Goal: Transaction & Acquisition: Purchase product/service

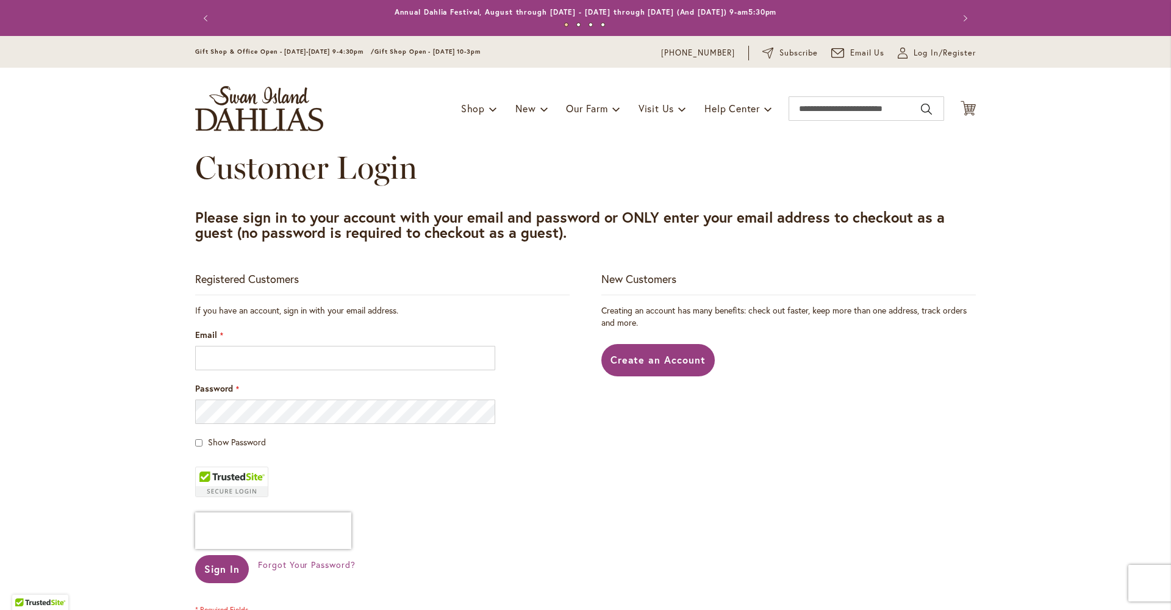
click at [262, 98] on img "store logo" at bounding box center [259, 108] width 128 height 45
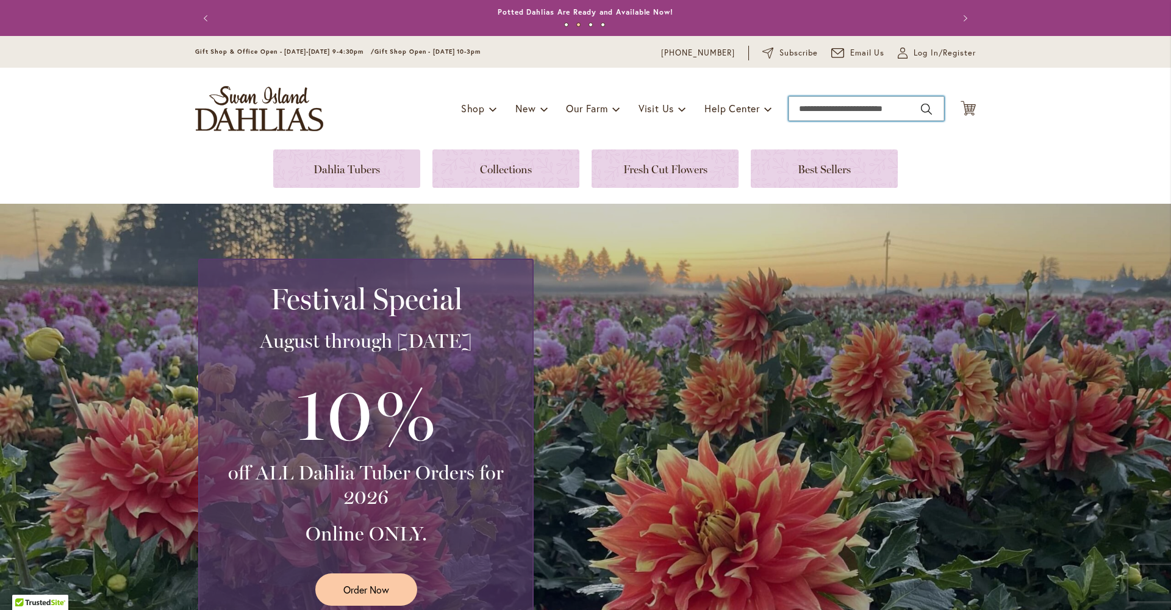
click at [819, 106] on input "Search" at bounding box center [866, 108] width 156 height 24
click at [820, 109] on input "Search" at bounding box center [866, 108] width 156 height 24
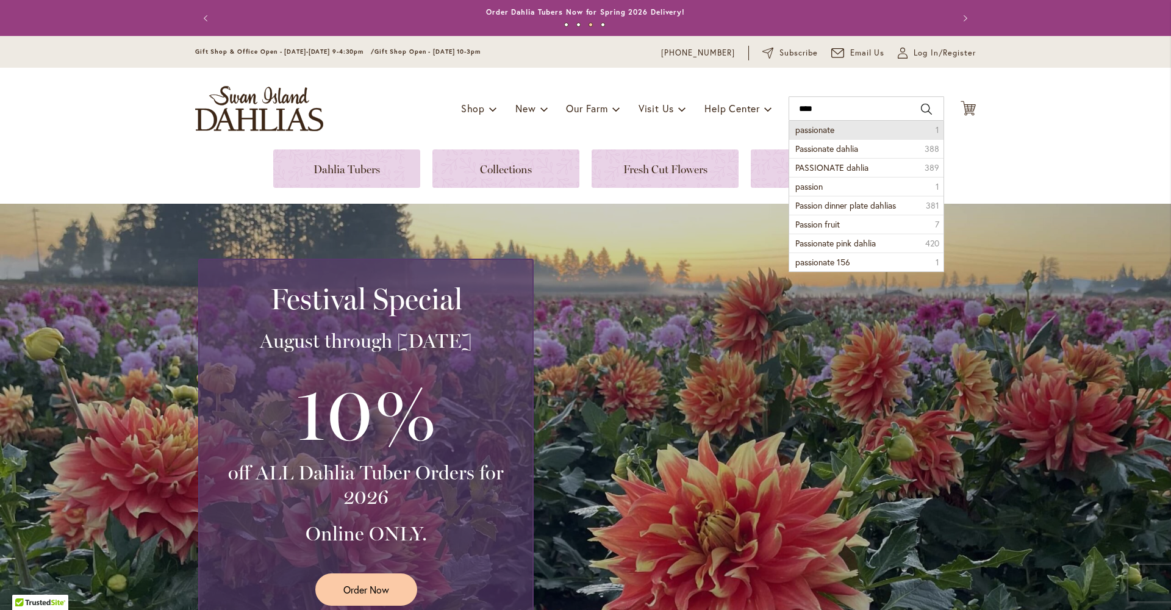
click at [819, 131] on span "passionate" at bounding box center [814, 130] width 39 height 12
type input "**********"
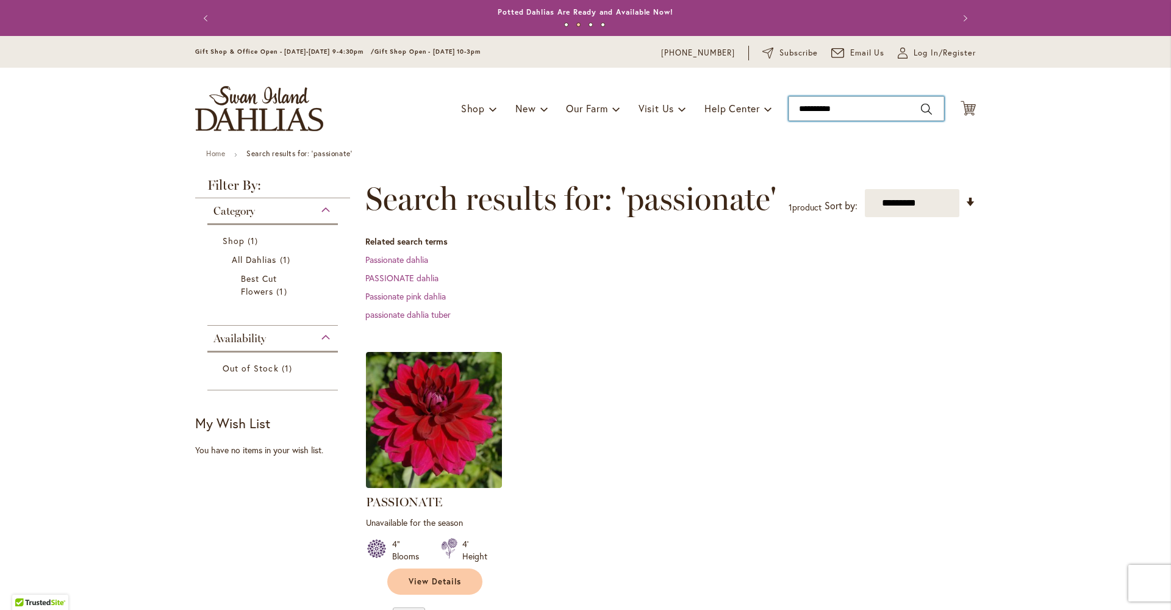
click at [854, 109] on input "**********" at bounding box center [866, 108] width 156 height 24
type input "*"
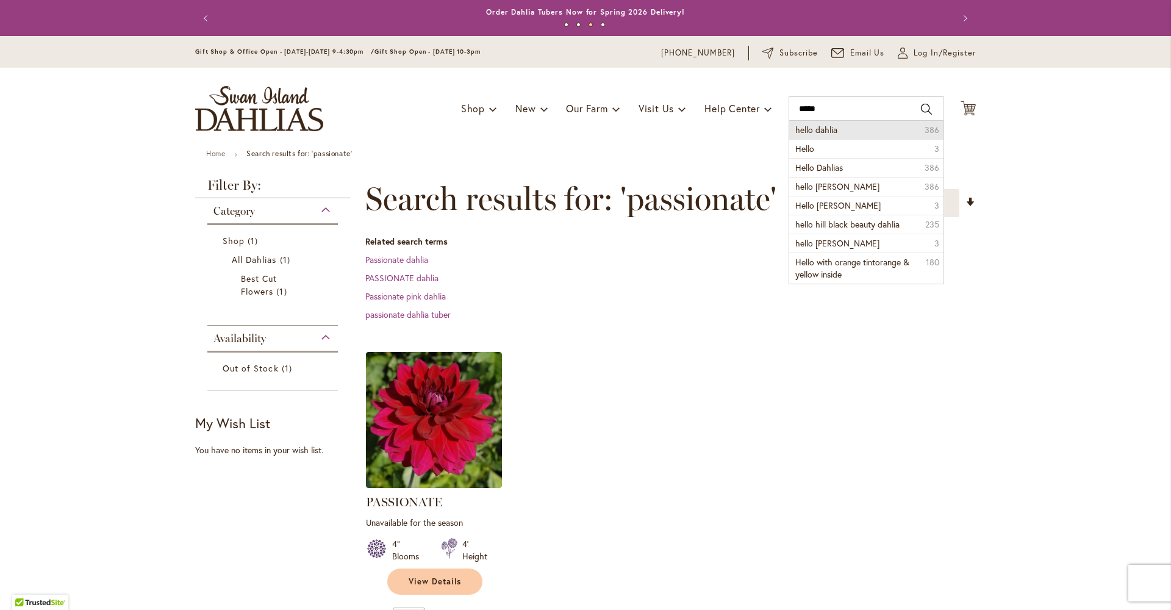
click at [843, 128] on li "hello dahlia 386" at bounding box center [866, 130] width 154 height 18
type input "**********"
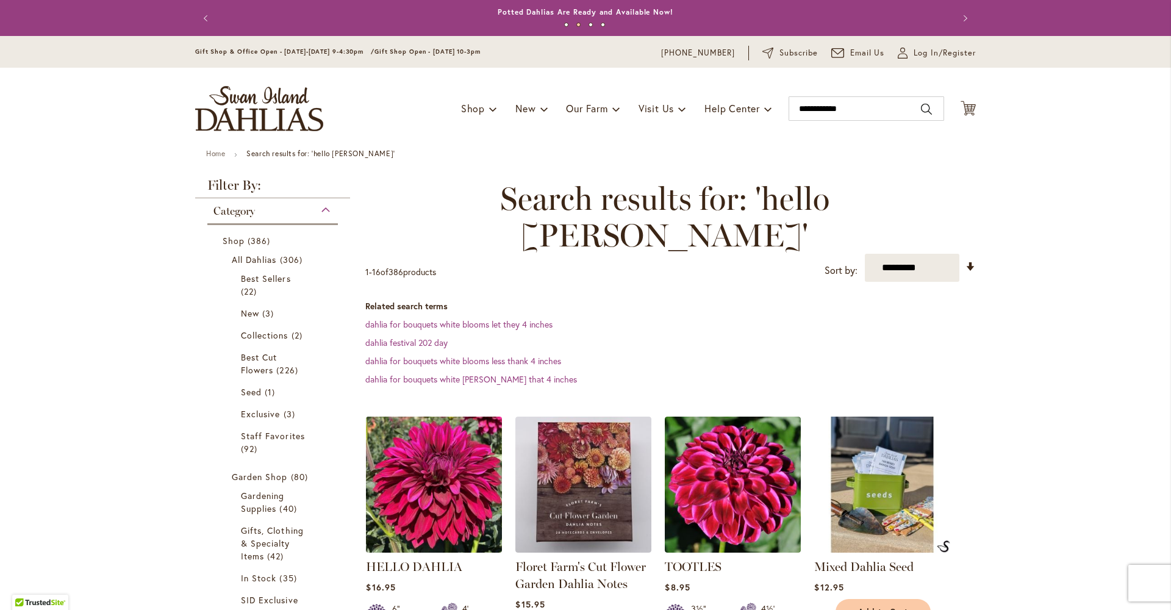
click at [442, 436] on img at bounding box center [434, 484] width 143 height 143
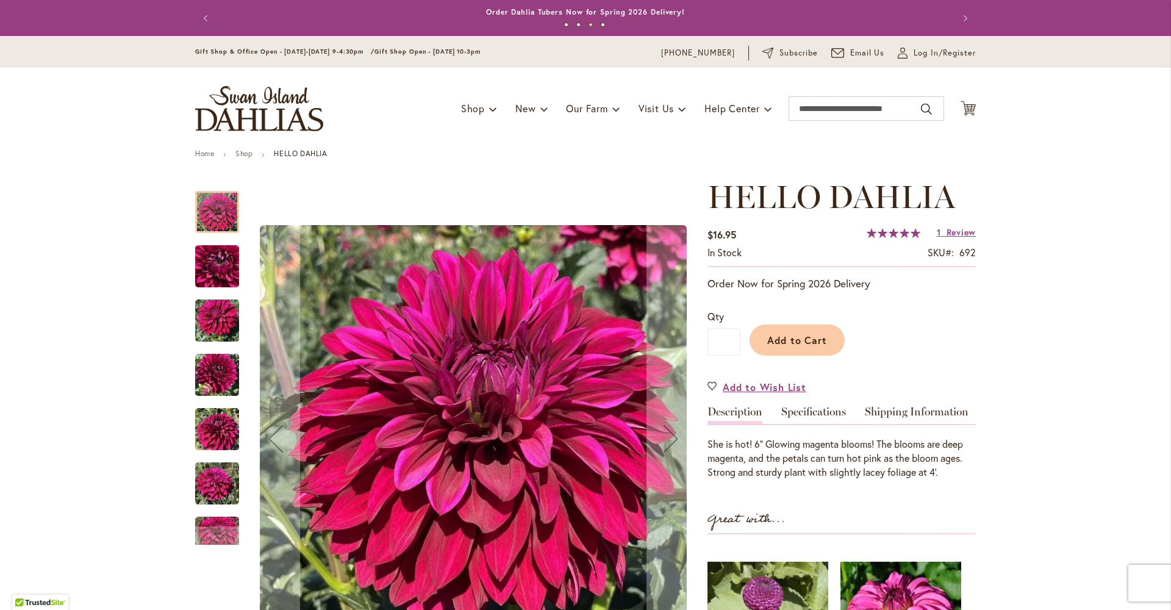
click at [221, 281] on img "Hello Dahlia" at bounding box center [217, 266] width 44 height 59
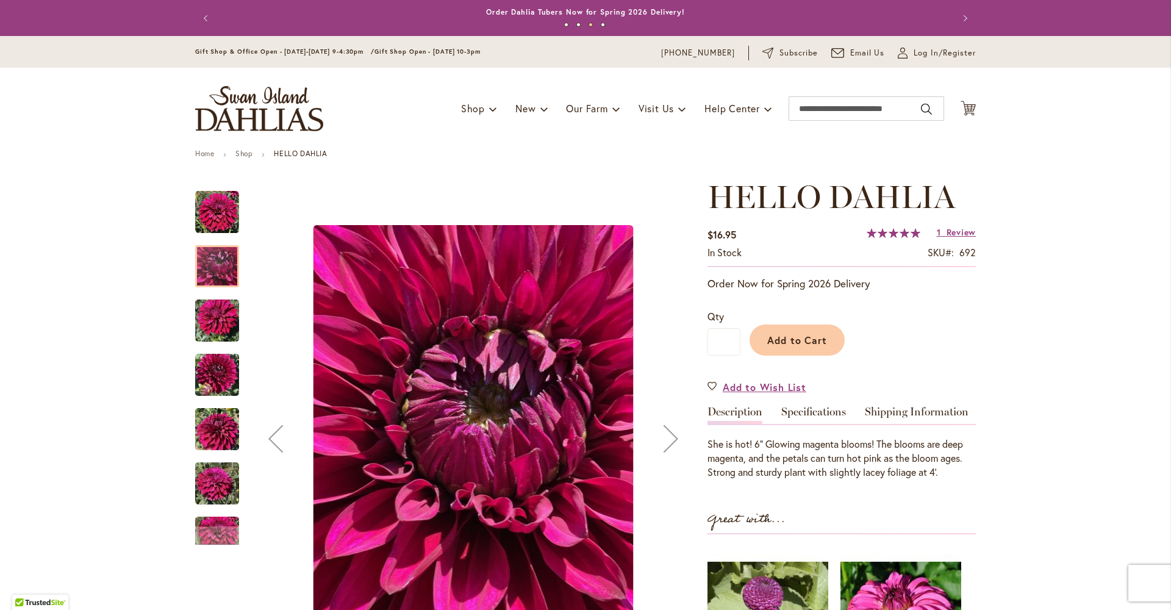
click at [228, 334] on img "Hello Dahlia" at bounding box center [217, 320] width 44 height 59
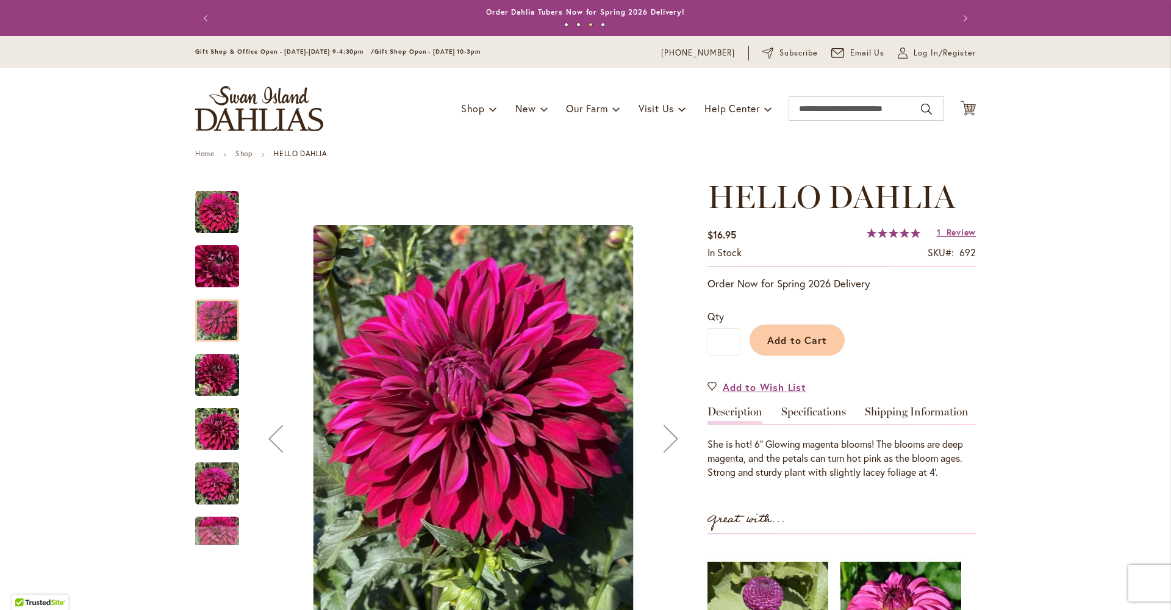
click at [218, 372] on img "Hello Dahlia" at bounding box center [217, 375] width 44 height 59
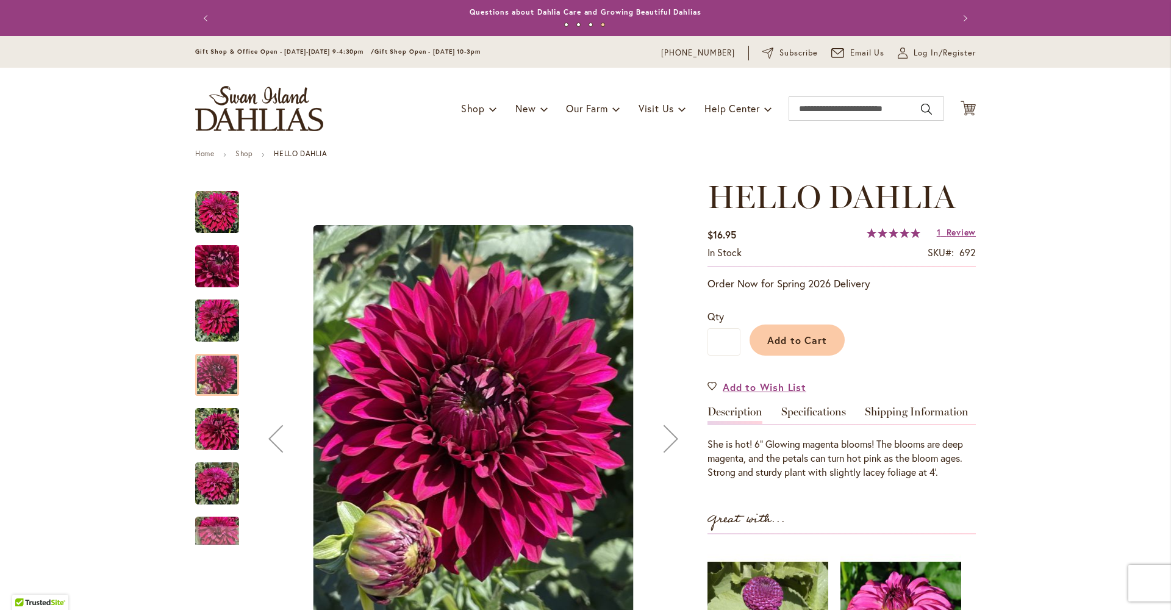
click at [221, 448] on img "Hello Dahlia" at bounding box center [217, 429] width 44 height 59
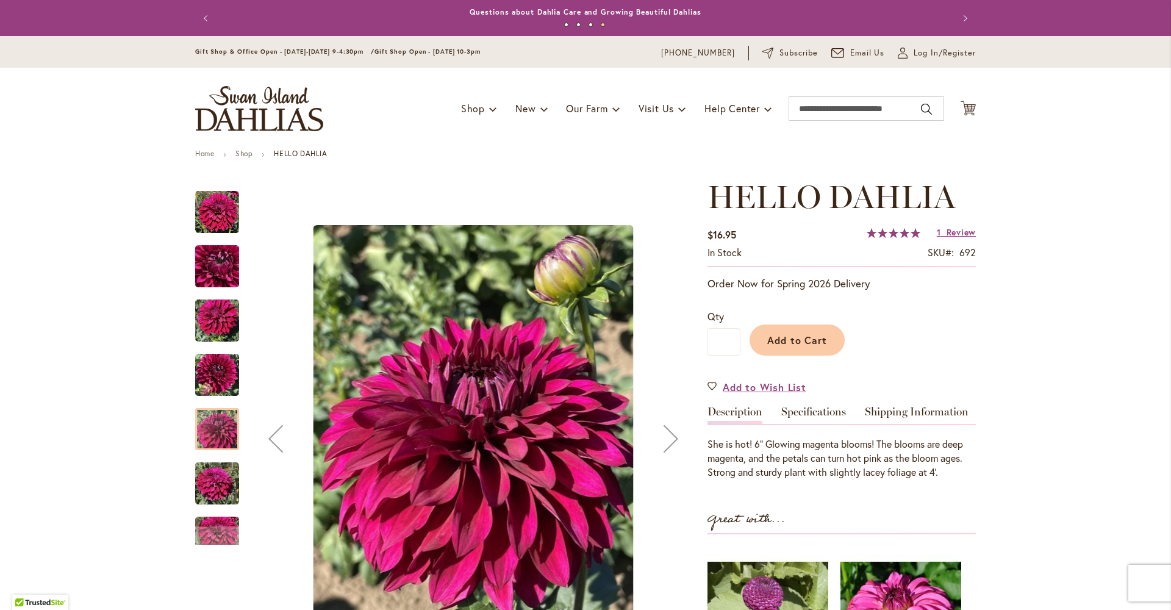
click at [218, 487] on img "Hello Dahlia" at bounding box center [217, 483] width 44 height 59
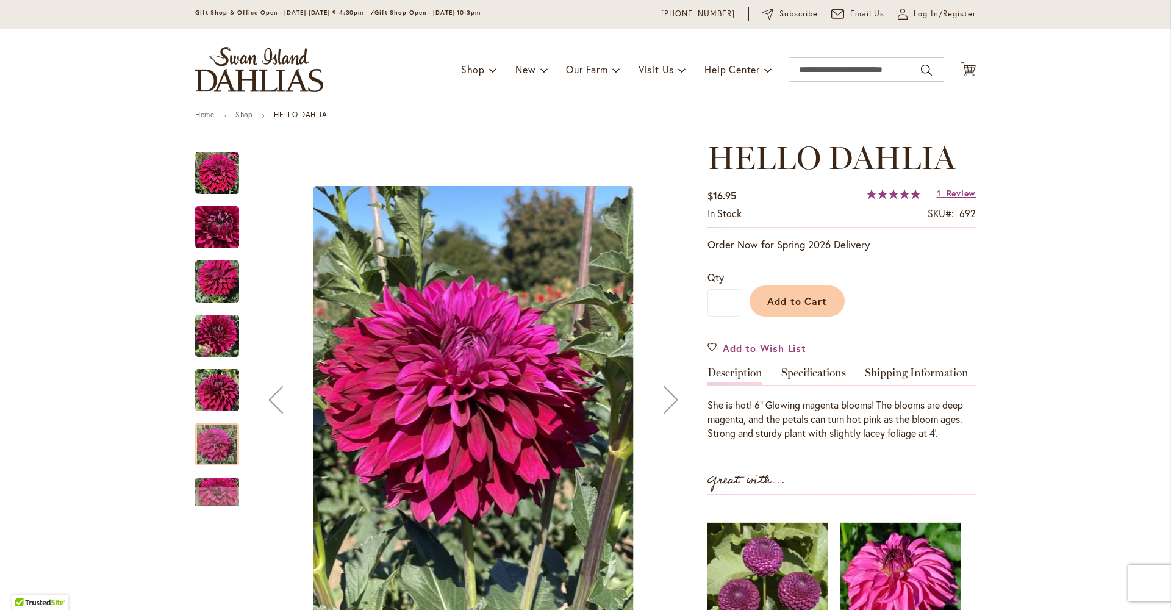
scroll to position [41, 0]
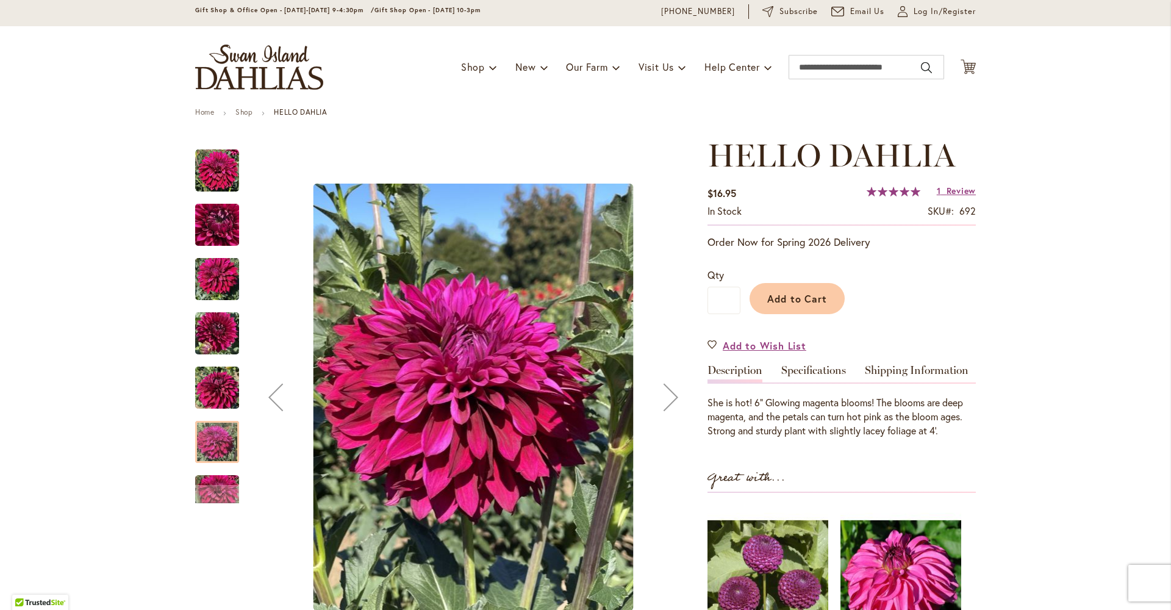
click at [206, 454] on div at bounding box center [217, 442] width 44 height 42
click at [222, 500] on div "Next" at bounding box center [217, 494] width 44 height 18
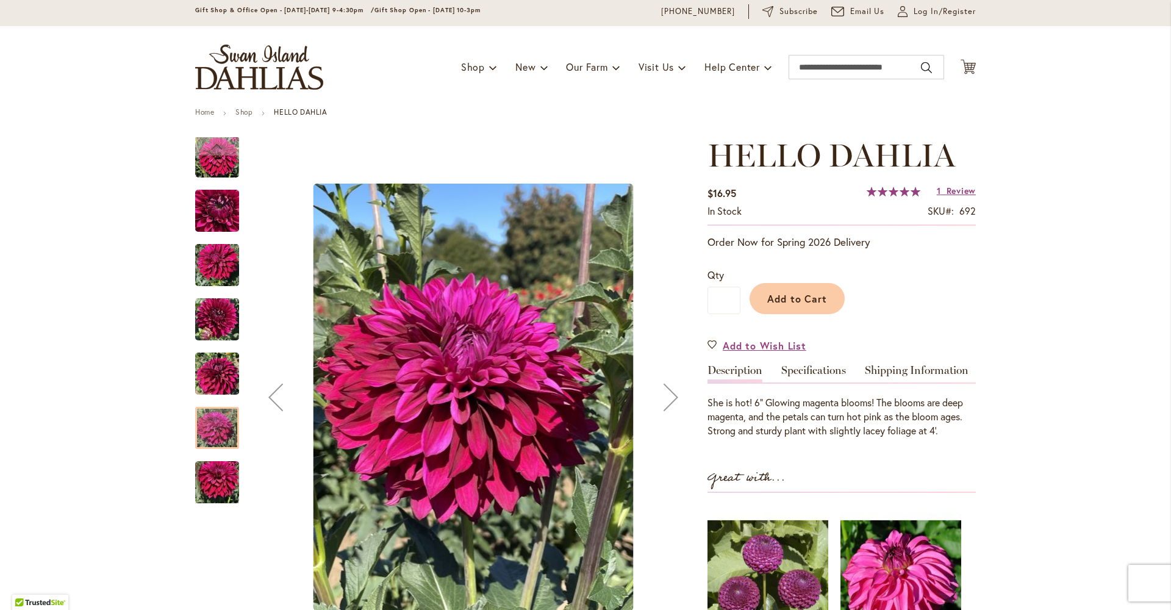
click at [219, 483] on img "Hello Dahlia" at bounding box center [217, 482] width 44 height 59
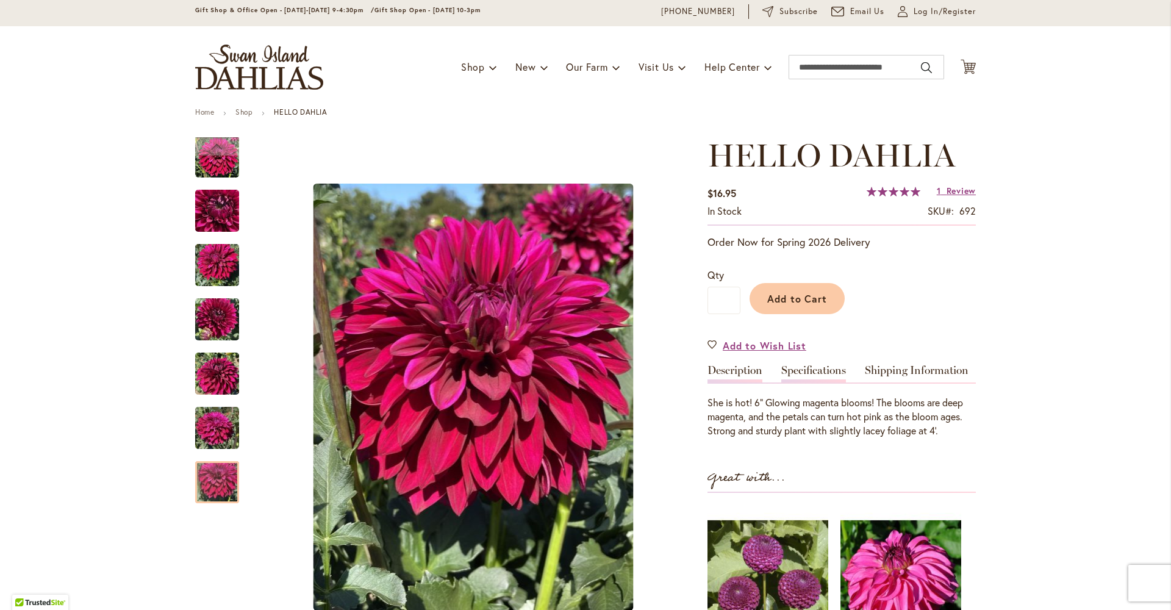
click at [823, 382] on link "Specifications" at bounding box center [813, 374] width 65 height 18
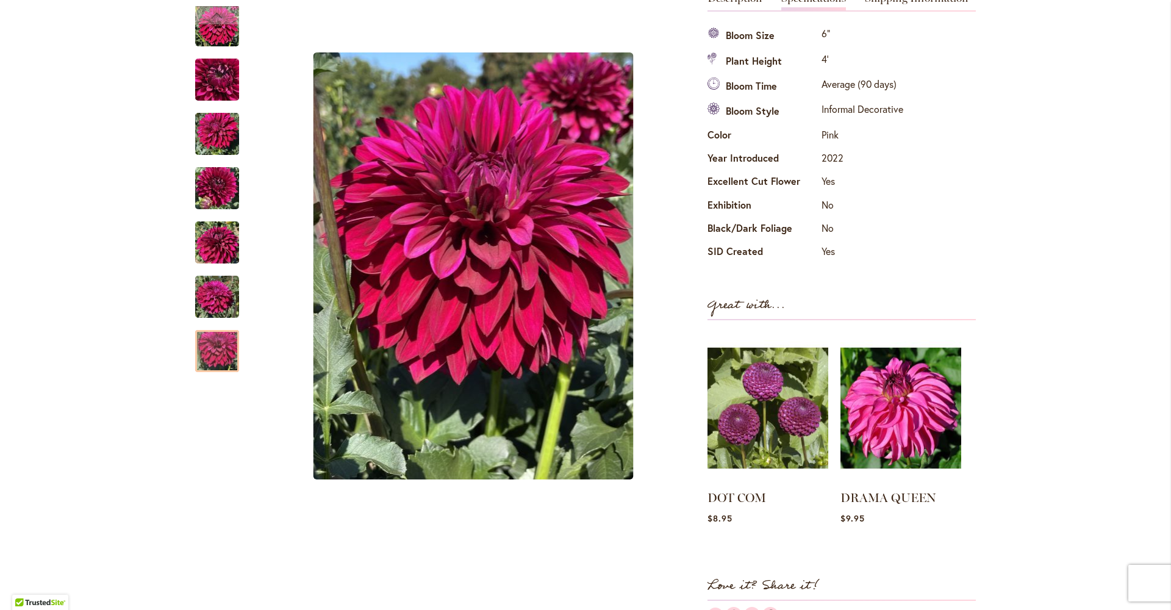
scroll to position [215, 0]
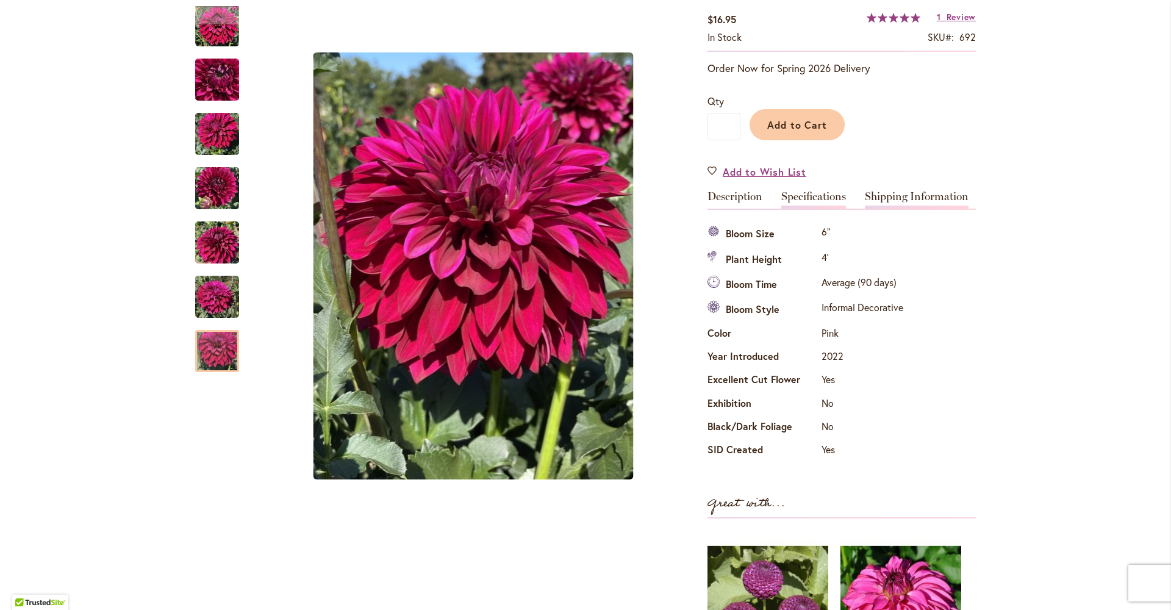
click link "Shipping Information"
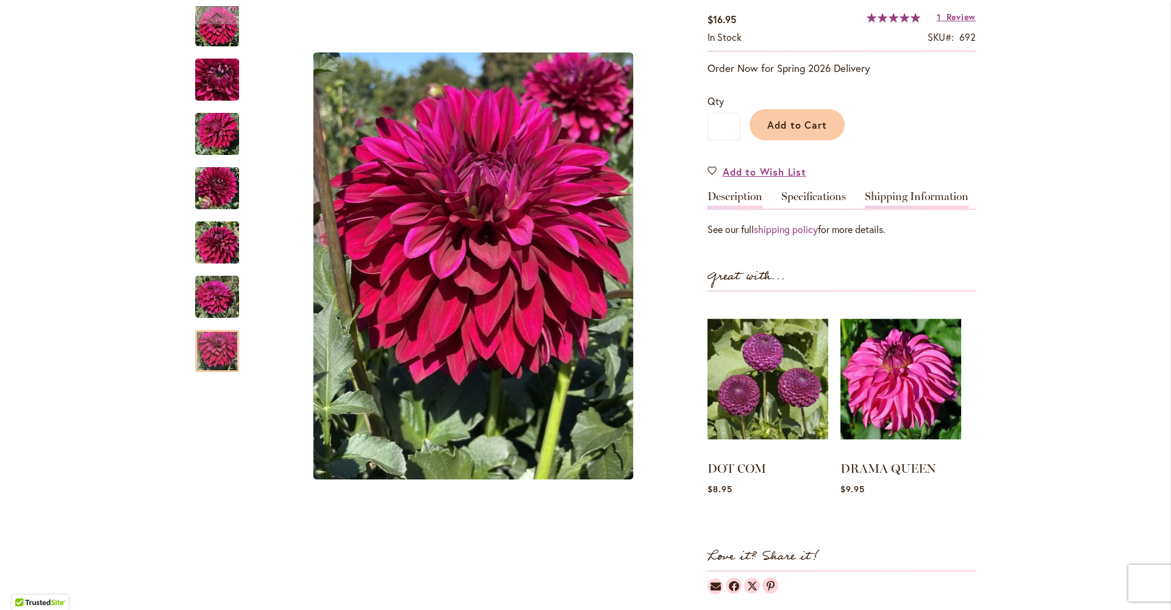
click link "Description"
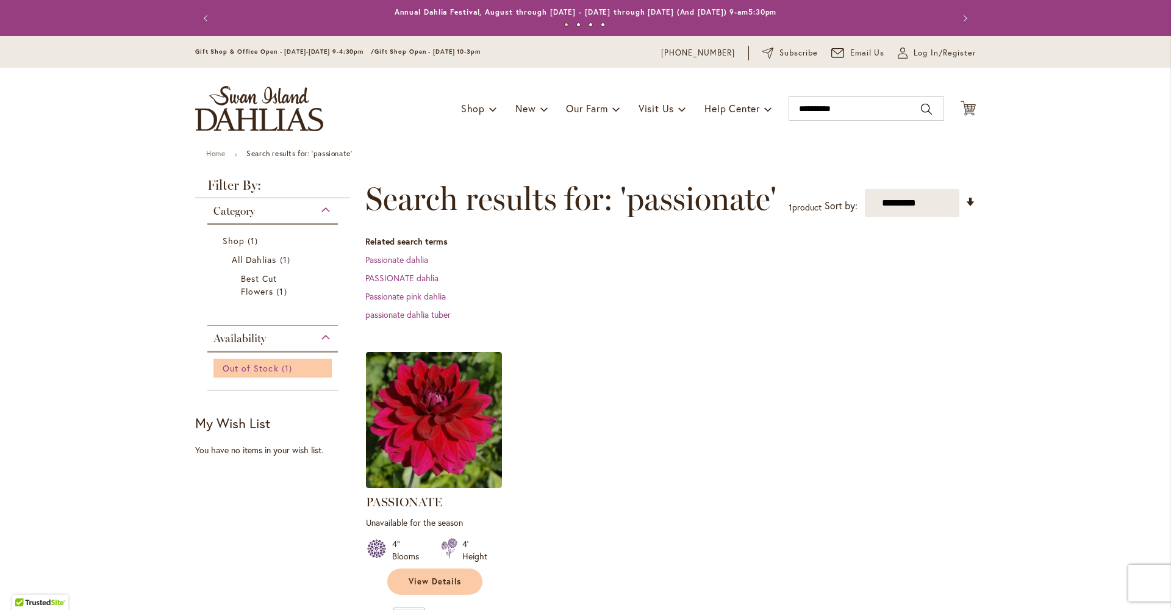
click at [250, 370] on span "Out of Stock" at bounding box center [251, 368] width 56 height 12
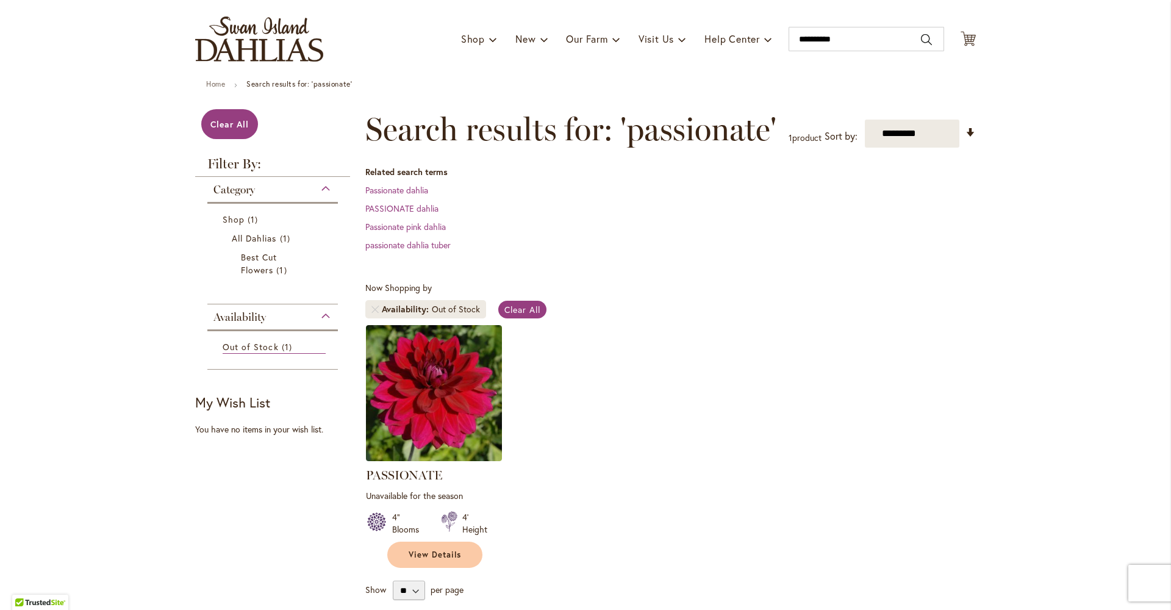
scroll to position [67, 0]
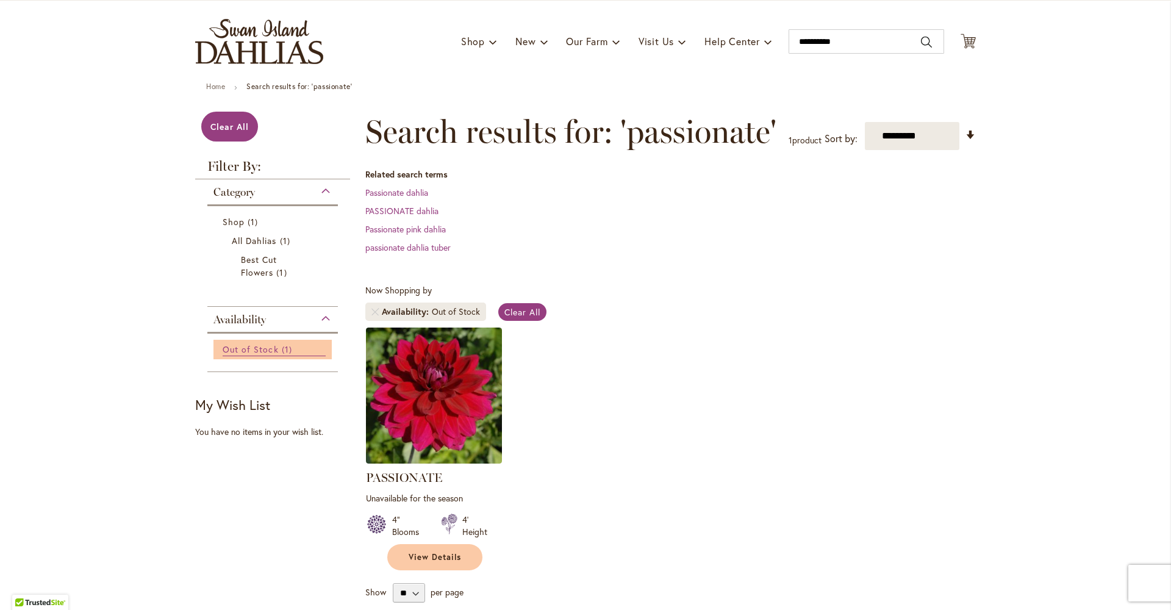
click at [258, 355] on span "Out of Stock" at bounding box center [251, 349] width 56 height 12
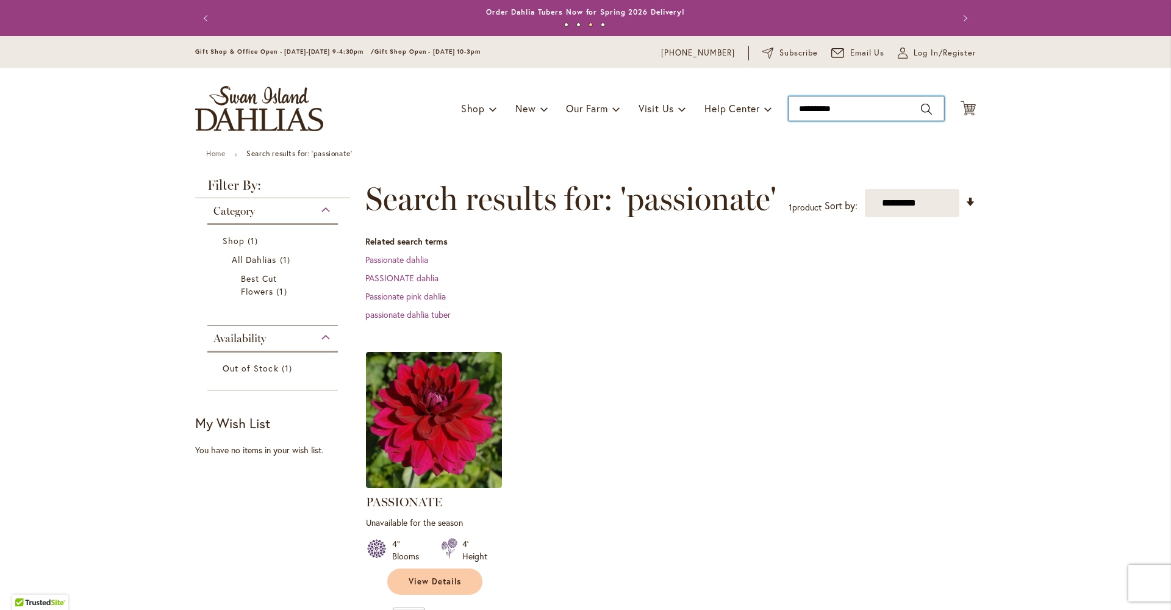
click at [849, 105] on input "**********" at bounding box center [866, 108] width 156 height 24
drag, startPoint x: 846, startPoint y: 106, endPoint x: 784, endPoint y: 109, distance: 62.2
click at [788, 109] on input "**********" at bounding box center [866, 108] width 156 height 24
paste input "text"
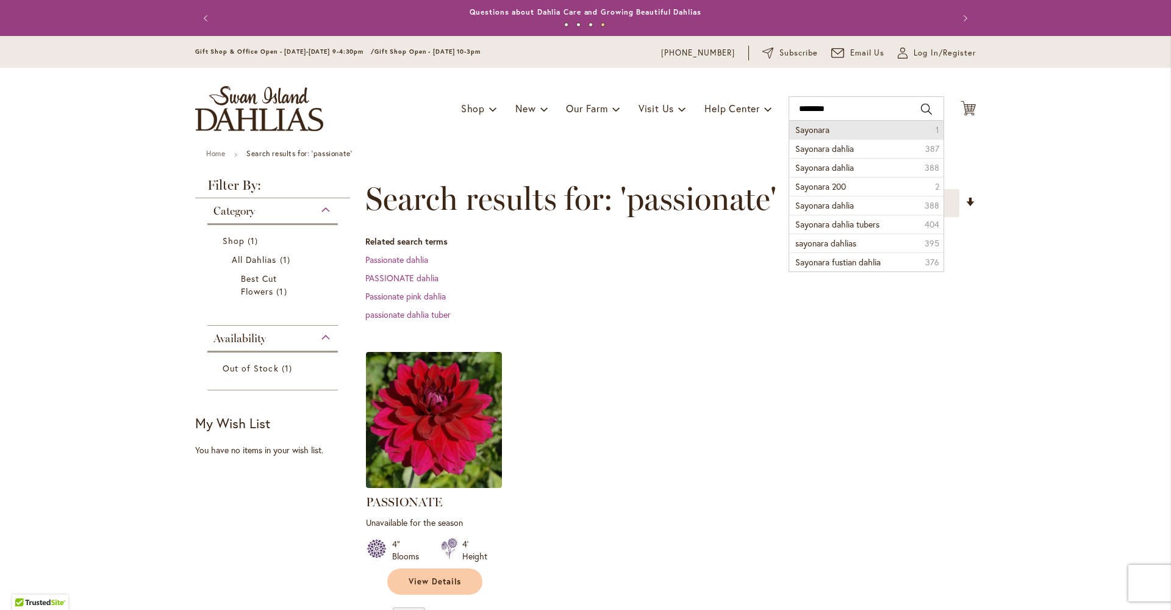
click at [821, 130] on span "Sayonara" at bounding box center [812, 130] width 34 height 12
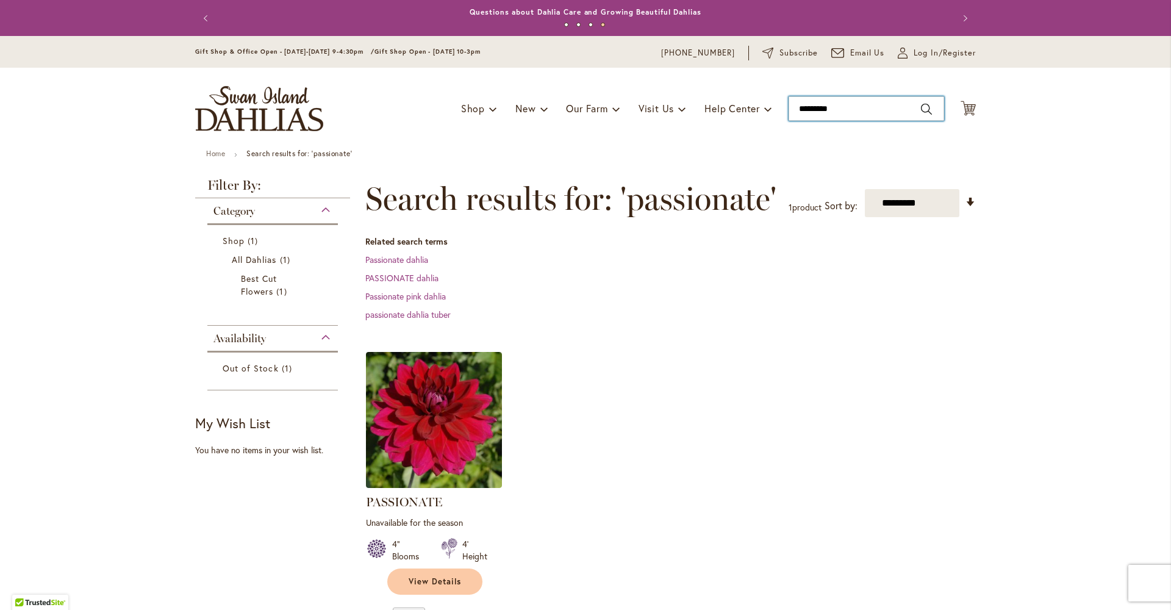
type input "********"
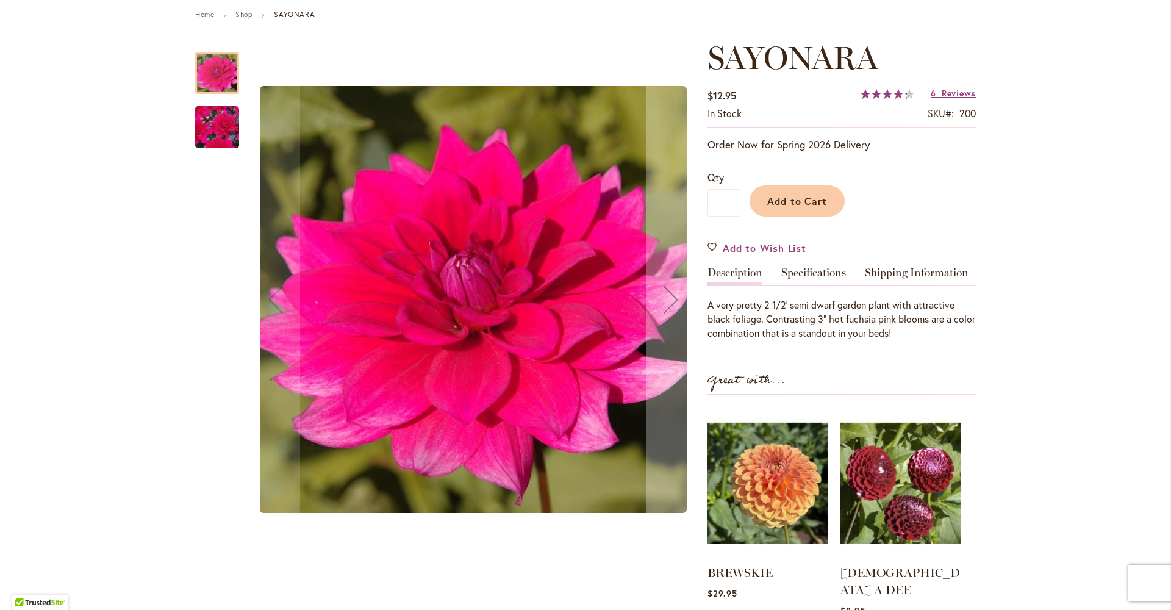
scroll to position [171, 0]
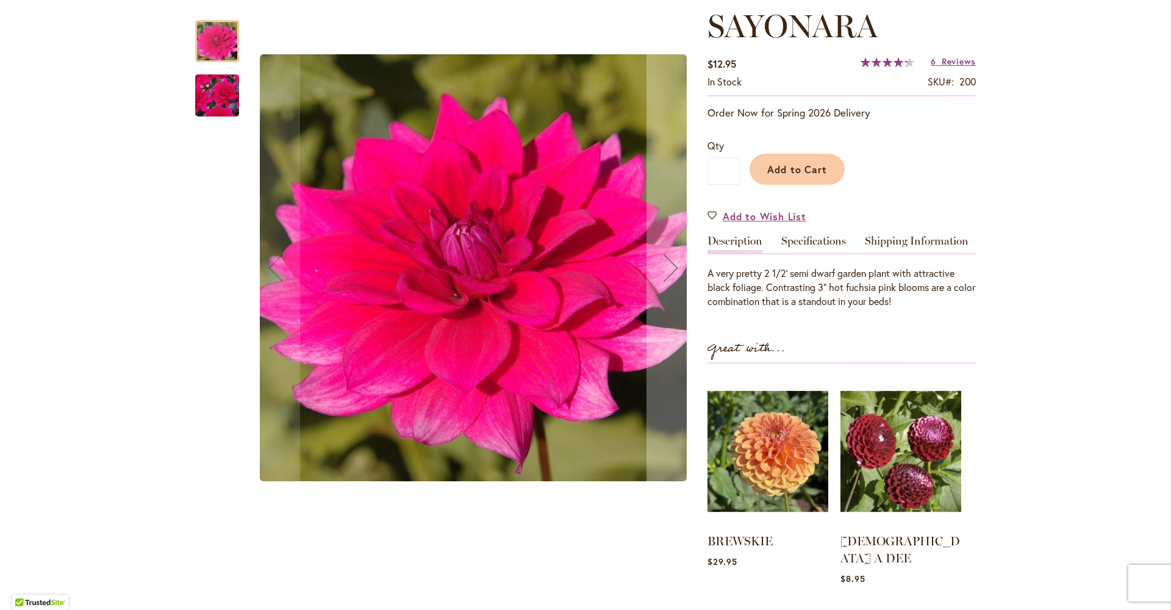
click at [212, 98] on img "SAYONARA" at bounding box center [217, 95] width 88 height 79
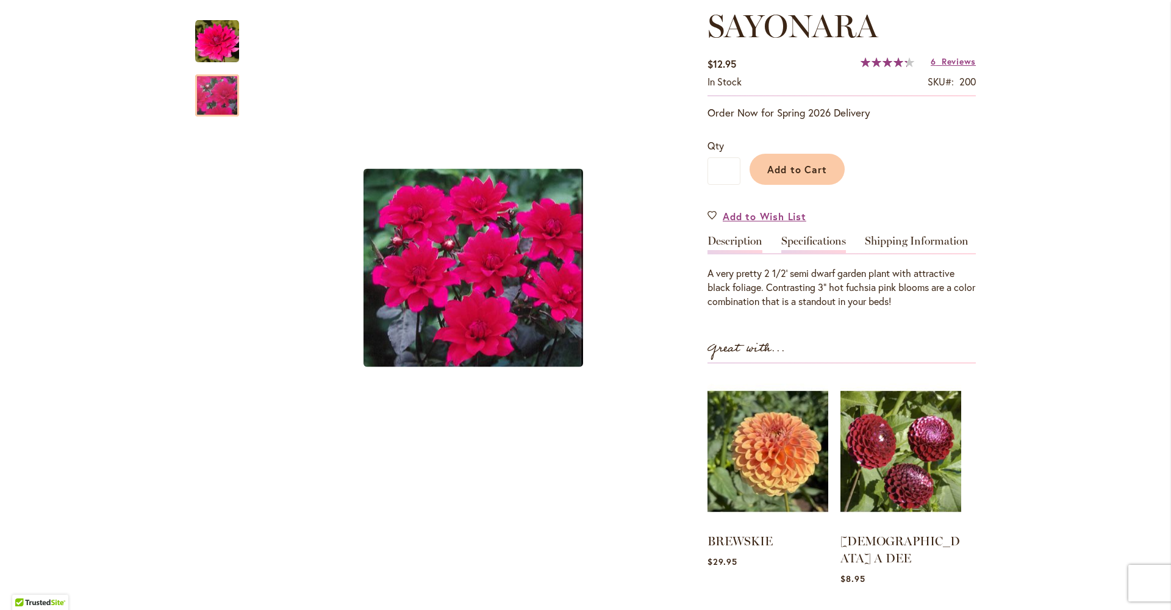
click at [806, 249] on link "Specifications" at bounding box center [813, 244] width 65 height 18
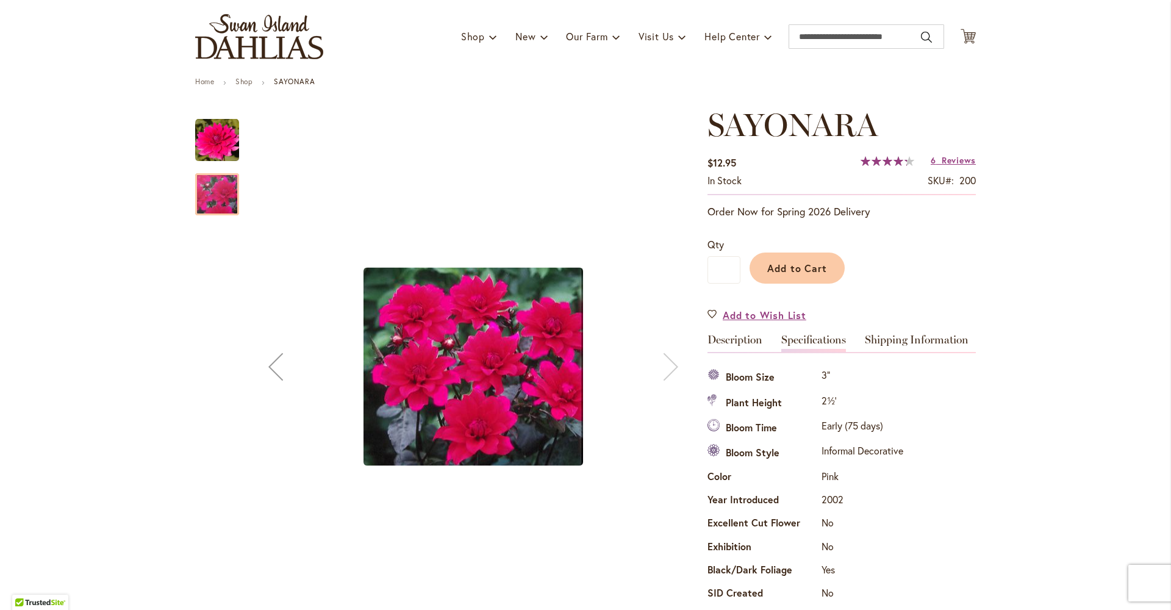
scroll to position [23, 0]
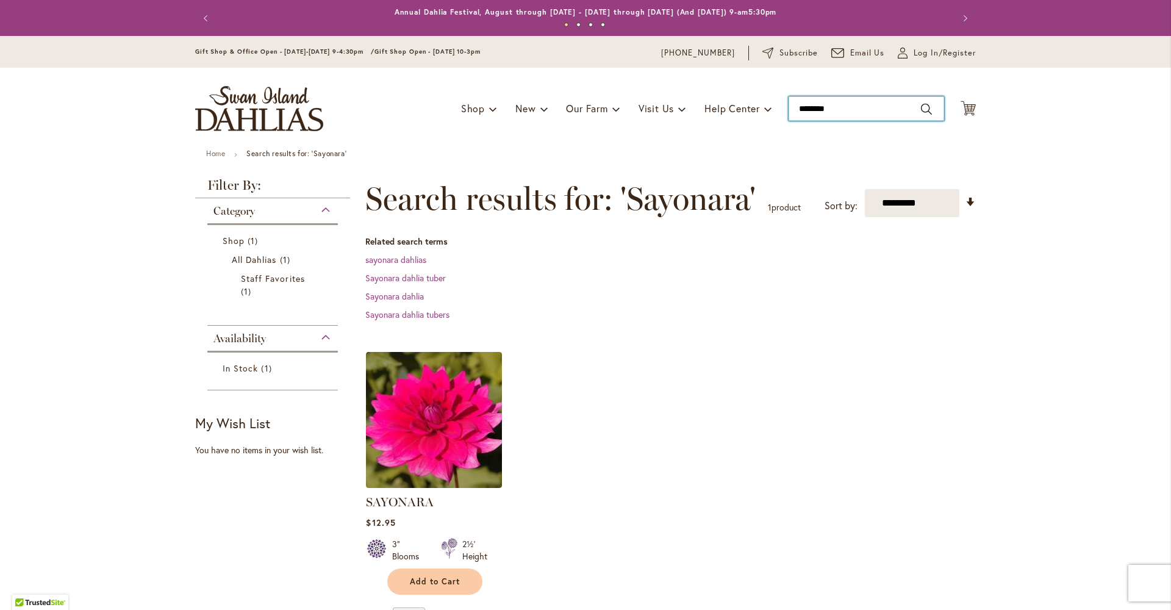
drag, startPoint x: 836, startPoint y: 109, endPoint x: 787, endPoint y: 109, distance: 49.4
click at [788, 109] on input "********" at bounding box center [866, 108] width 156 height 24
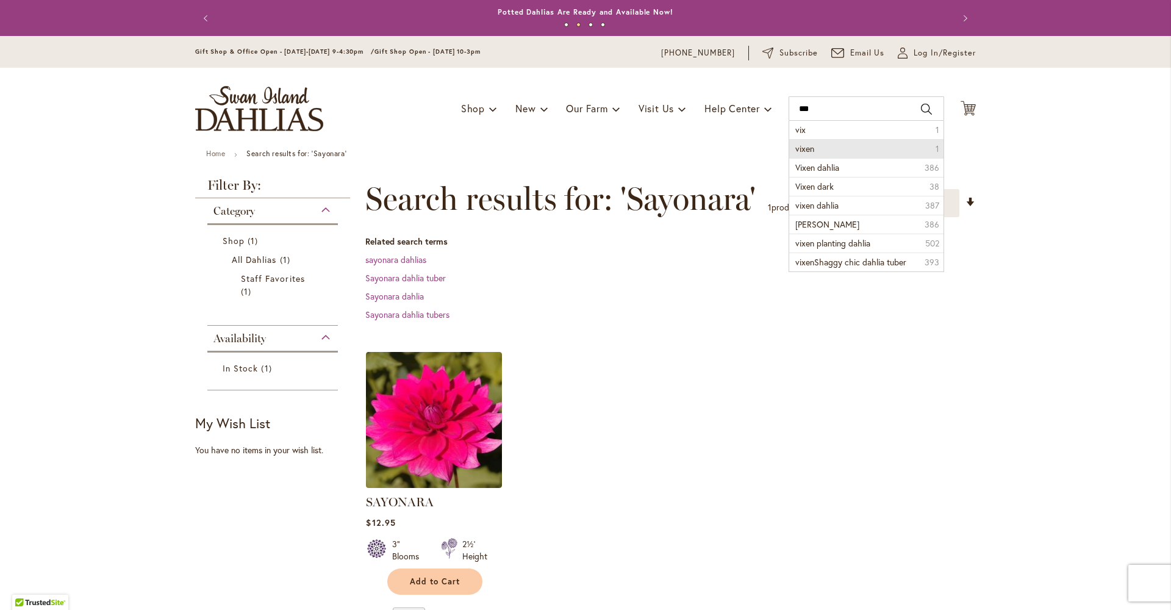
click at [818, 148] on li "vixen 1" at bounding box center [866, 148] width 154 height 19
type input "*****"
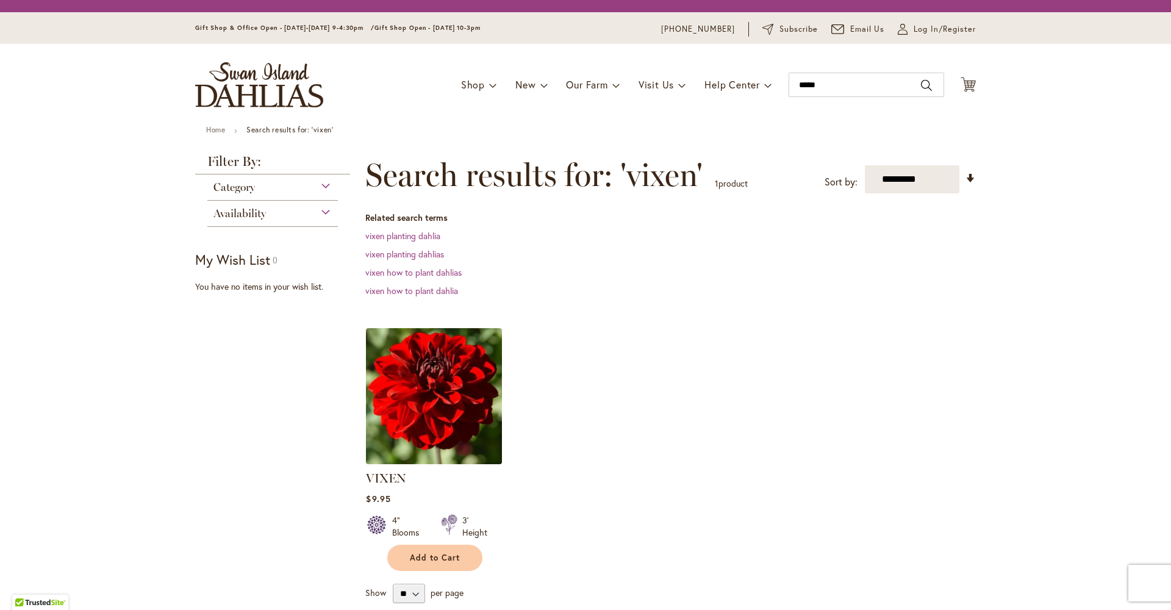
click at [431, 399] on img at bounding box center [434, 395] width 143 height 143
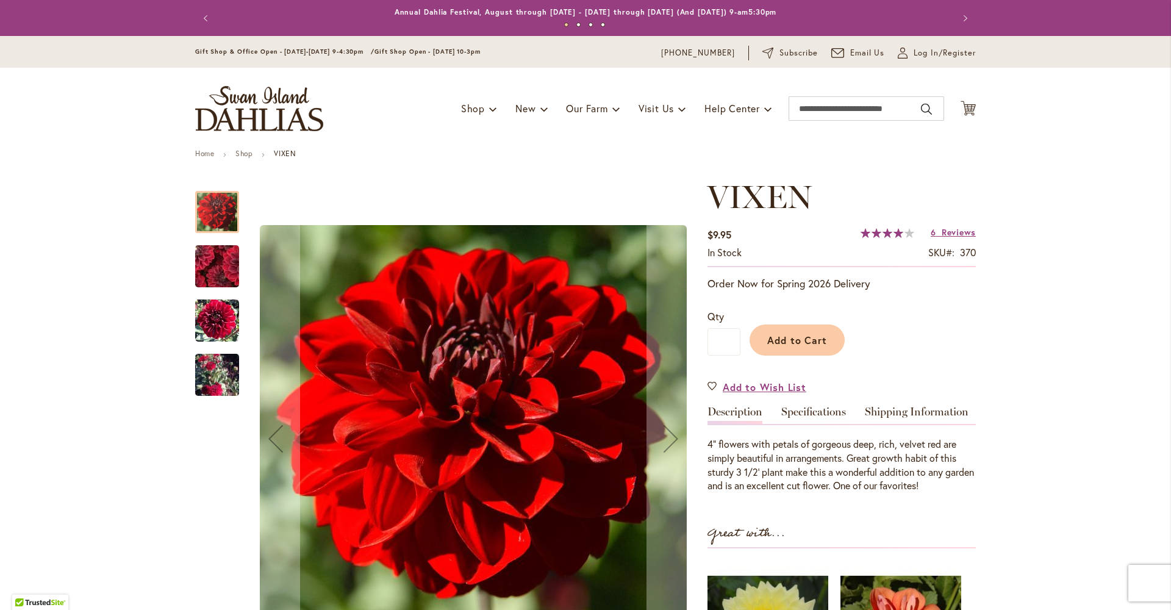
click at [215, 277] on img "VIXEN" at bounding box center [217, 266] width 87 height 84
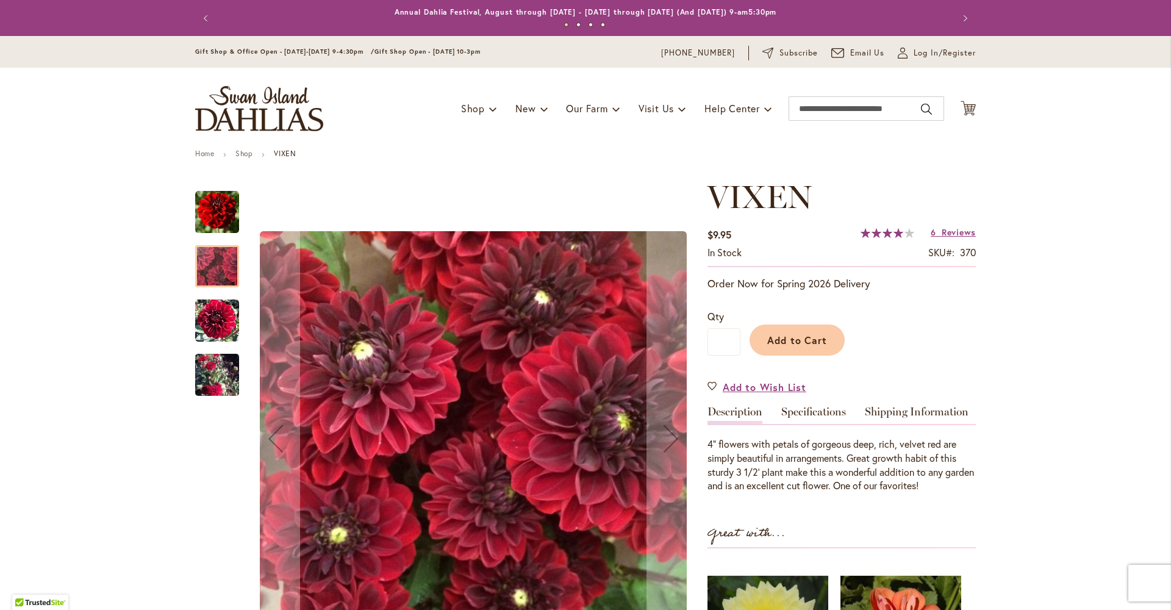
click at [210, 331] on img "VIXEN" at bounding box center [217, 320] width 44 height 45
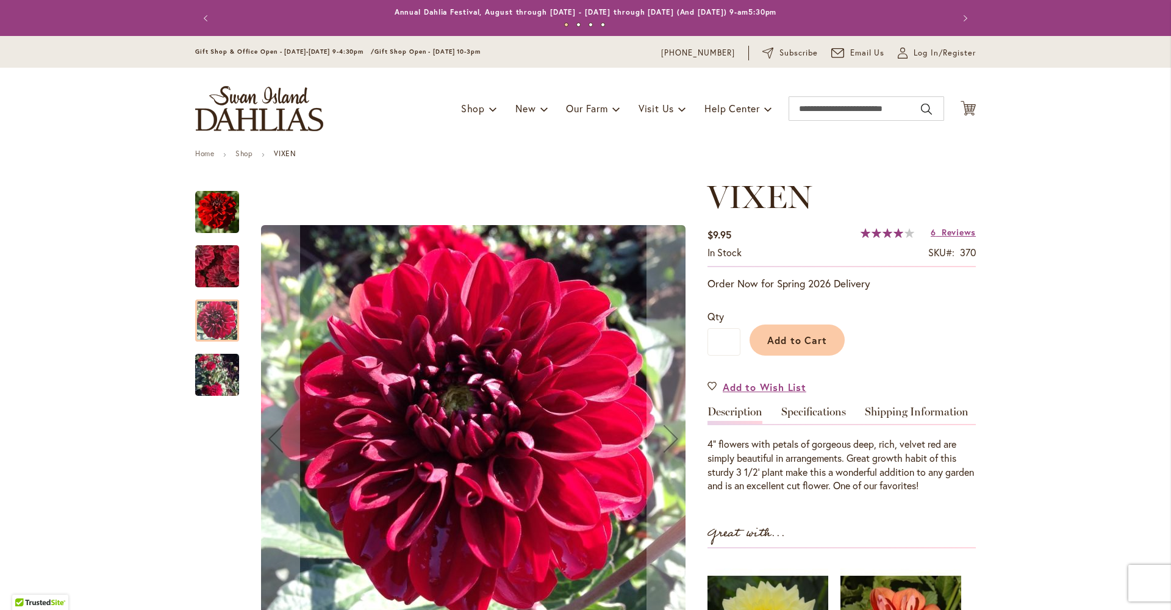
click at [207, 383] on img "VIXEN" at bounding box center [217, 375] width 44 height 80
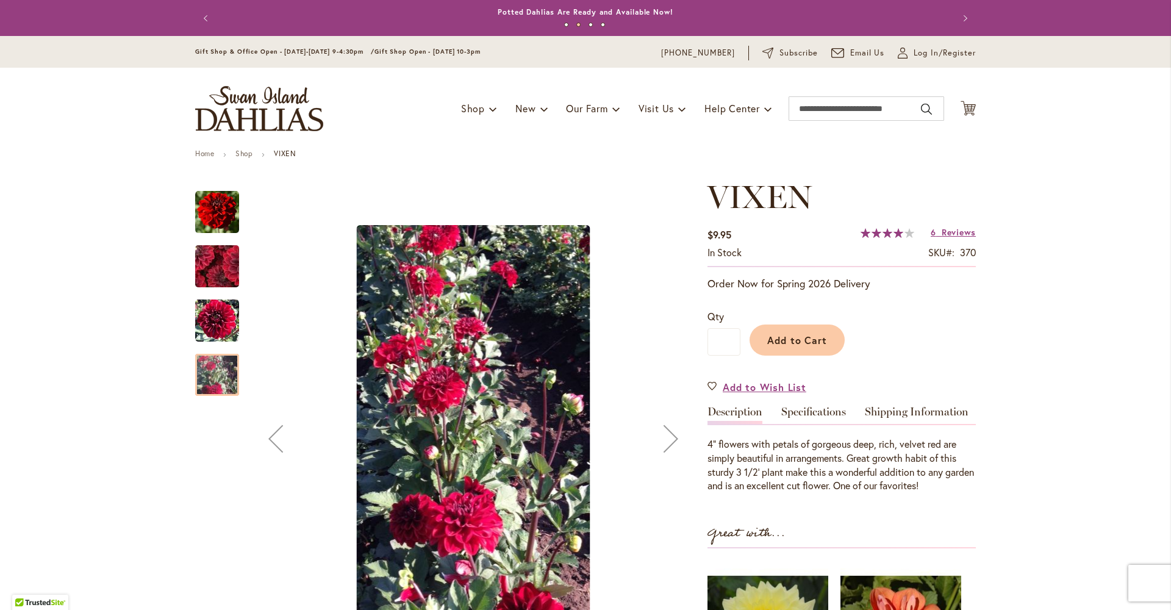
click at [220, 222] on img "VIXEN" at bounding box center [217, 212] width 44 height 44
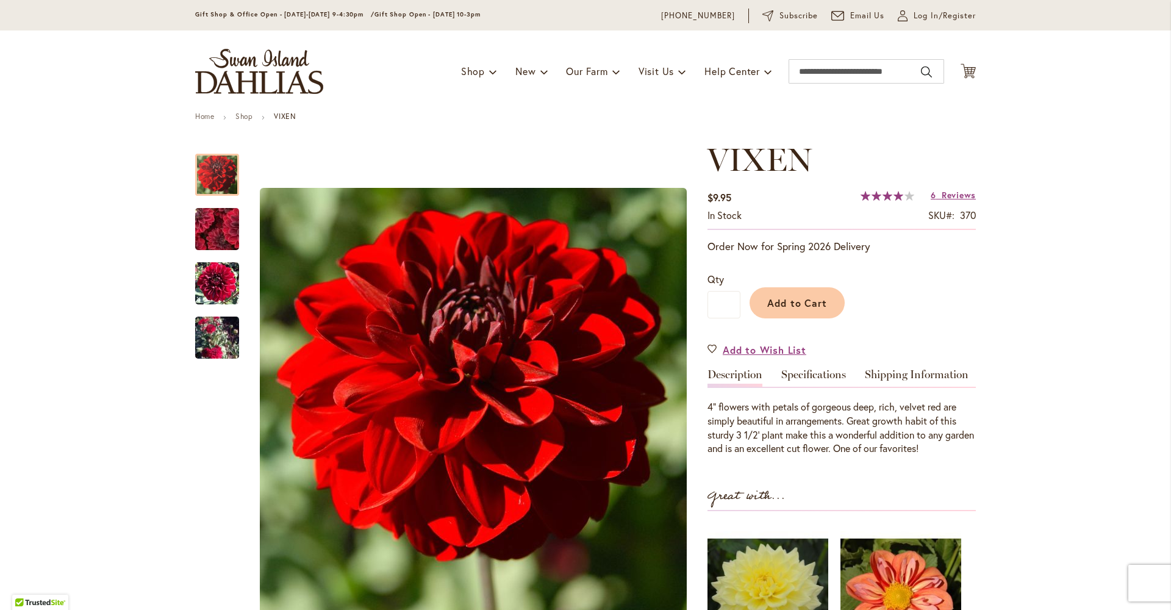
scroll to position [99, 0]
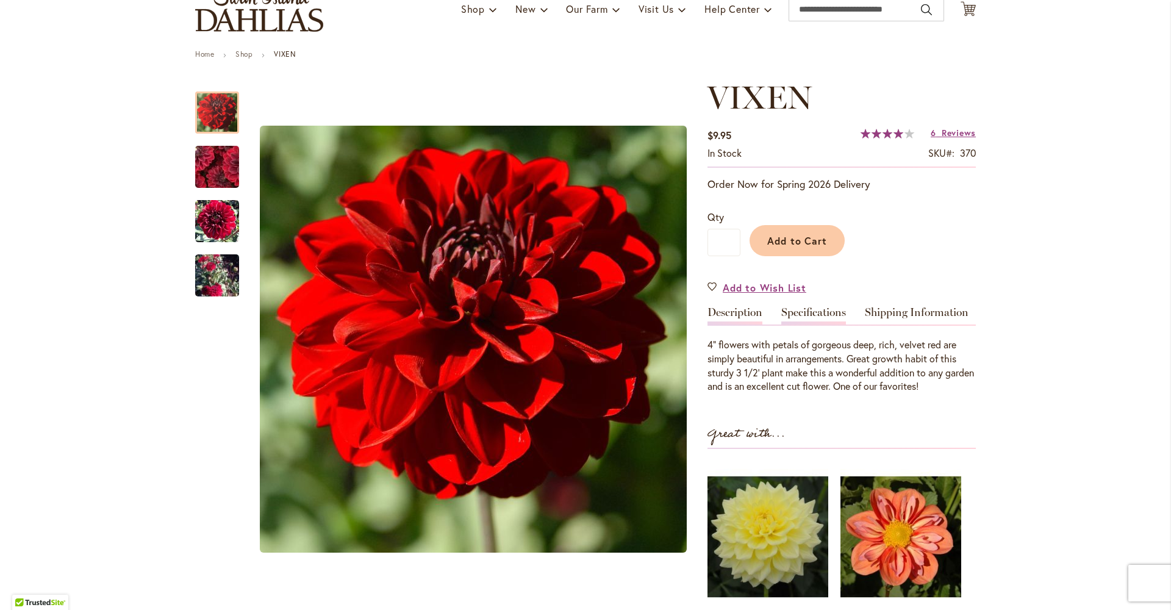
click at [811, 323] on link "Specifications" at bounding box center [813, 316] width 65 height 18
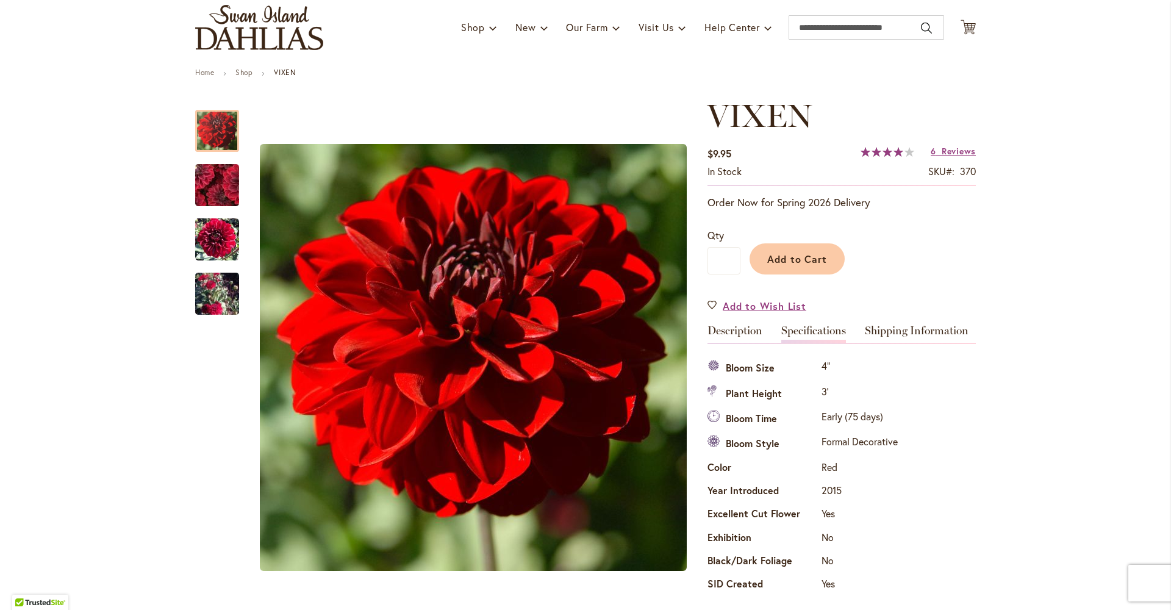
scroll to position [0, 0]
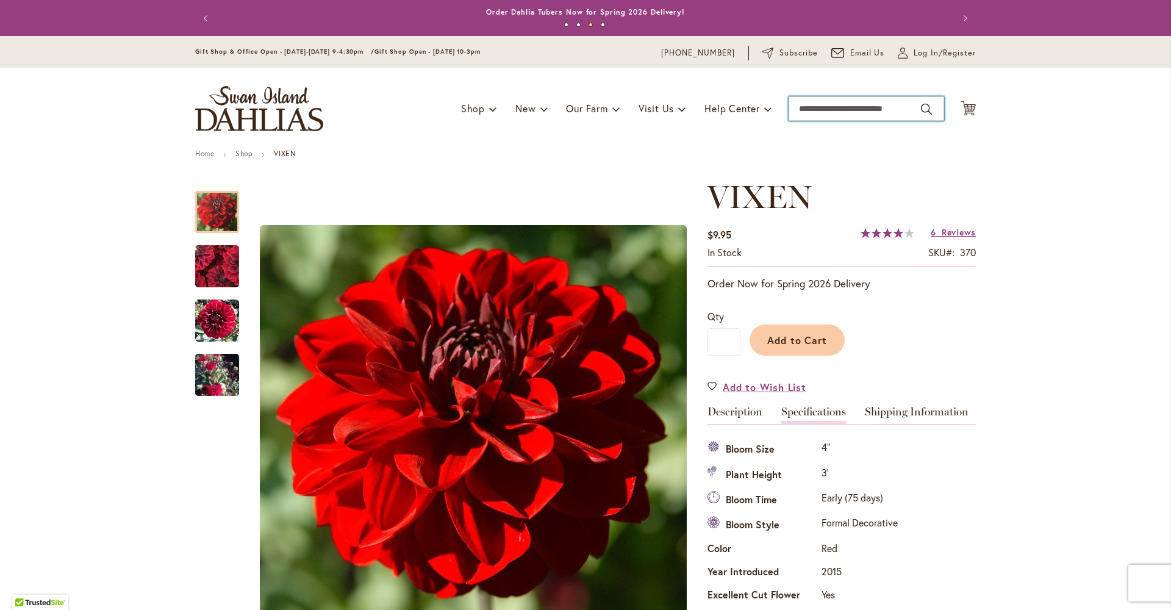
click at [820, 104] on input "Search" at bounding box center [866, 108] width 156 height 24
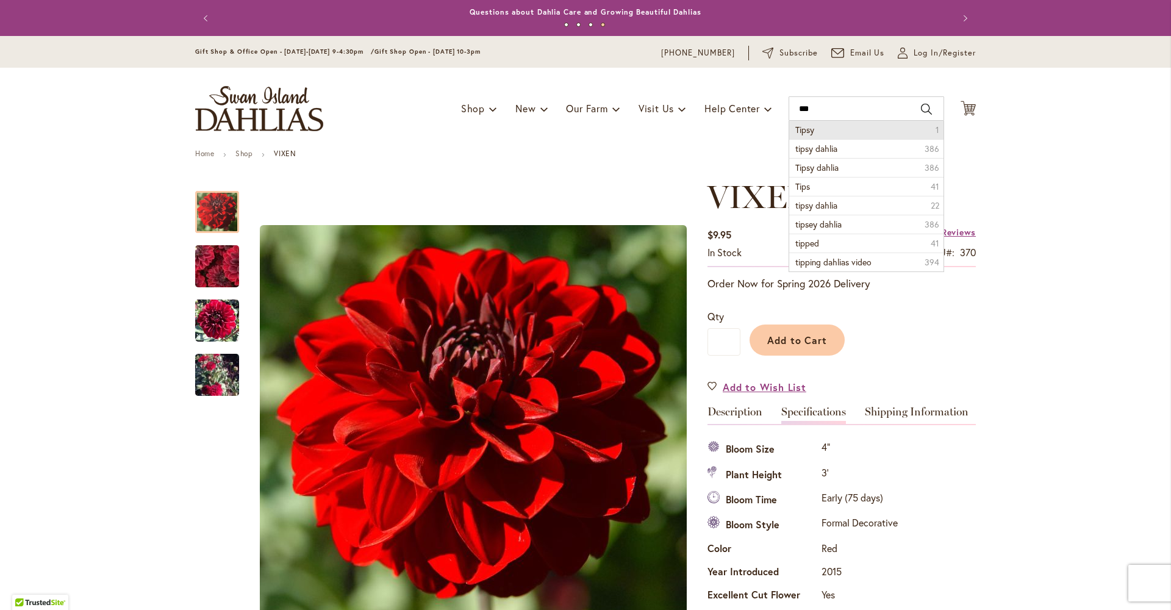
click at [811, 129] on li "Tipsy 1" at bounding box center [866, 130] width 154 height 18
type input "*****"
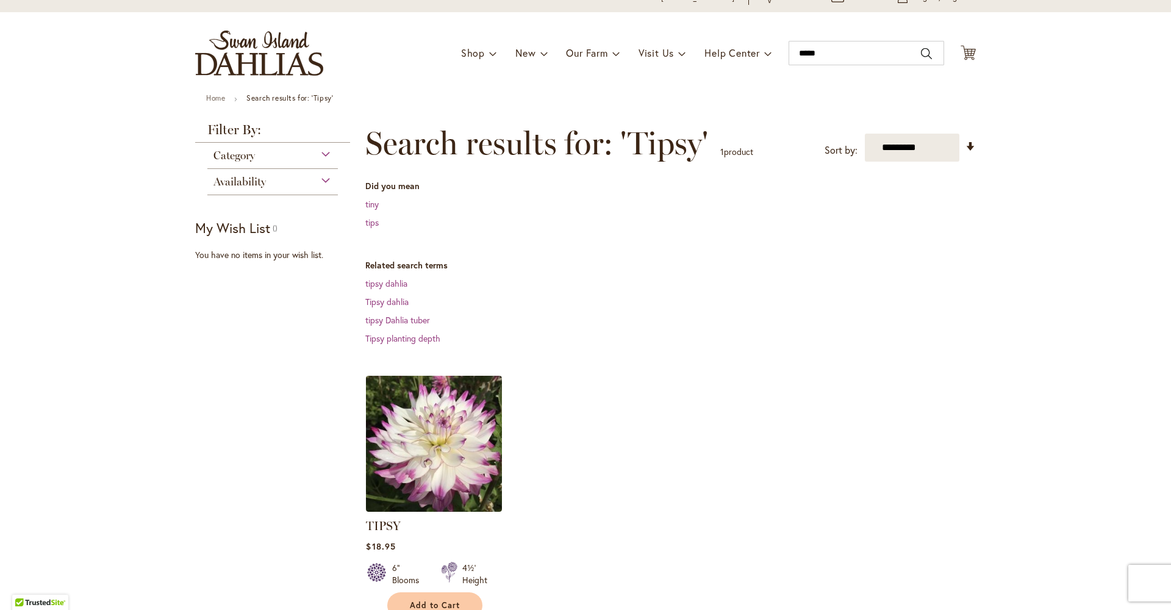
scroll to position [343, 0]
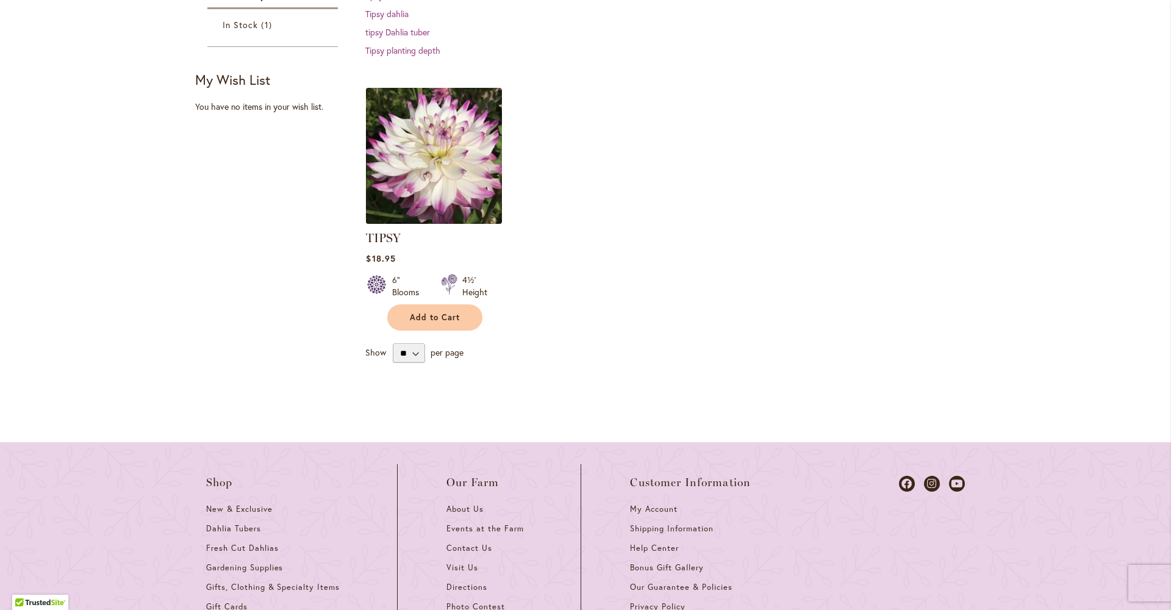
click at [450, 182] on img at bounding box center [434, 155] width 143 height 143
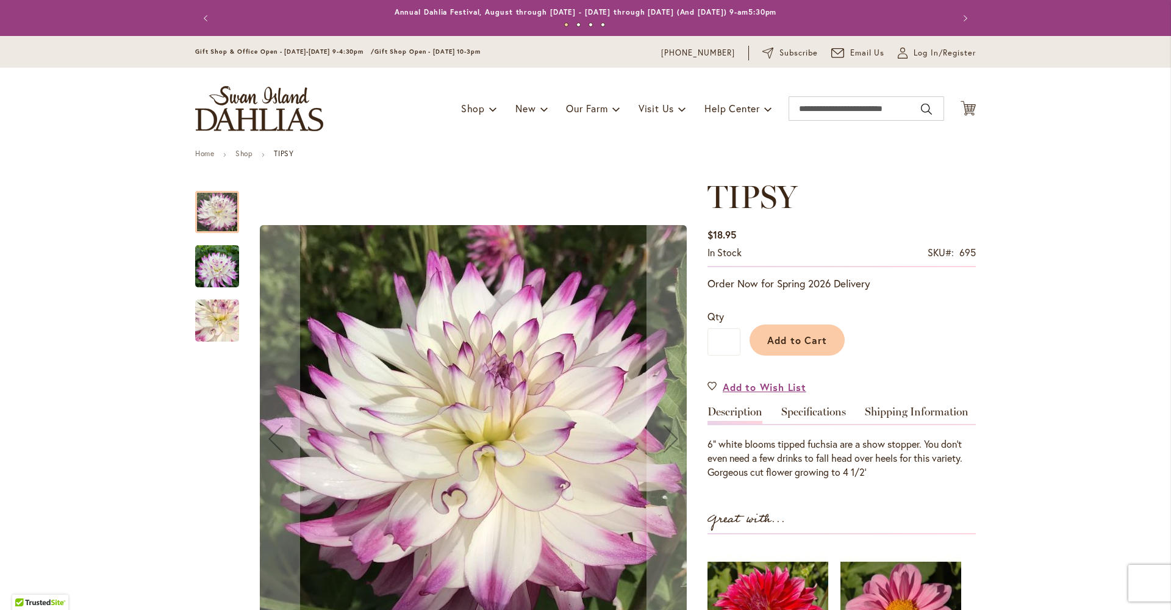
drag, startPoint x: 226, startPoint y: 226, endPoint x: 224, endPoint y: 238, distance: 12.4
click at [226, 227] on div at bounding box center [217, 212] width 44 height 42
click at [215, 282] on img "TIPSY" at bounding box center [217, 266] width 44 height 59
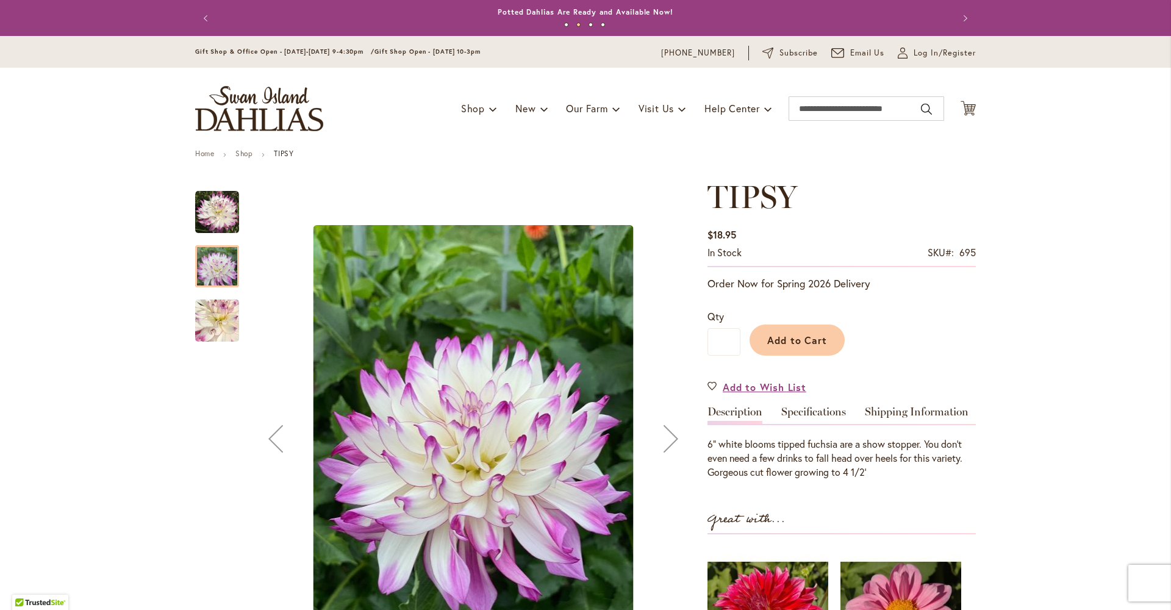
click at [210, 334] on img "TIPSY" at bounding box center [217, 321] width 87 height 84
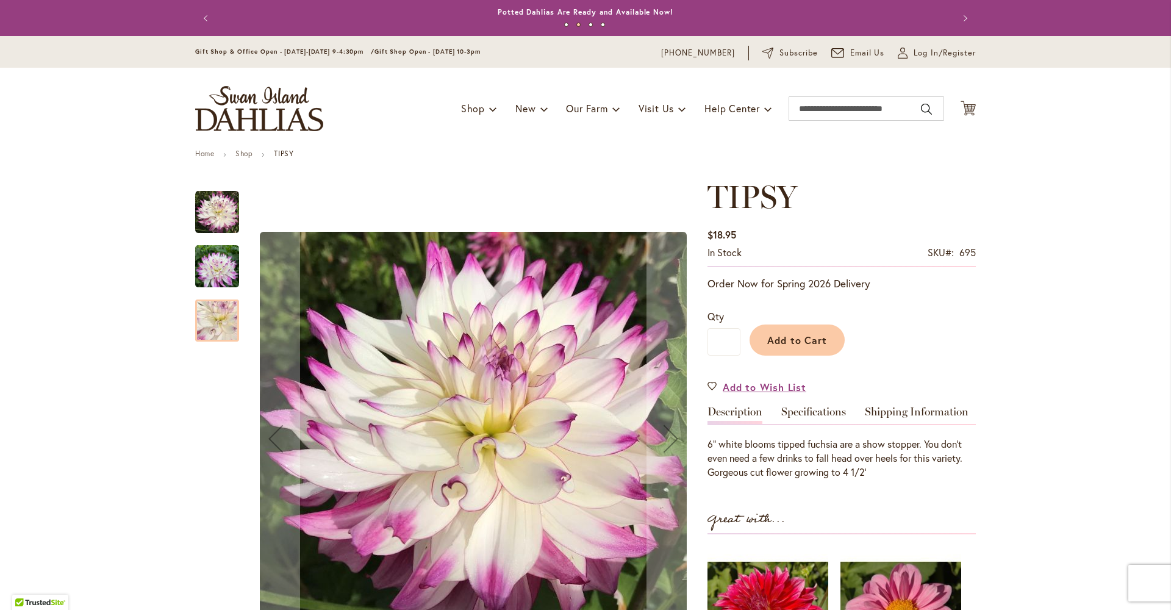
click at [216, 219] on img "TIPSY" at bounding box center [217, 212] width 44 height 44
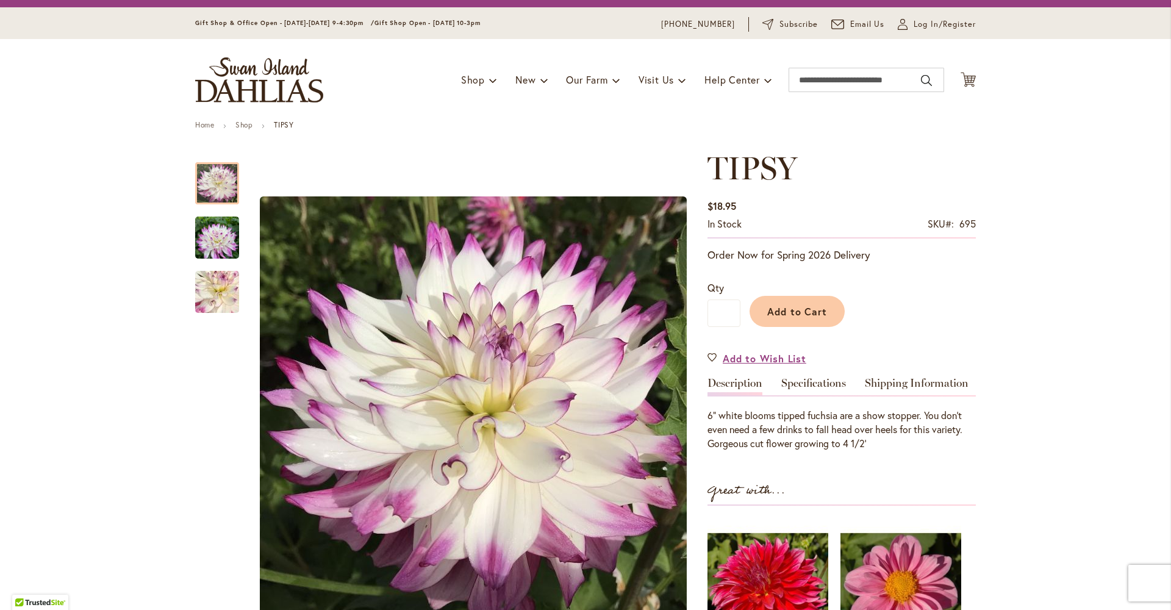
scroll to position [31, 0]
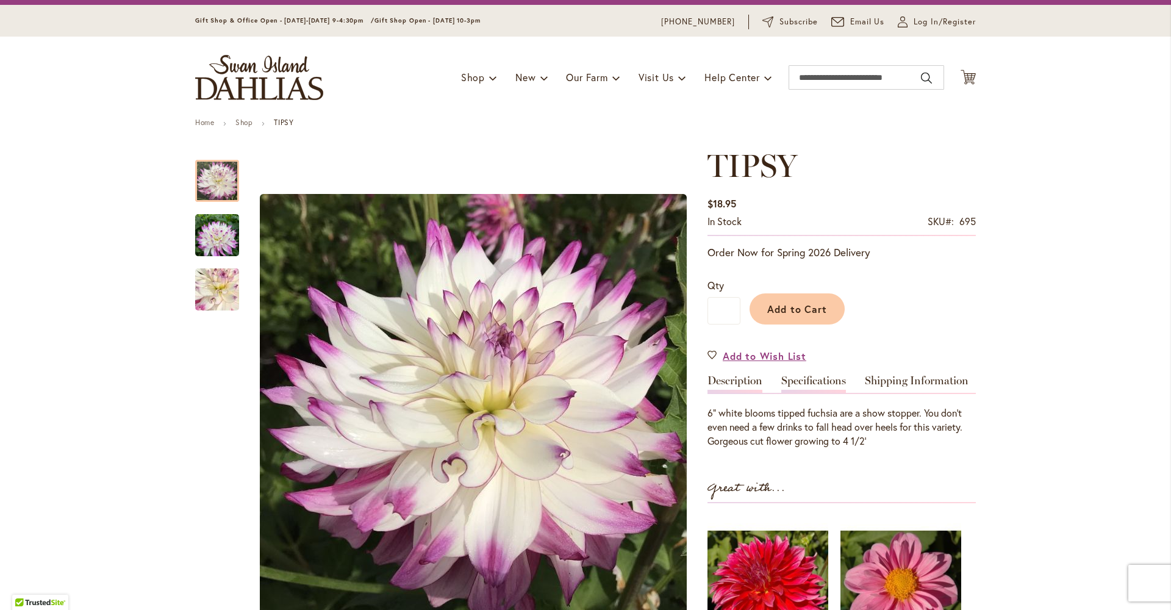
click at [807, 388] on link "Specifications" at bounding box center [813, 384] width 65 height 18
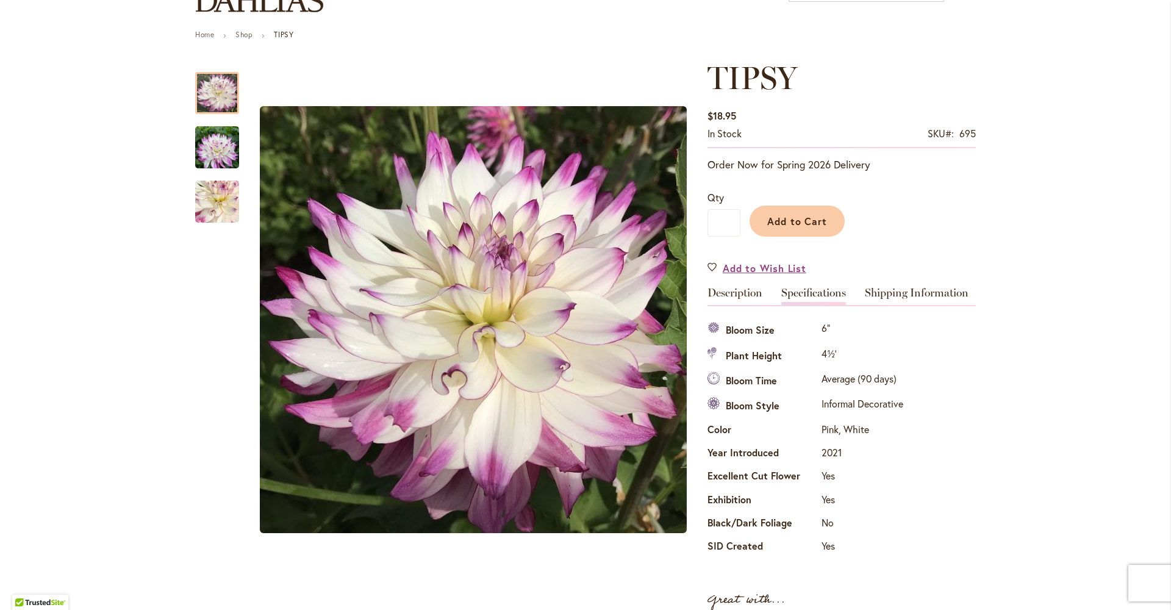
scroll to position [0, 0]
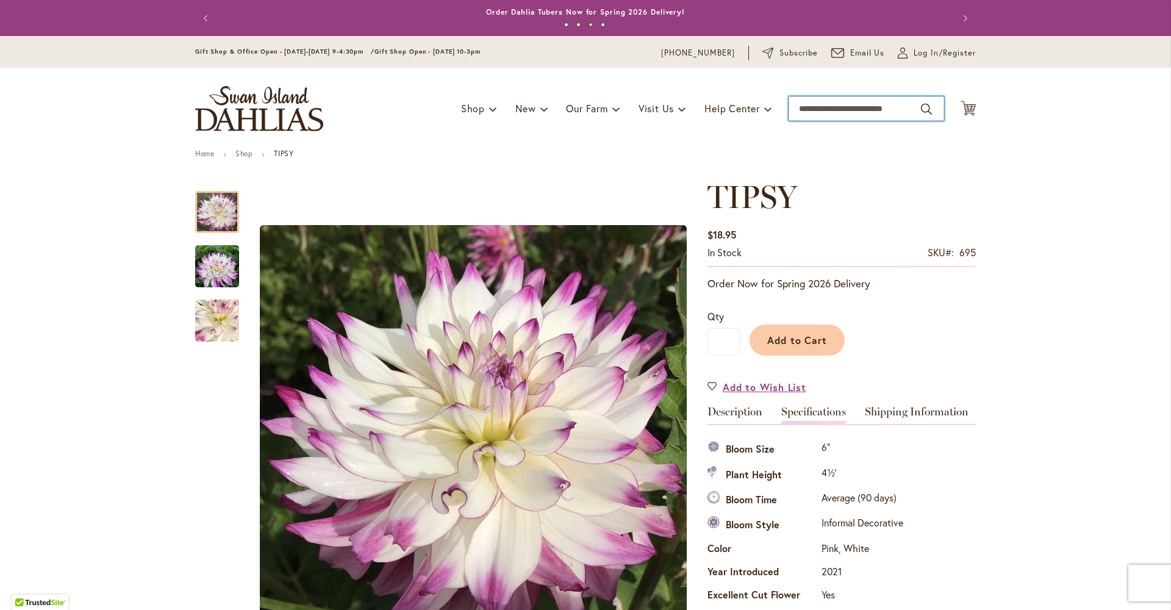
click at [828, 106] on input "Search" at bounding box center [866, 108] width 156 height 24
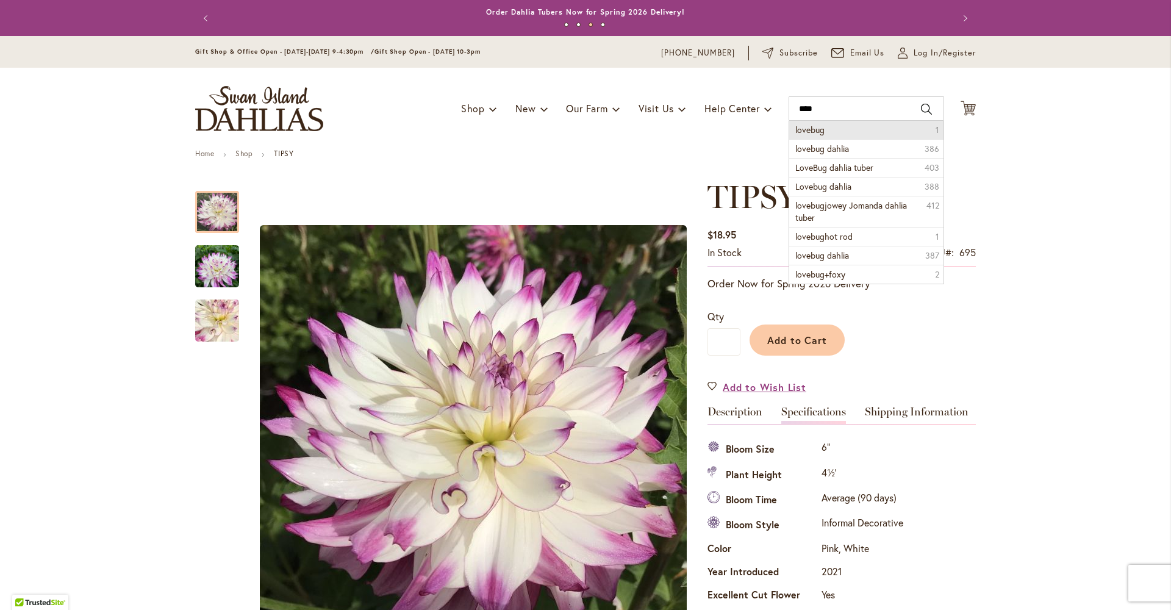
drag, startPoint x: 828, startPoint y: 106, endPoint x: 831, endPoint y: 134, distance: 28.2
click at [831, 134] on li "lovebug 1" at bounding box center [866, 130] width 154 height 18
type input "*******"
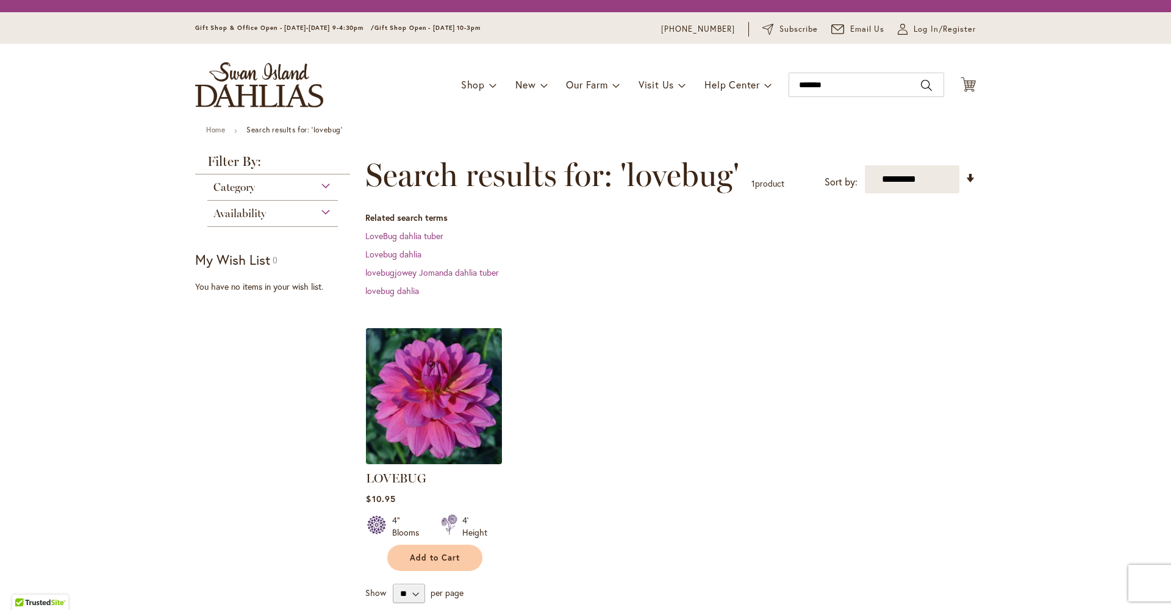
click at [441, 400] on img at bounding box center [434, 395] width 143 height 143
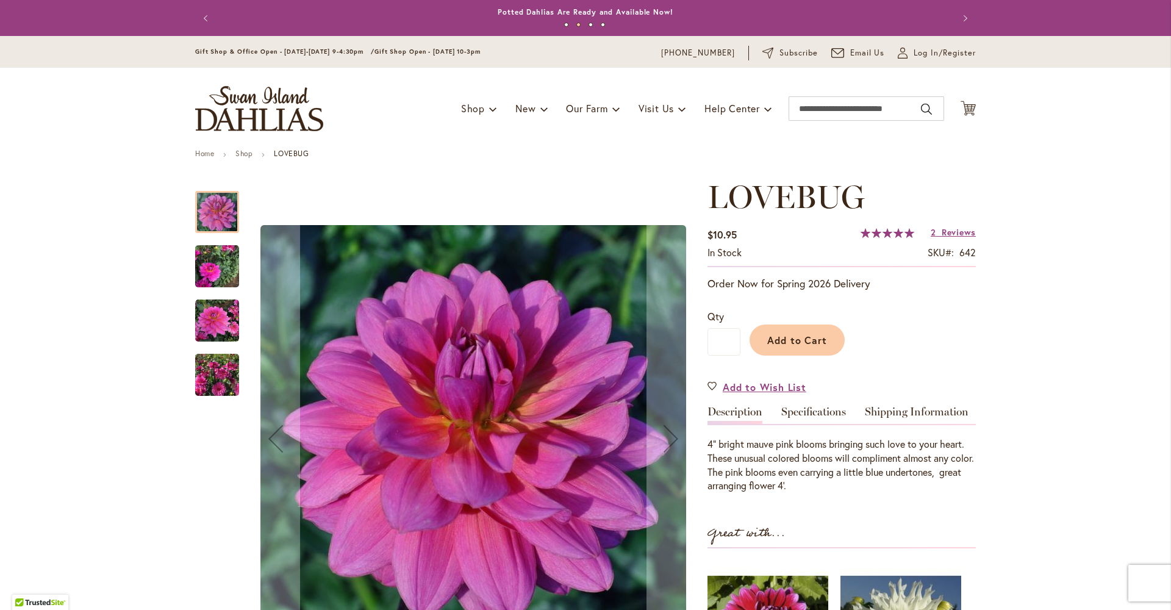
click at [209, 278] on img "LOVEBUG" at bounding box center [217, 266] width 44 height 59
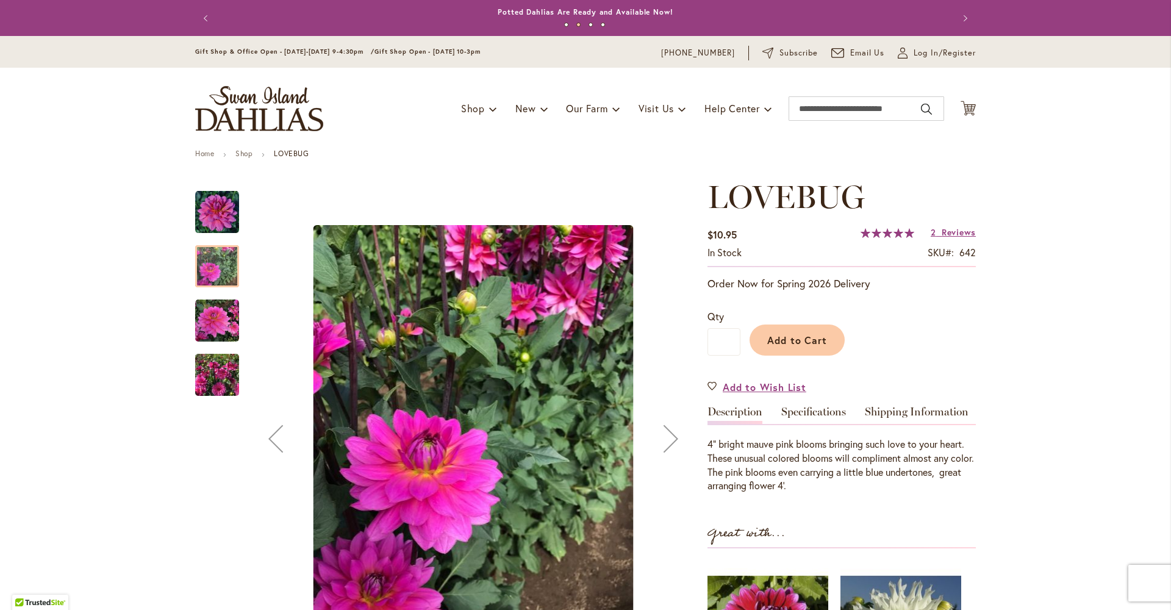
click at [217, 338] on img "LOVEBUG" at bounding box center [217, 321] width 44 height 44
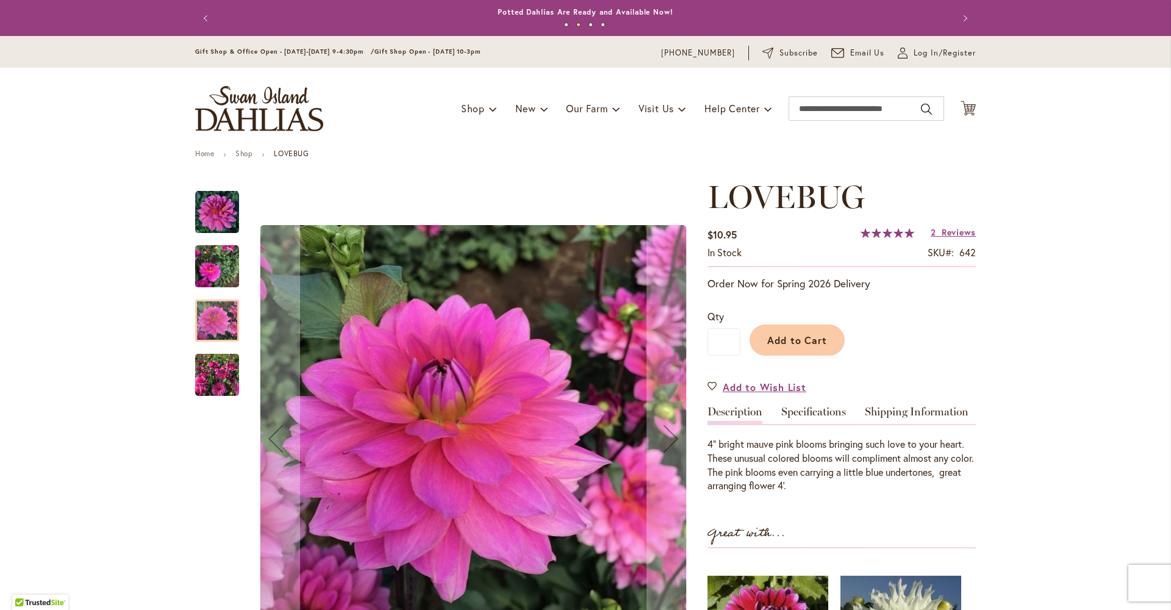
click at [207, 386] on img "LOVEBUG" at bounding box center [217, 375] width 44 height 59
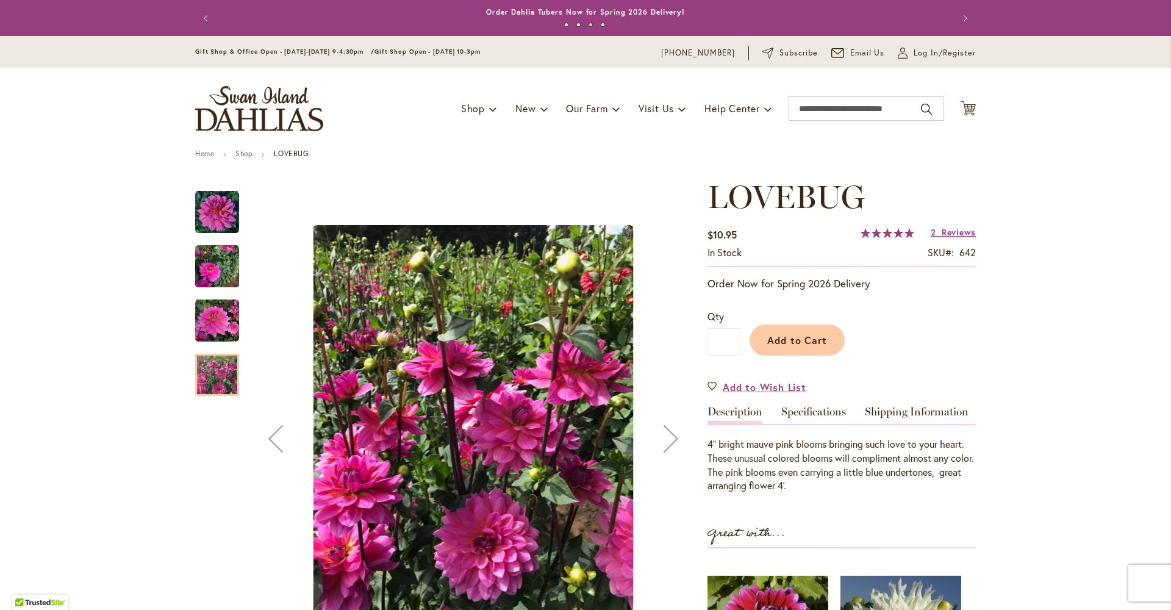
click at [222, 226] on img "LOVEBUG" at bounding box center [217, 212] width 44 height 44
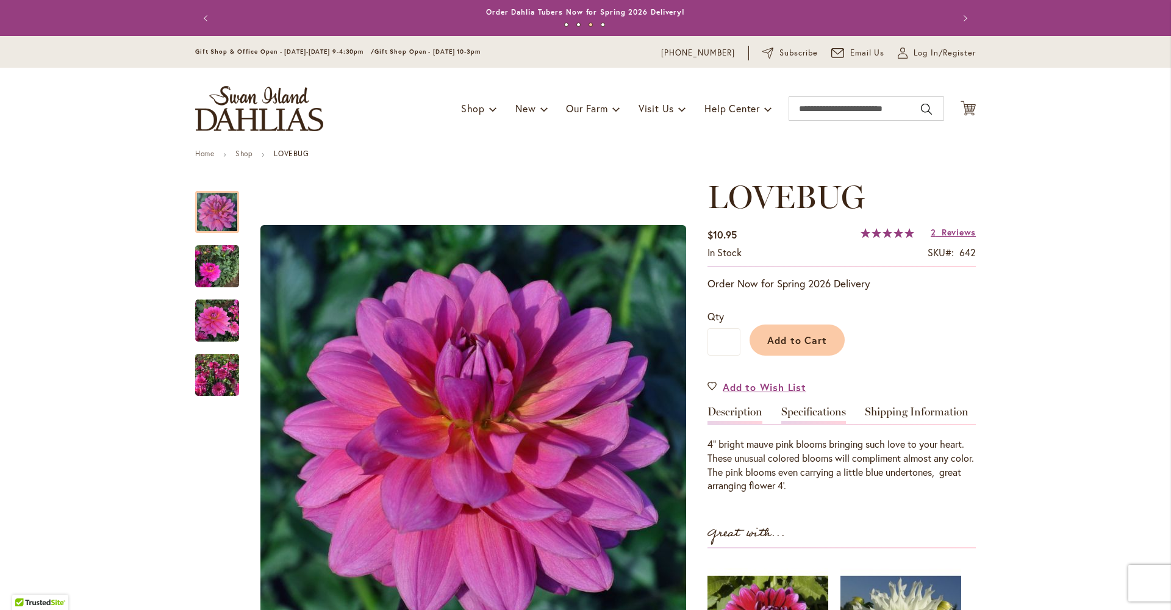
click at [802, 418] on link "Specifications" at bounding box center [813, 415] width 65 height 18
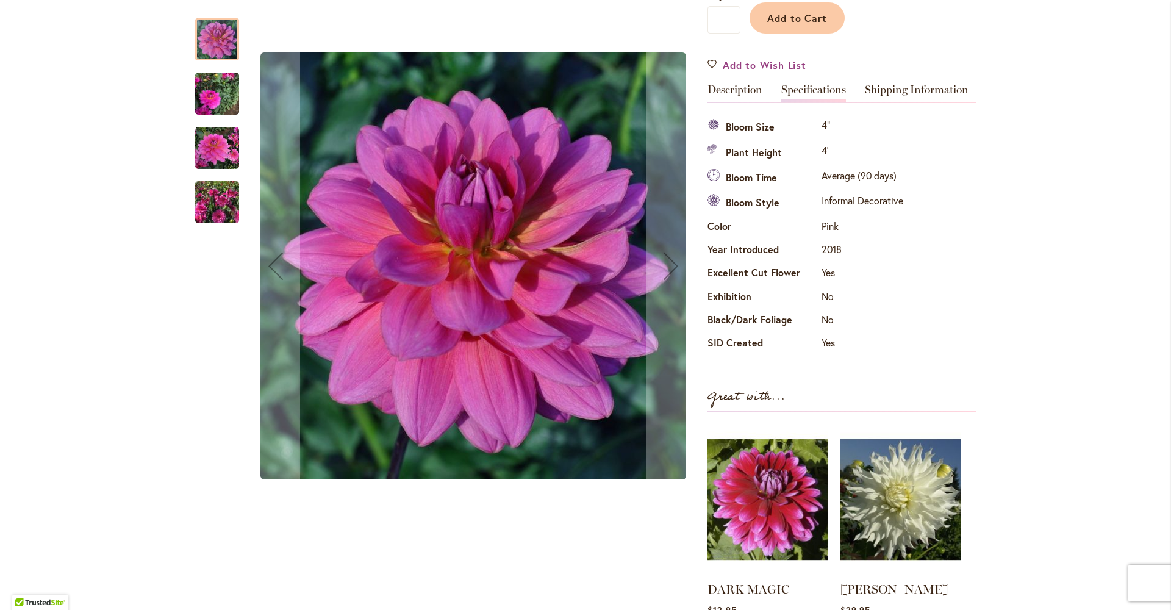
scroll to position [413, 0]
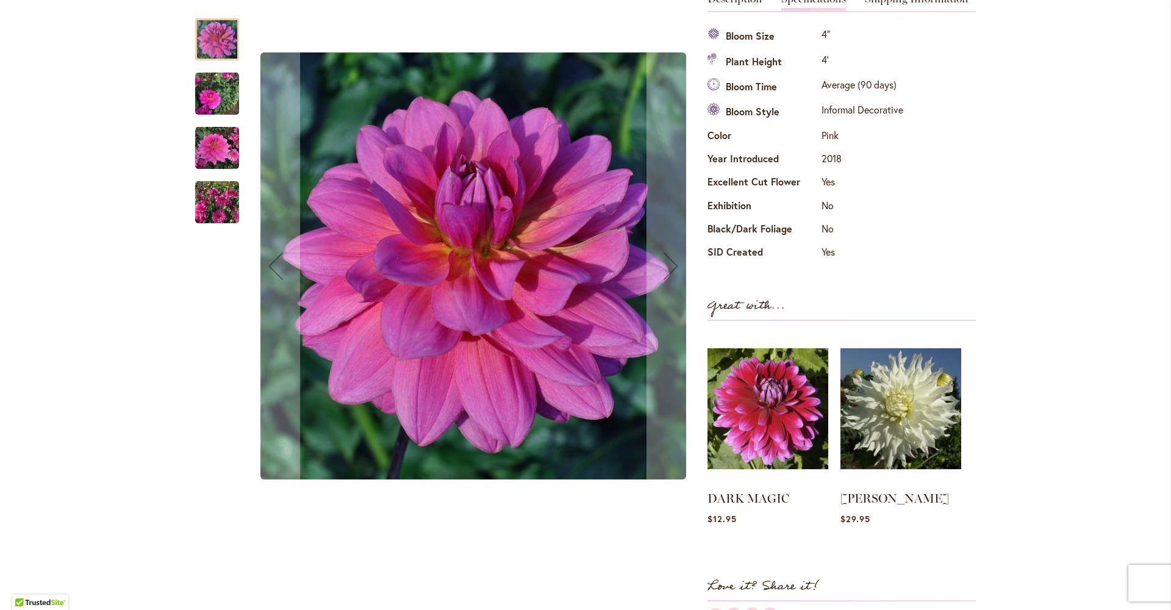
click at [212, 95] on img "LOVEBUG" at bounding box center [217, 94] width 44 height 59
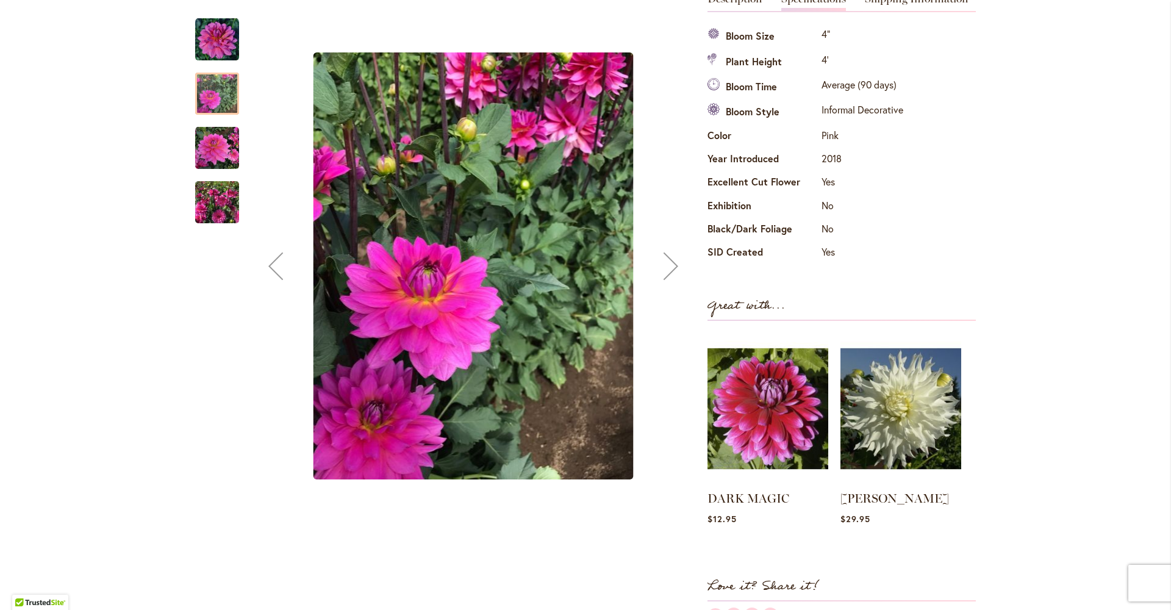
click at [212, 31] on img "LOVEBUG" at bounding box center [217, 40] width 44 height 44
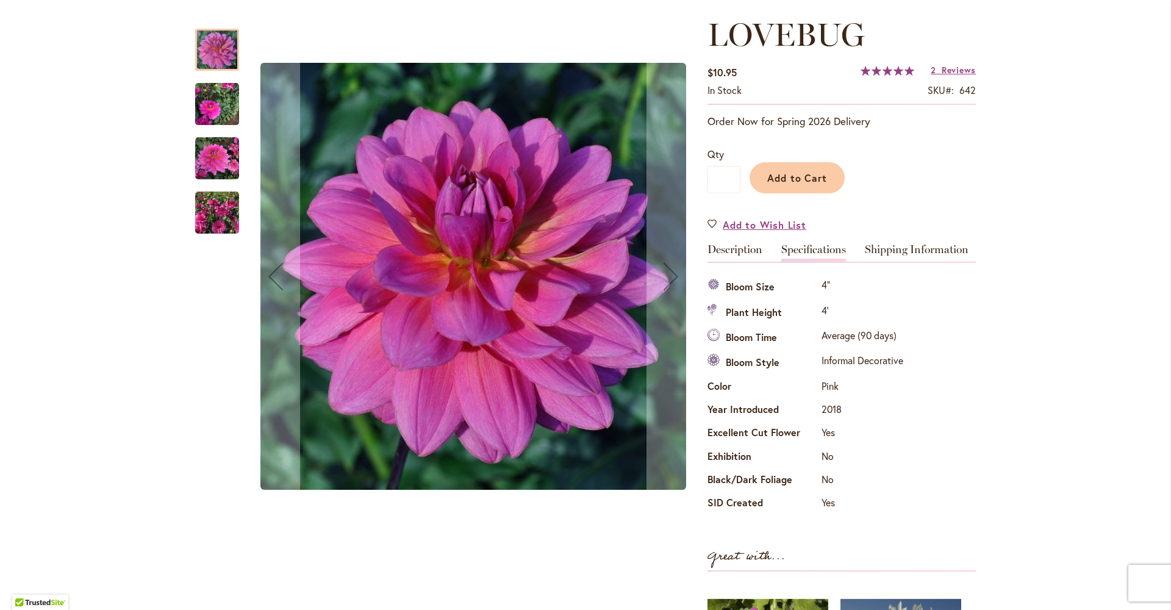
scroll to position [18, 0]
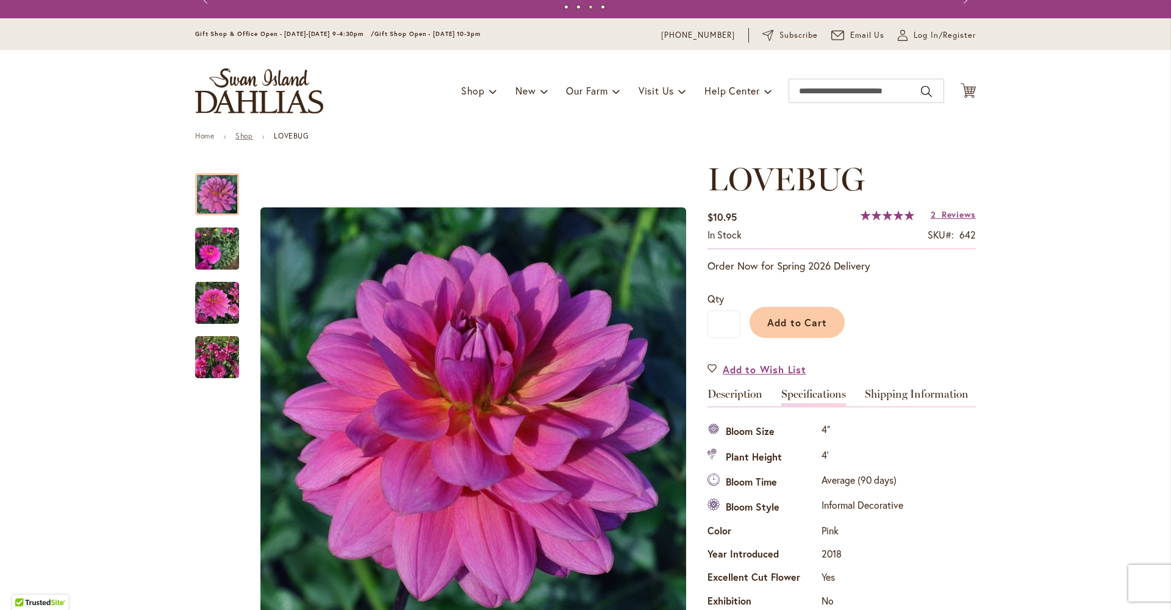
click at [246, 136] on link "Shop" at bounding box center [243, 135] width 17 height 9
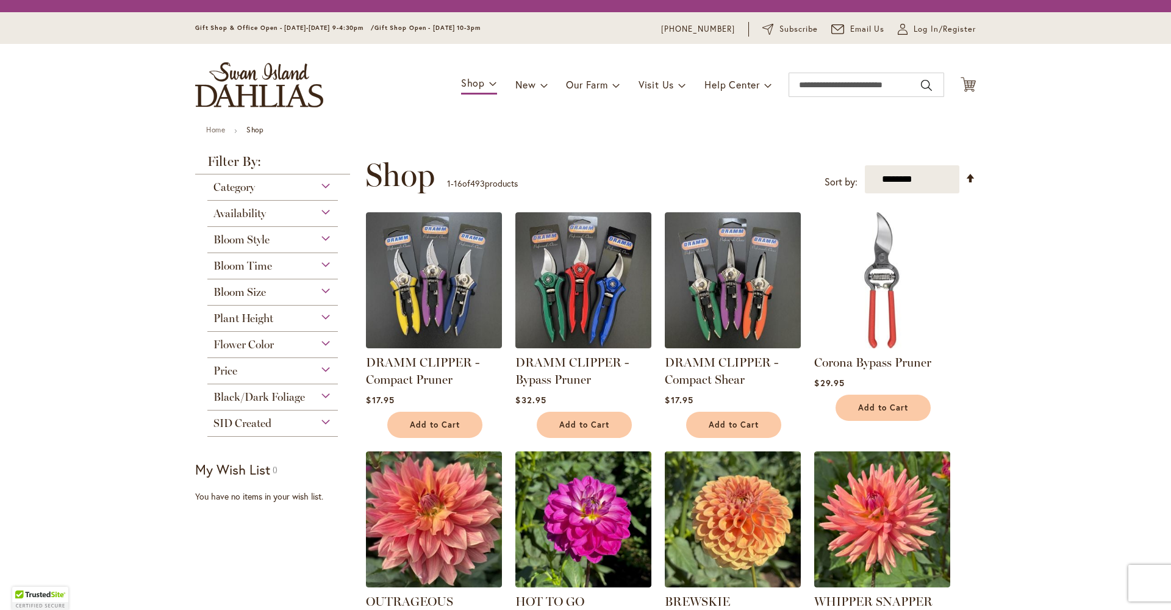
click at [259, 351] on span "Flower Color" at bounding box center [243, 344] width 60 height 13
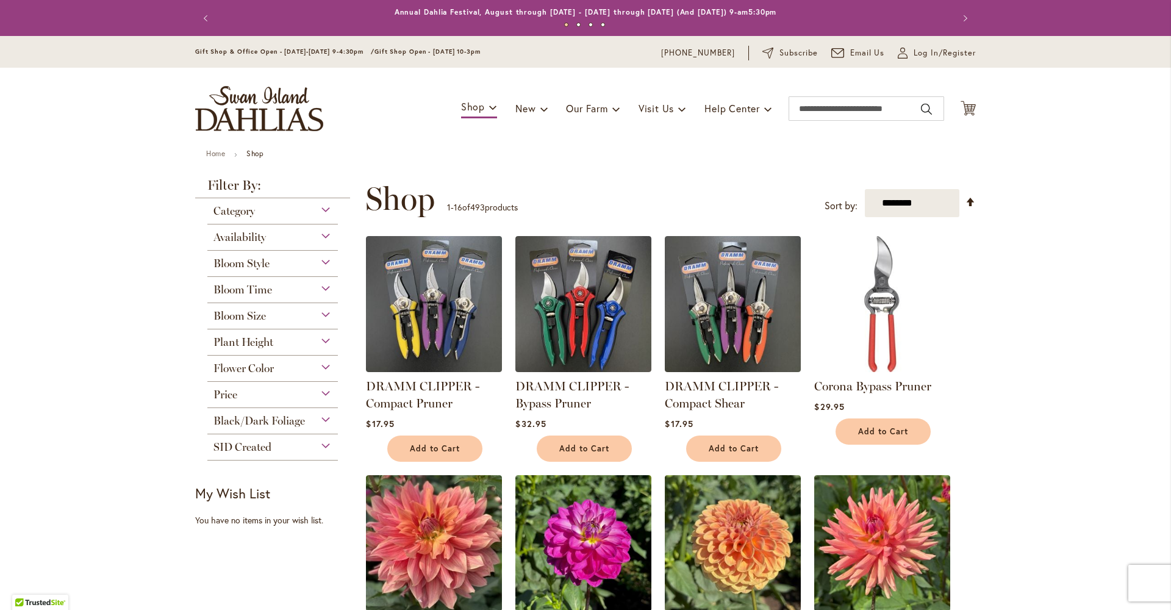
click at [321, 373] on div "Flower Color" at bounding box center [272, 366] width 131 height 20
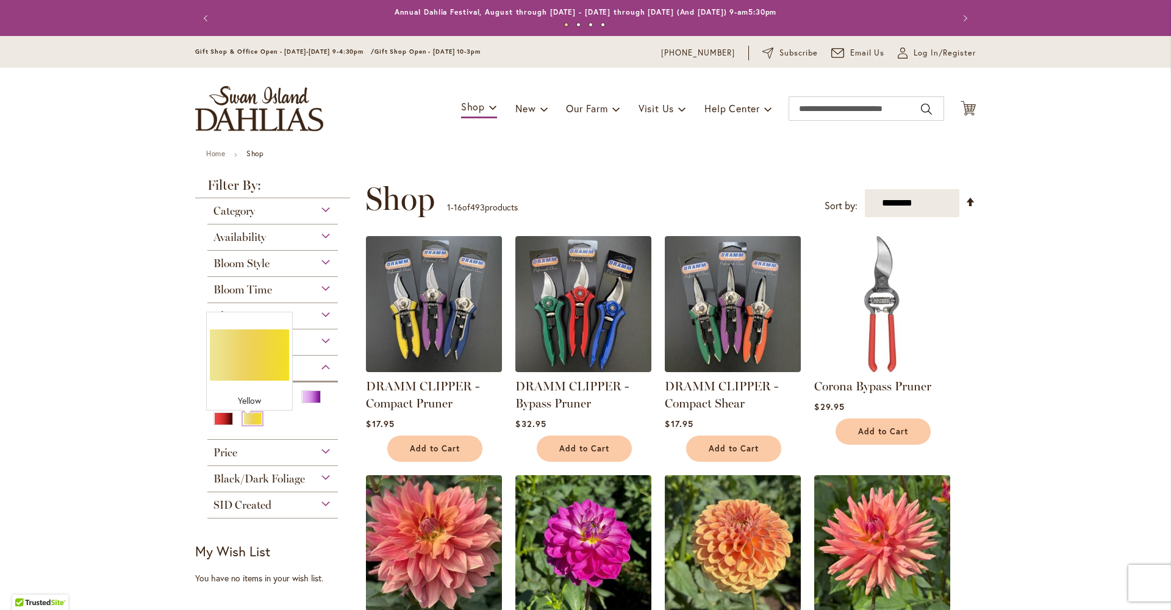
click at [246, 425] on div "Yellow" at bounding box center [253, 418] width 20 height 13
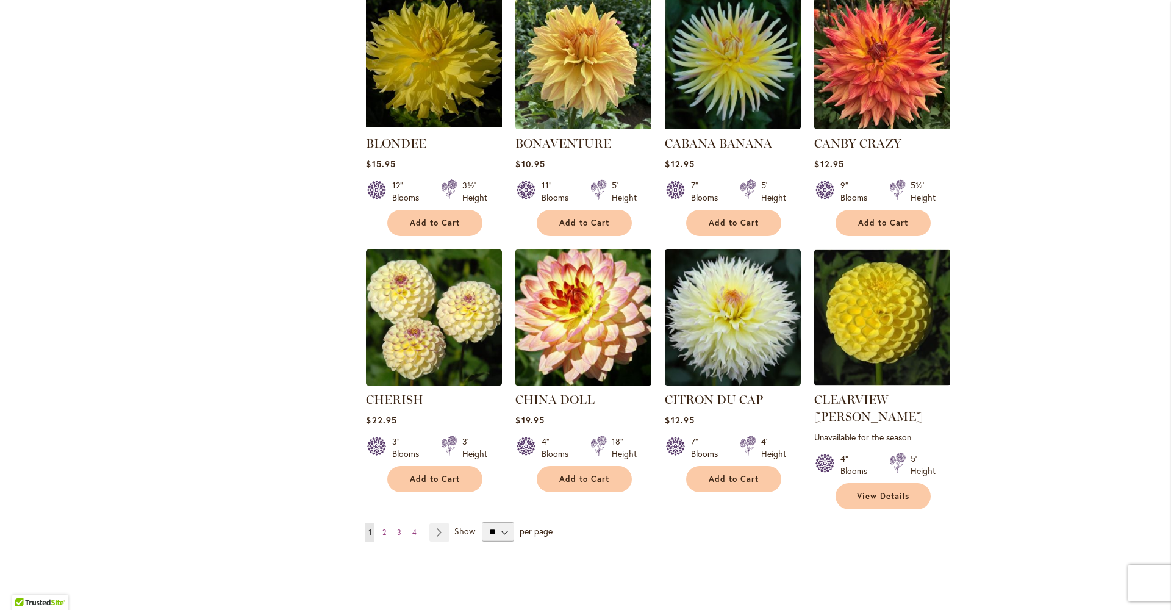
scroll to position [846, 0]
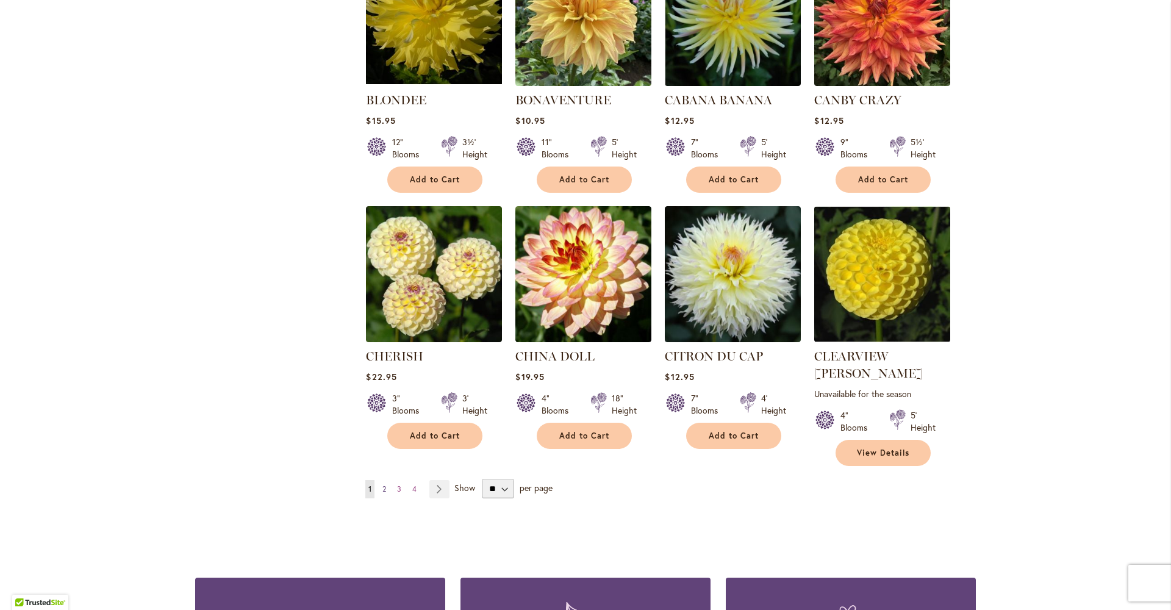
click at [382, 484] on span "2" at bounding box center [384, 488] width 4 height 9
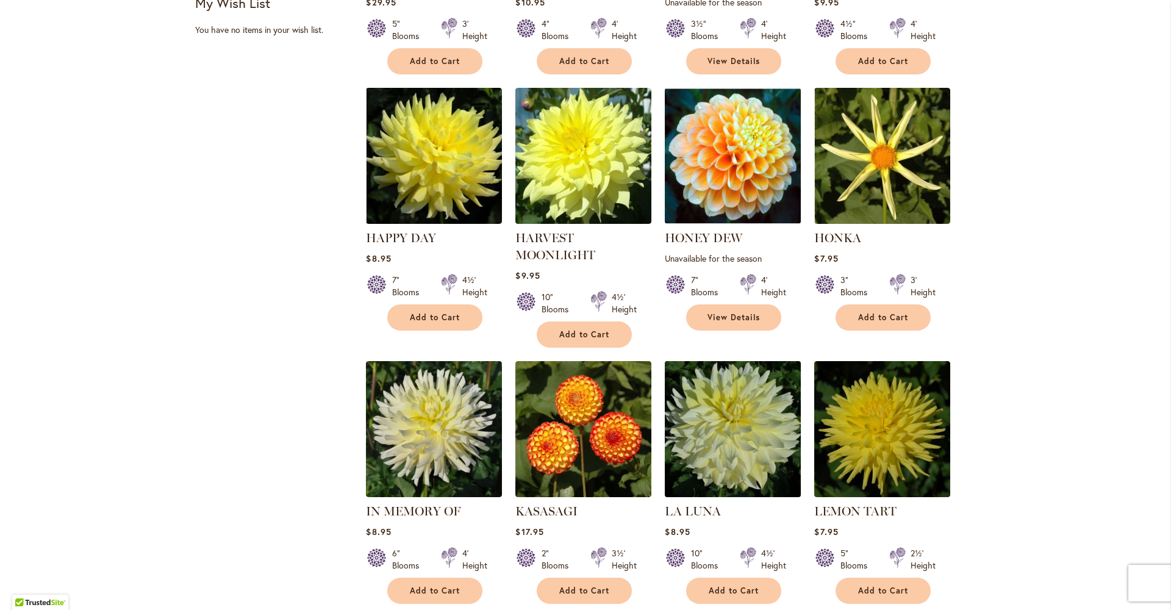
scroll to position [801, 0]
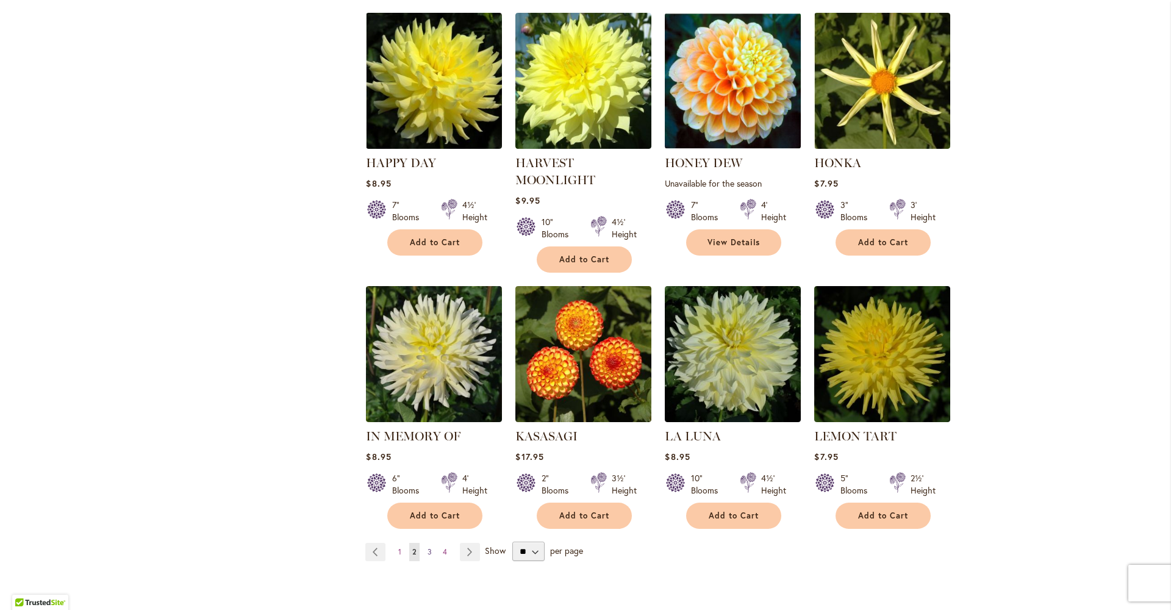
click at [427, 547] on span "3" at bounding box center [429, 551] width 4 height 9
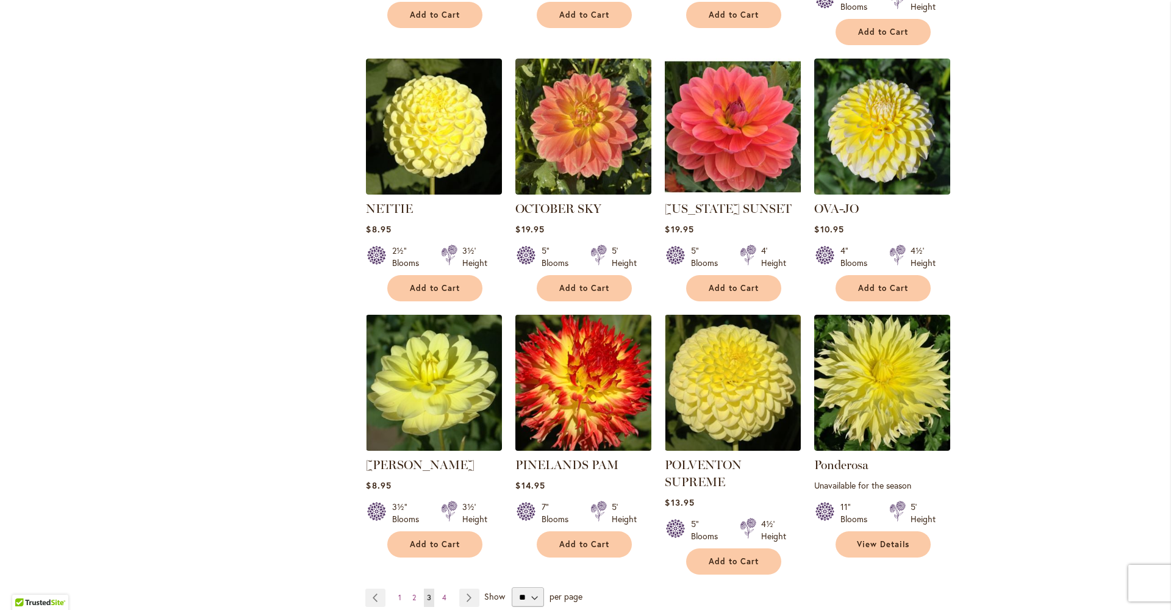
scroll to position [840, 0]
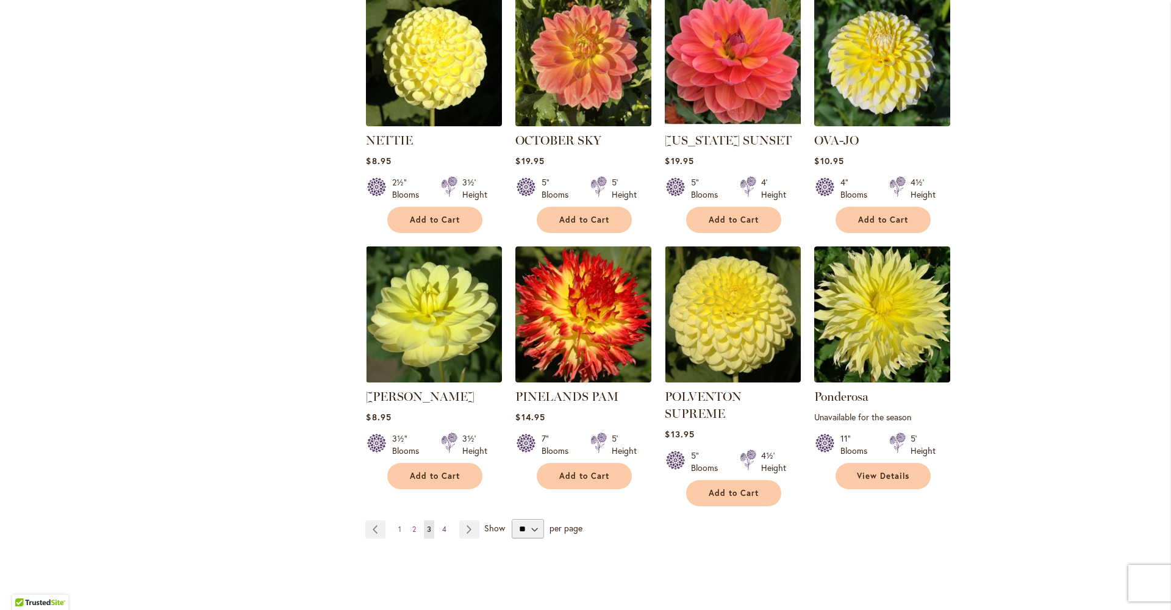
click at [442, 524] on span "4" at bounding box center [444, 528] width 4 height 9
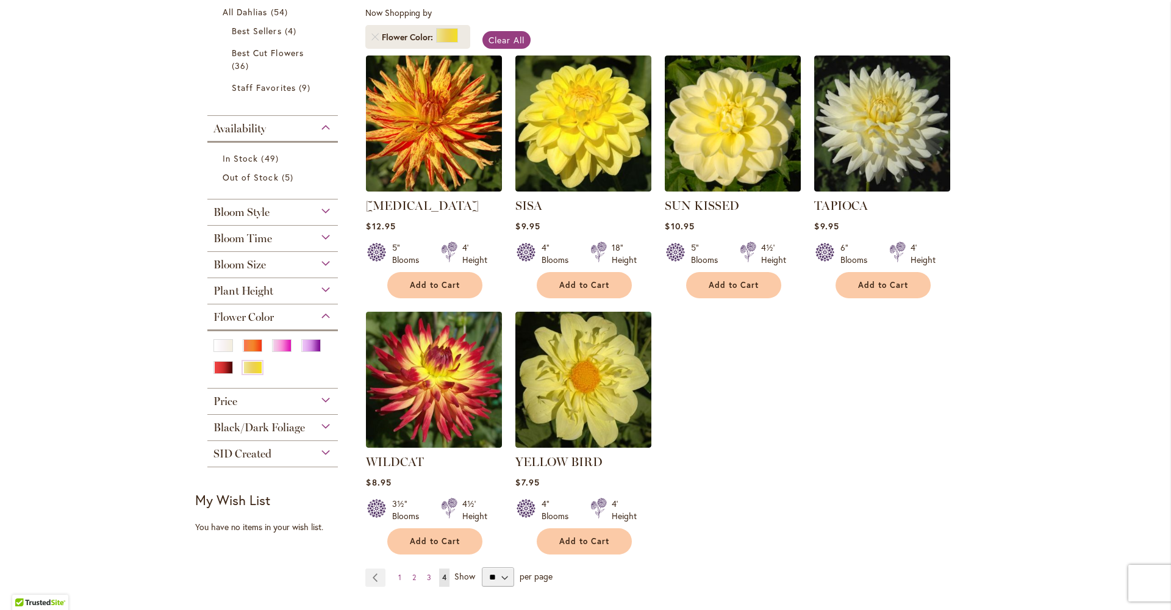
scroll to position [332, 0]
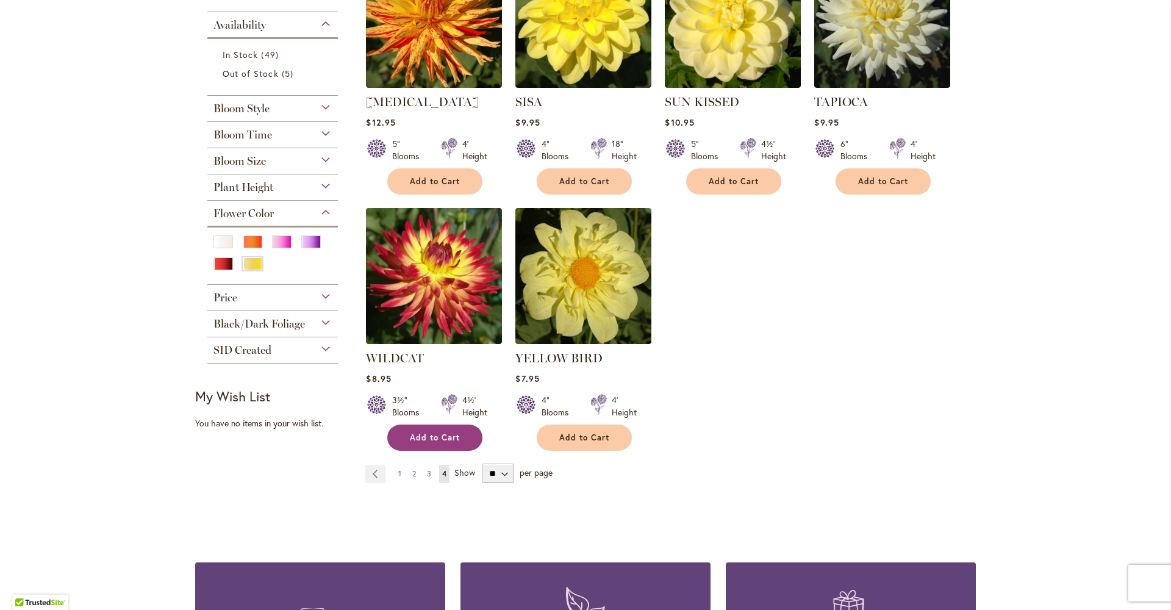
drag, startPoint x: 398, startPoint y: 481, endPoint x: 468, endPoint y: 452, distance: 75.8
click at [399, 481] on link "Page 1" at bounding box center [399, 474] width 9 height 18
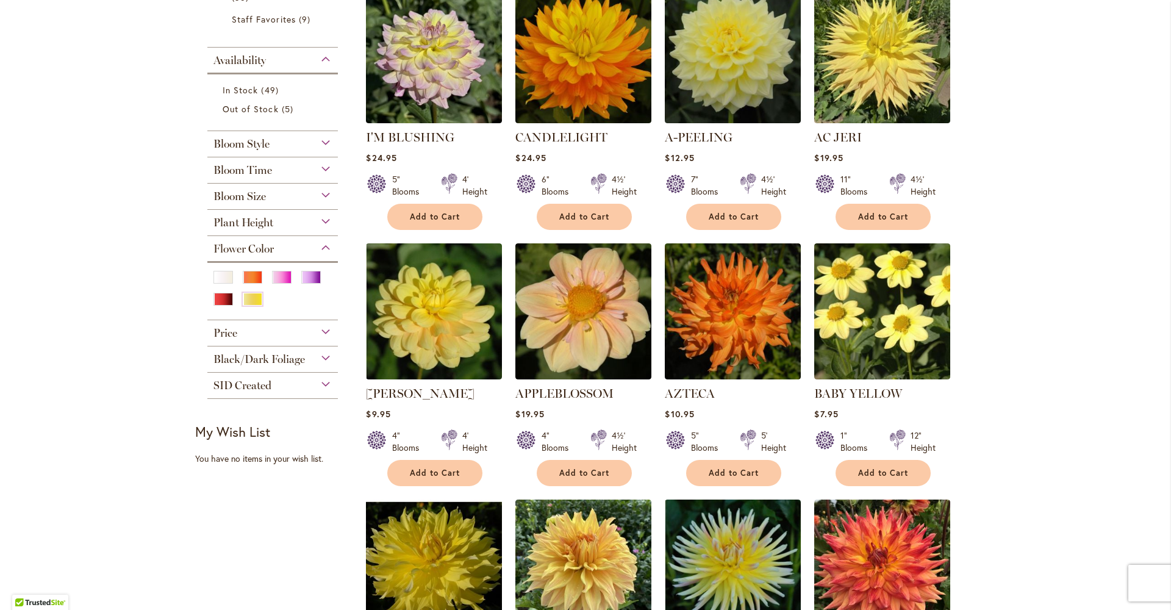
scroll to position [186, 0]
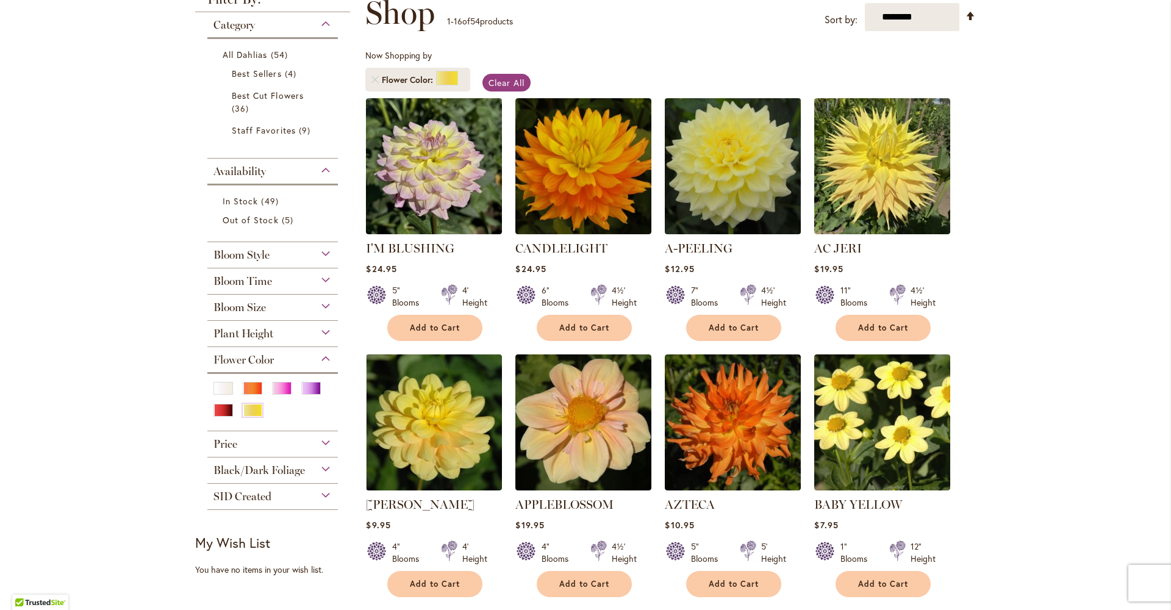
click at [720, 201] on img at bounding box center [733, 166] width 143 height 143
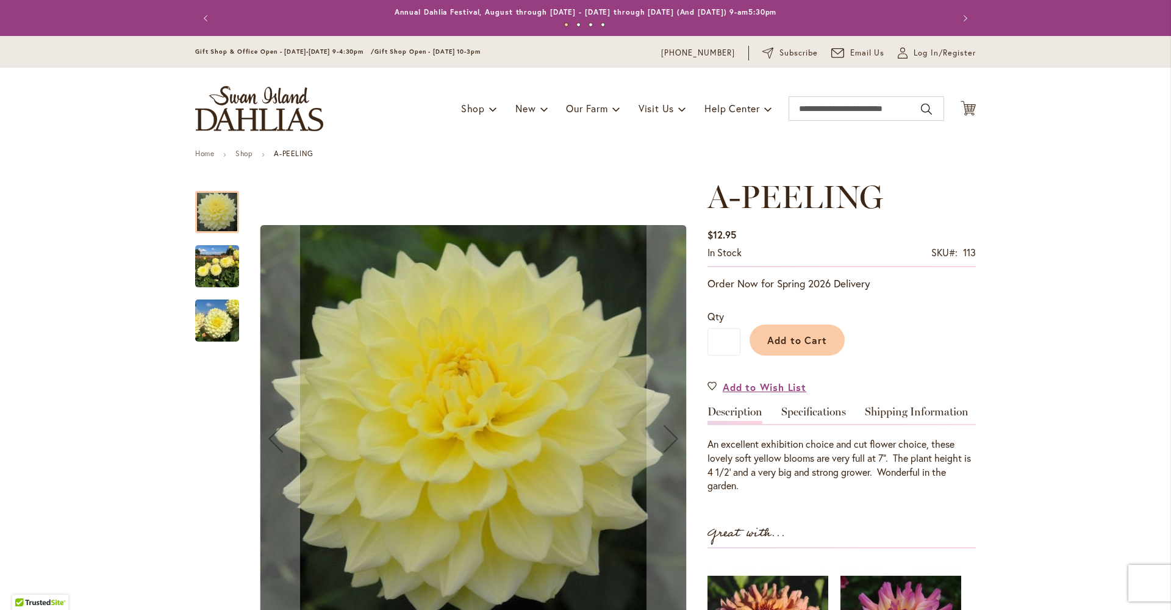
click at [215, 276] on img "A-Peeling" at bounding box center [217, 266] width 44 height 59
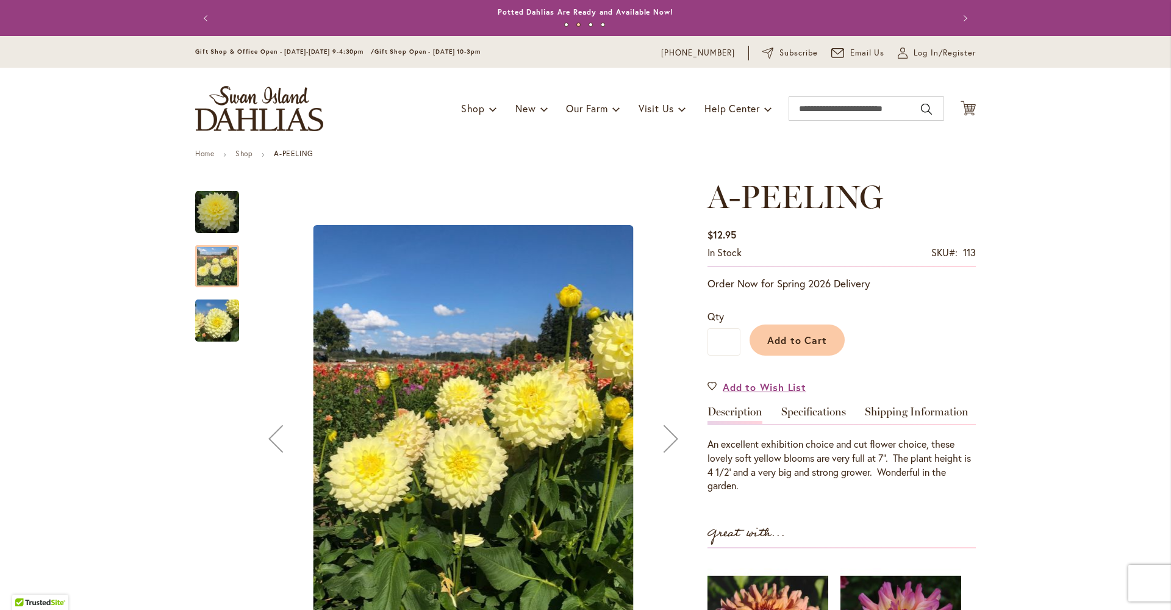
click at [202, 331] on img "A-Peeling" at bounding box center [217, 320] width 44 height 59
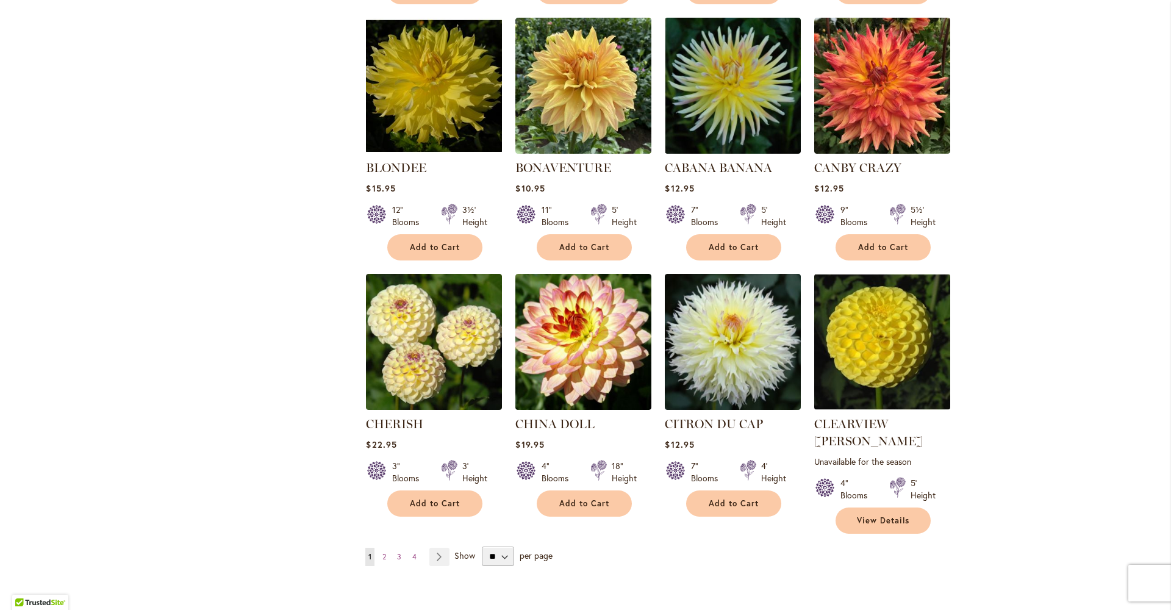
scroll to position [822, 0]
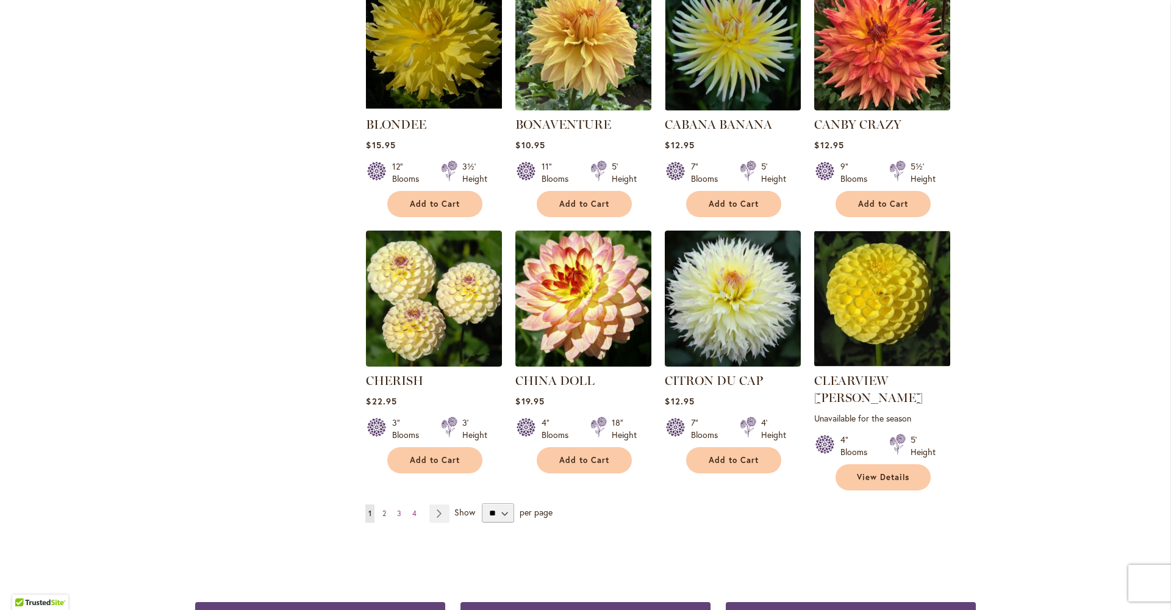
click at [382, 509] on span "2" at bounding box center [384, 513] width 4 height 9
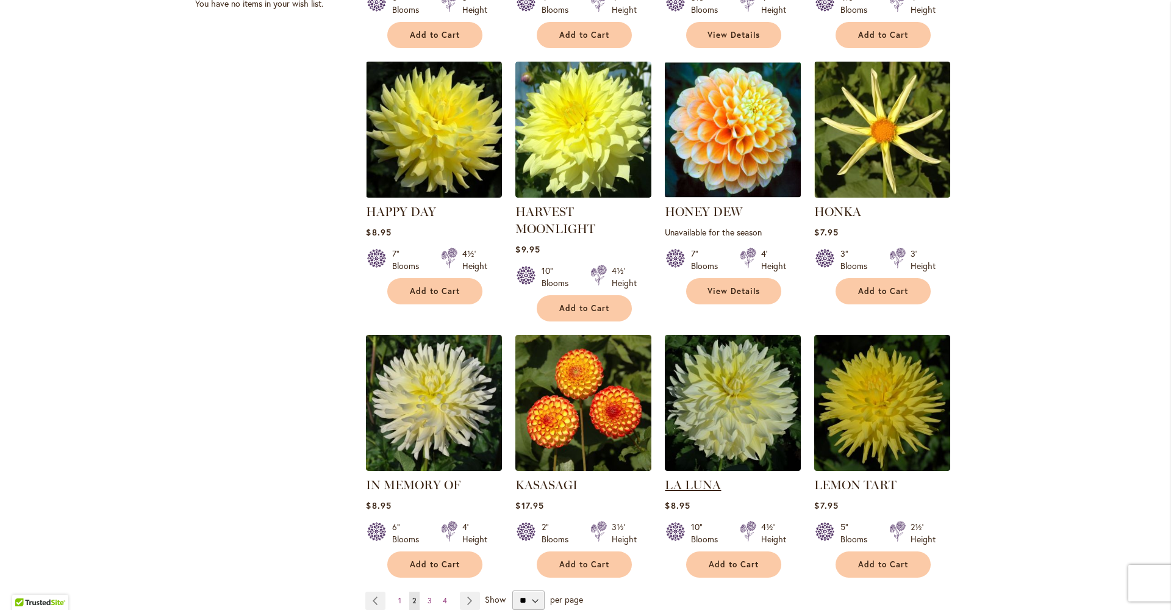
scroll to position [827, 0]
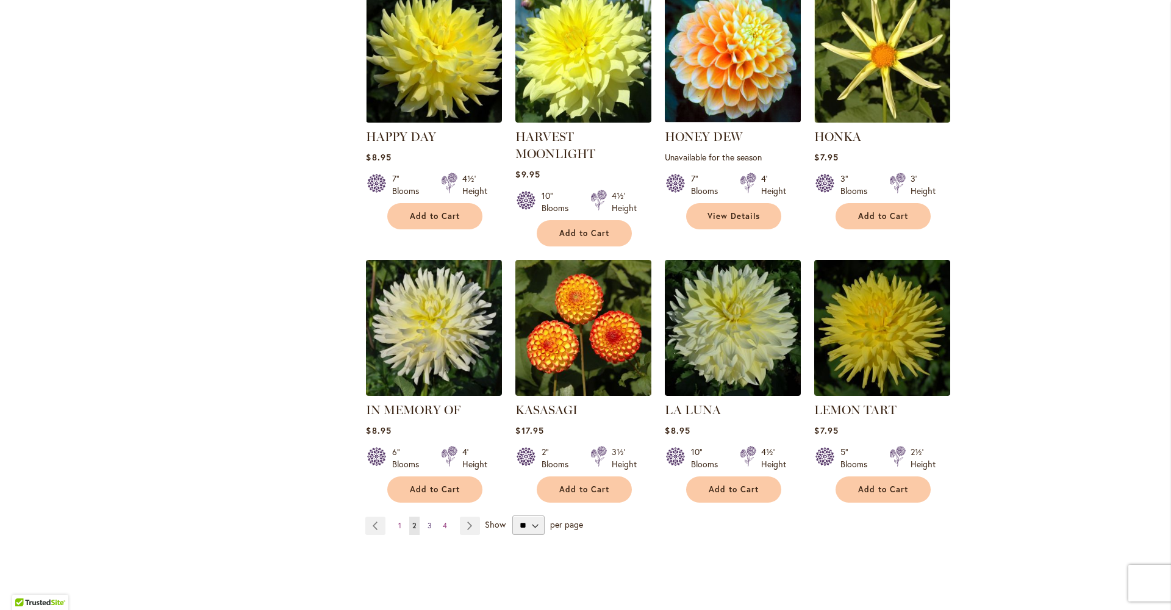
click at [427, 521] on span "3" at bounding box center [429, 525] width 4 height 9
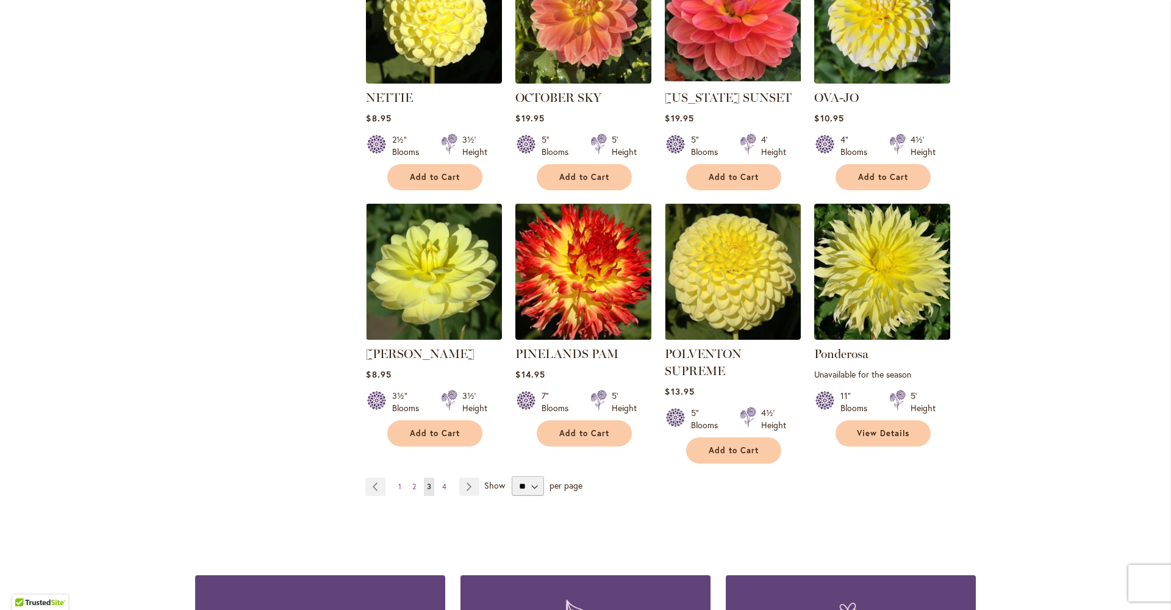
scroll to position [885, 0]
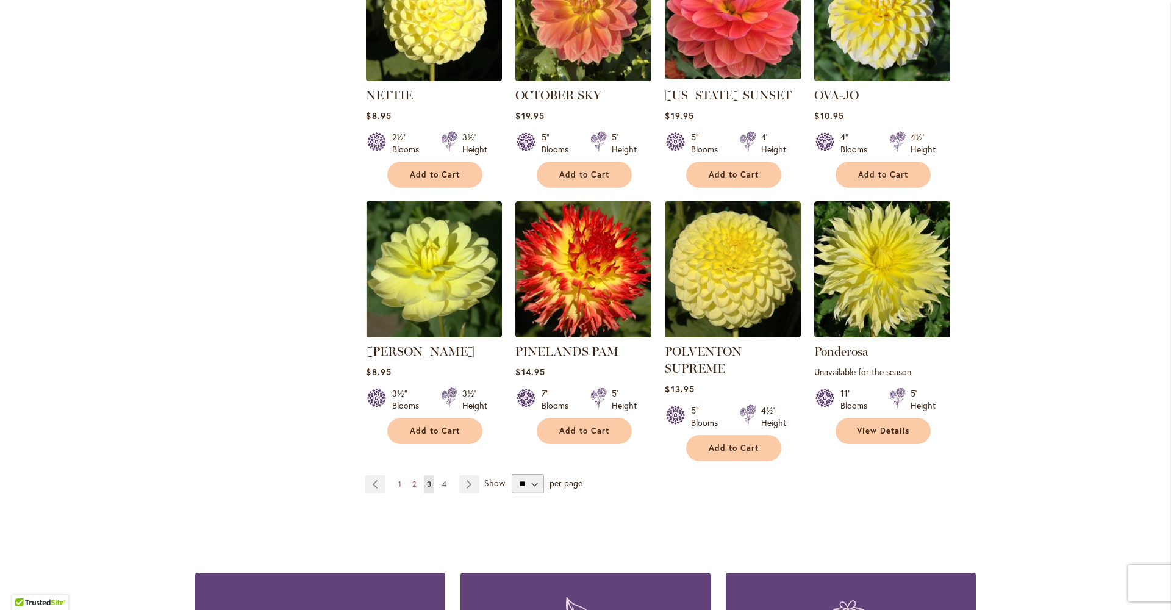
click at [442, 479] on span "4" at bounding box center [444, 483] width 4 height 9
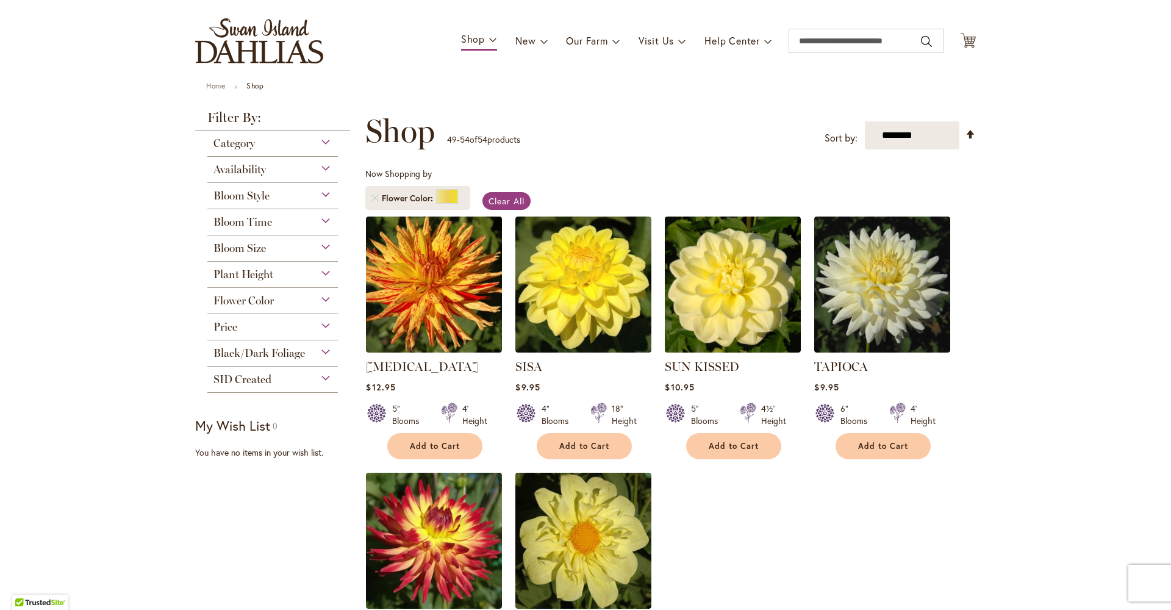
scroll to position [94, 0]
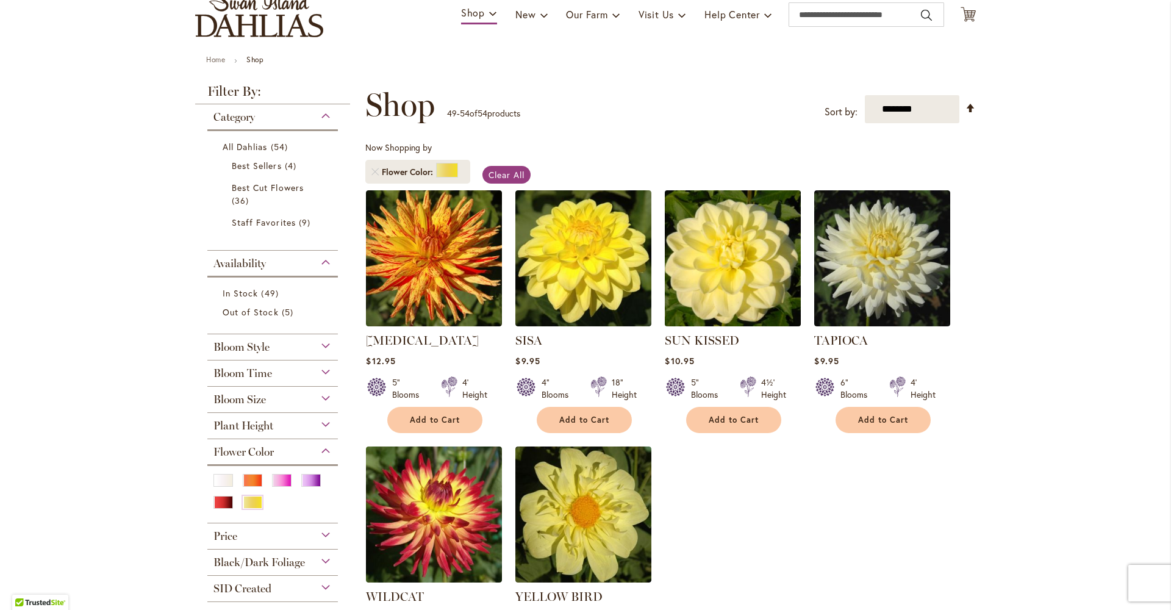
click at [734, 315] on img at bounding box center [733, 258] width 143 height 143
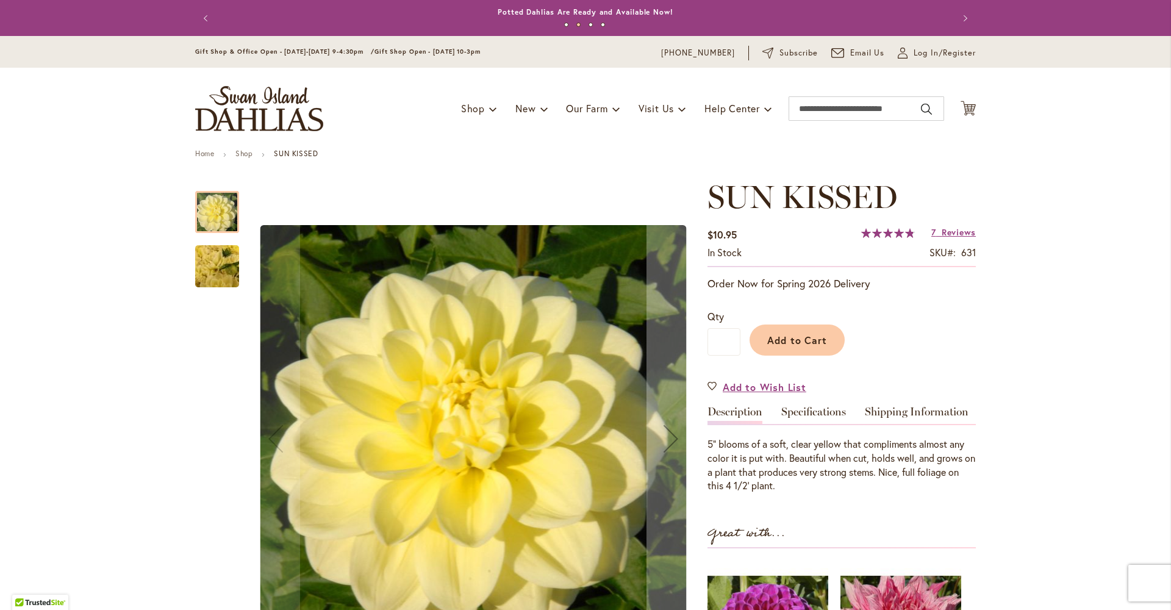
click at [222, 274] on img "SUN KISSED" at bounding box center [217, 267] width 88 height 66
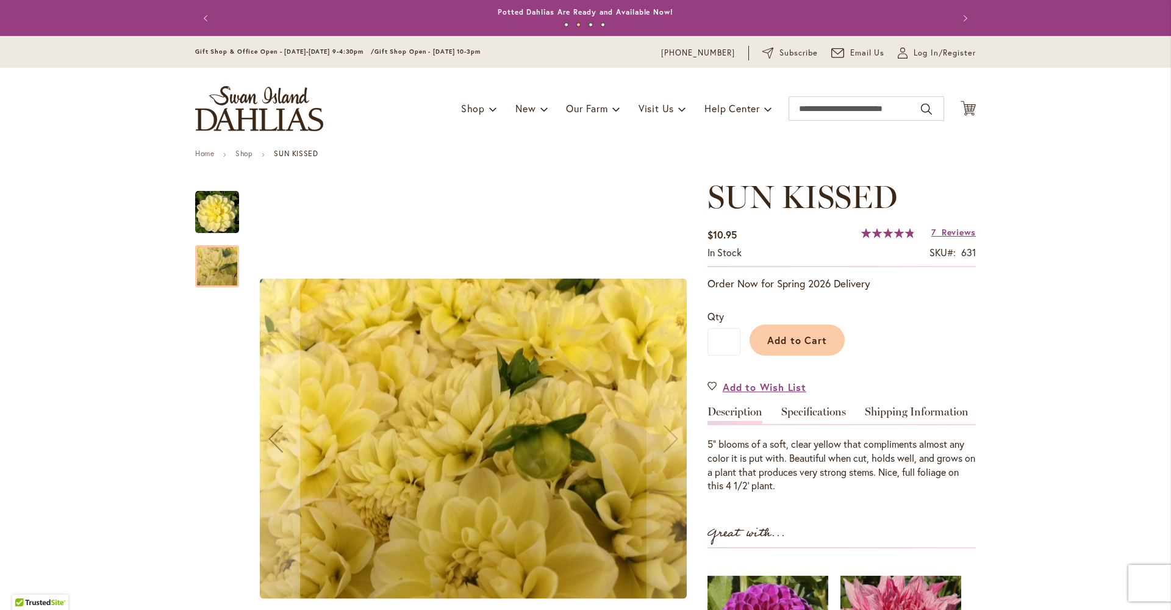
click at [214, 220] on img "SUN KISSED" at bounding box center [217, 212] width 44 height 44
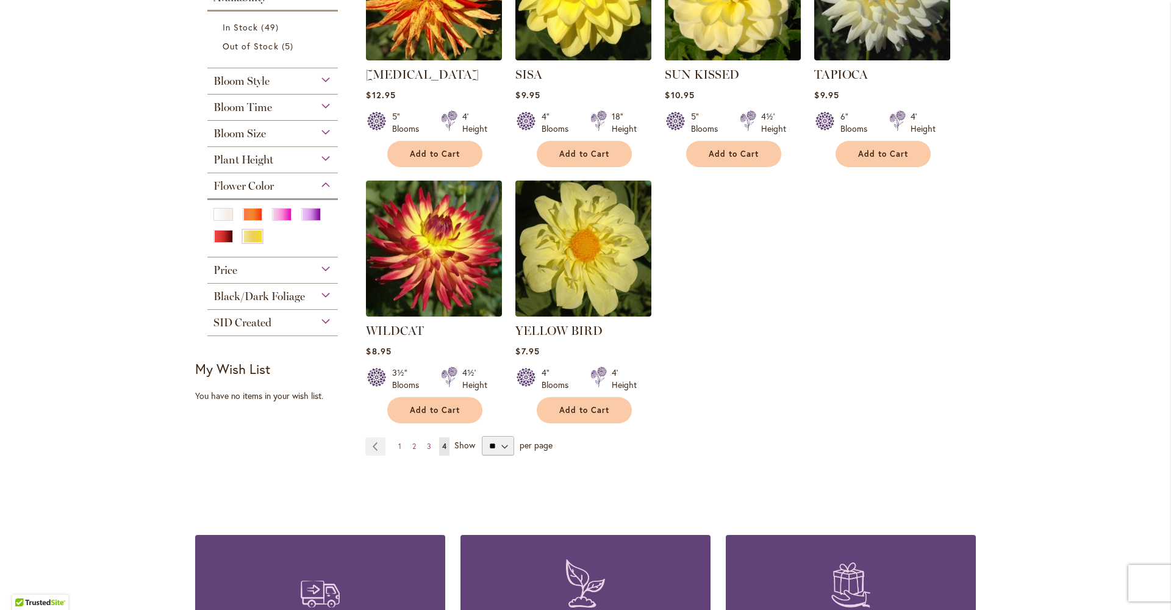
scroll to position [357, 0]
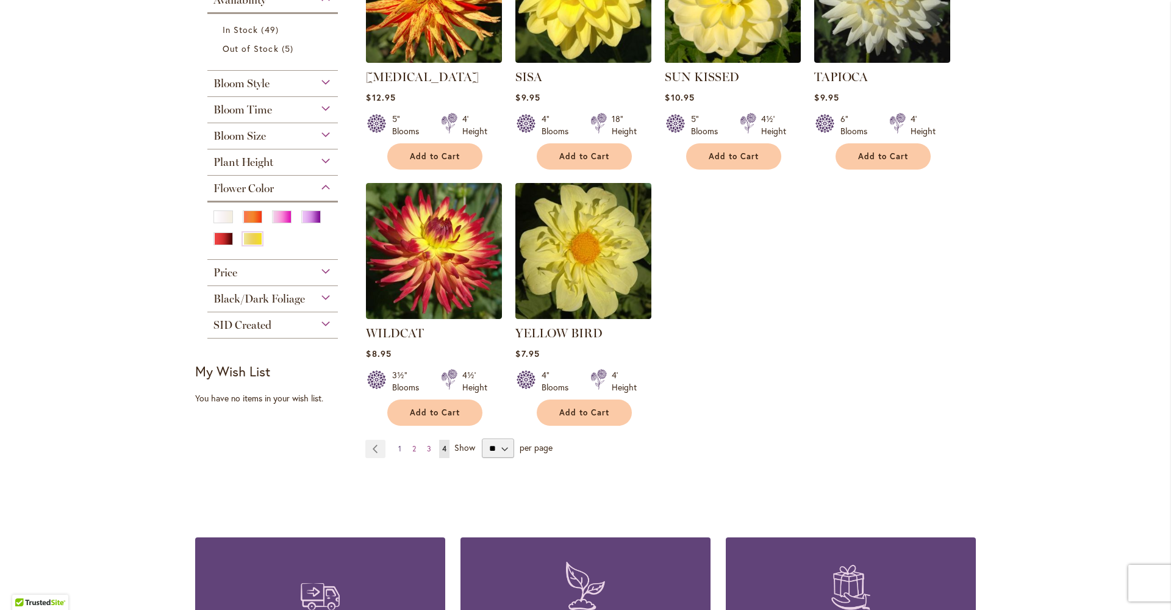
click at [398, 453] on span "1" at bounding box center [399, 448] width 3 height 9
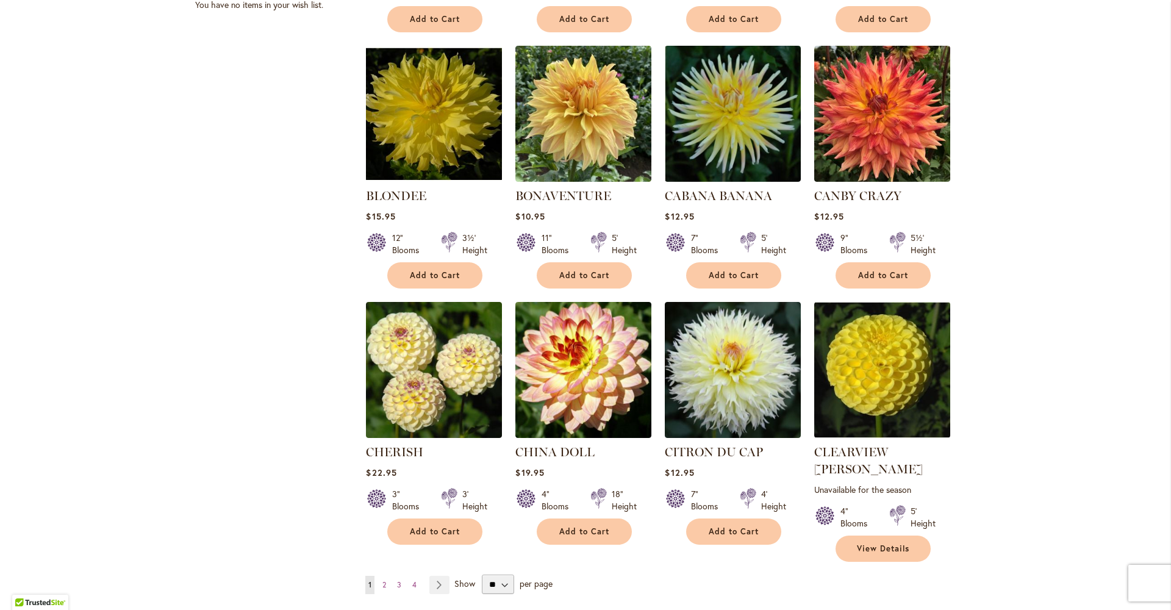
scroll to position [887, 0]
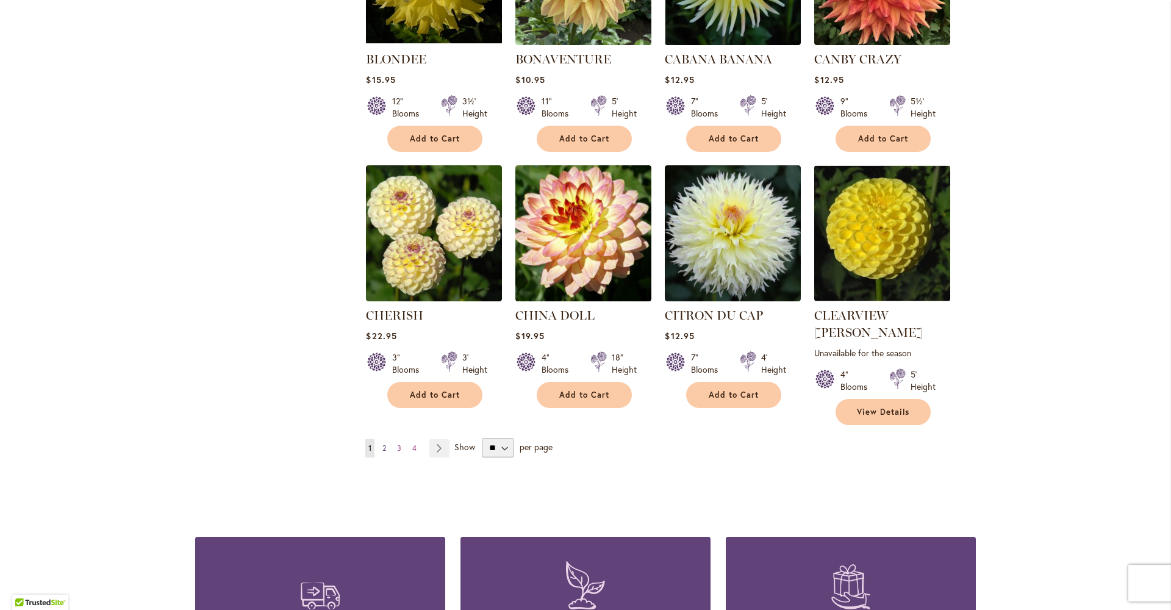
click at [382, 443] on span "2" at bounding box center [384, 447] width 4 height 9
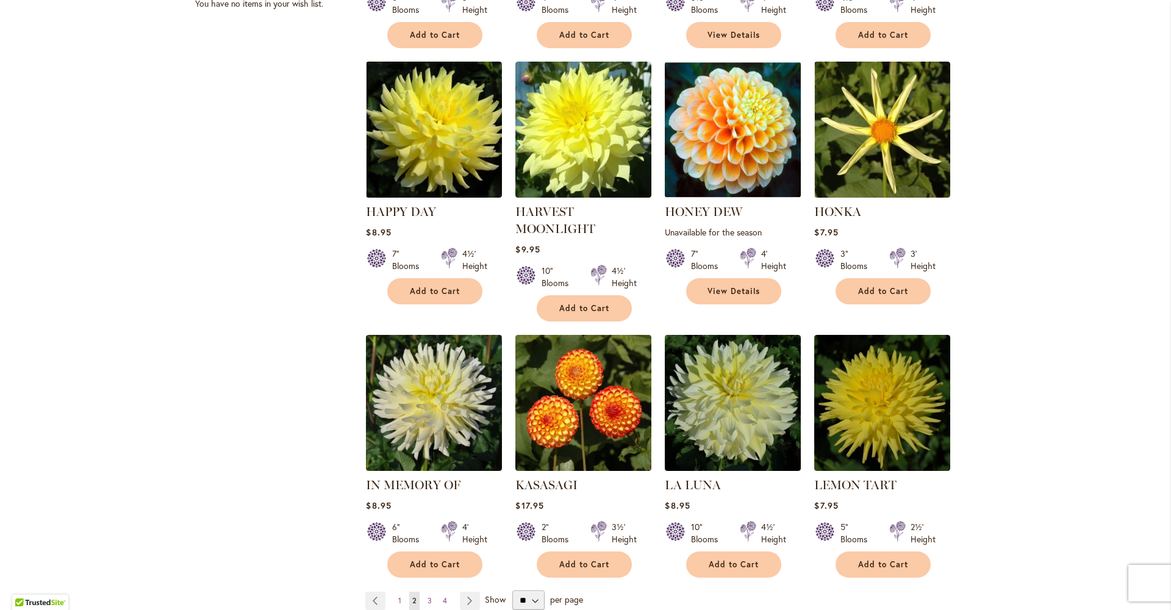
scroll to position [932, 0]
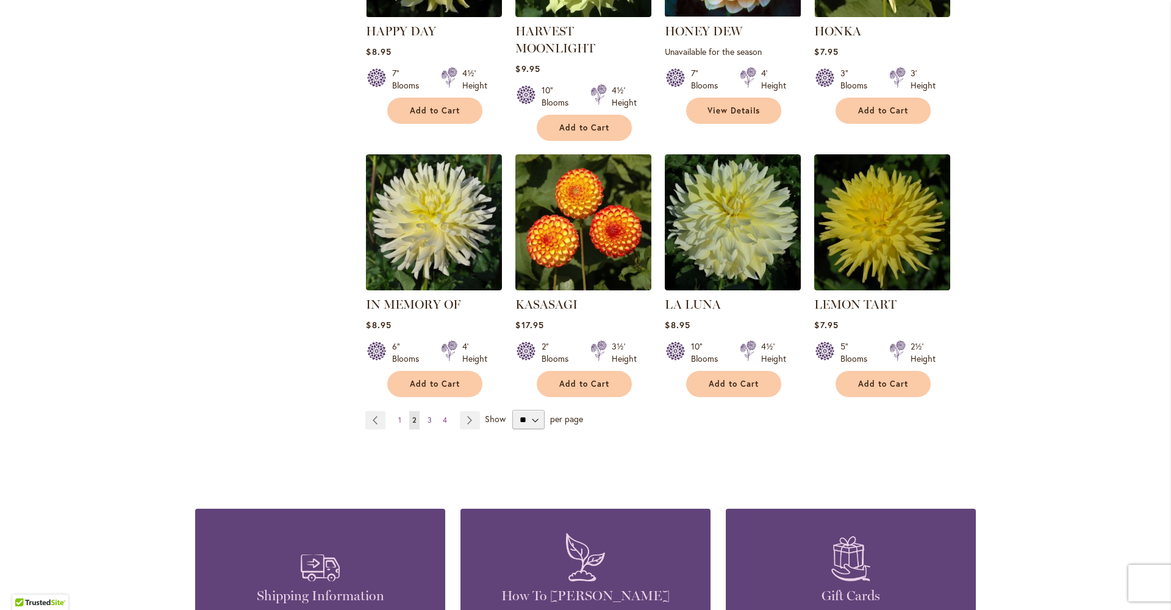
click at [427, 415] on span "3" at bounding box center [429, 419] width 4 height 9
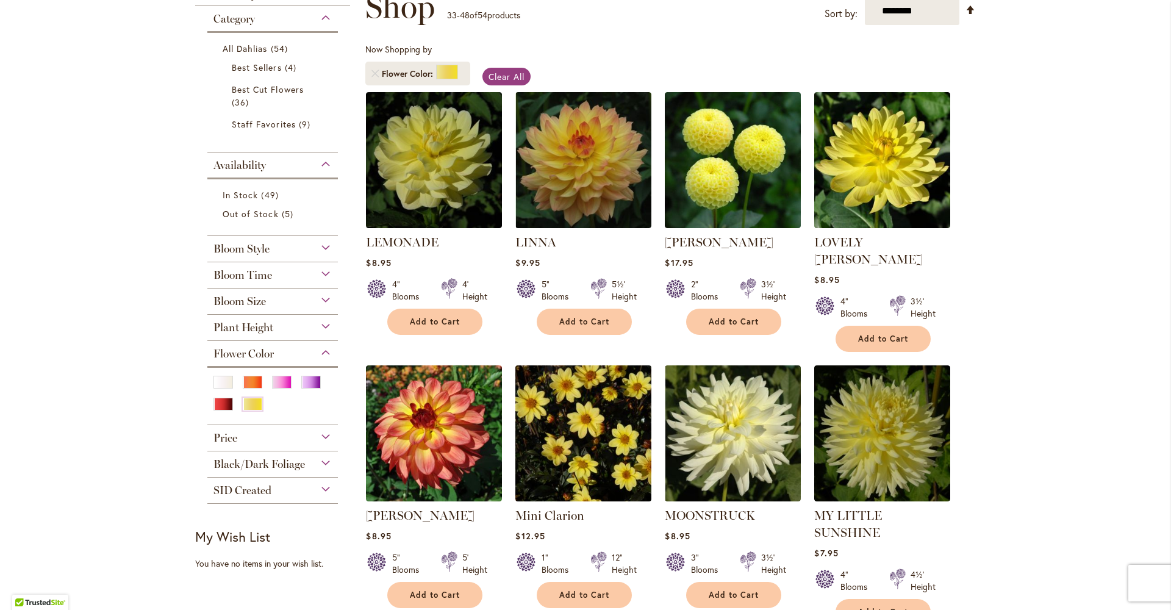
scroll to position [120, 0]
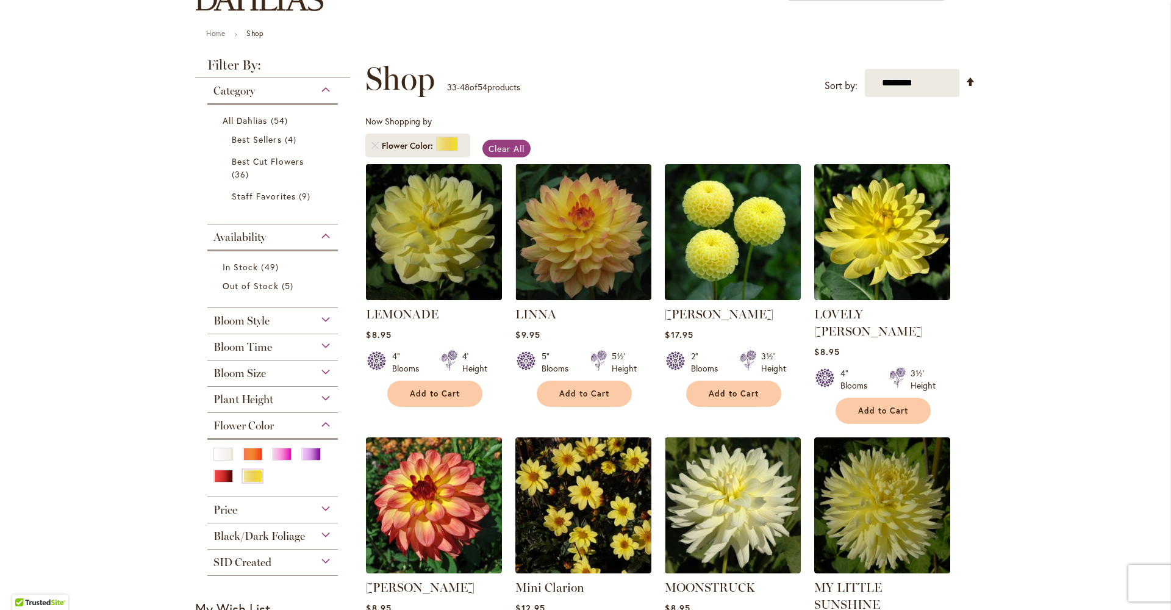
click at [427, 251] on img at bounding box center [434, 231] width 143 height 143
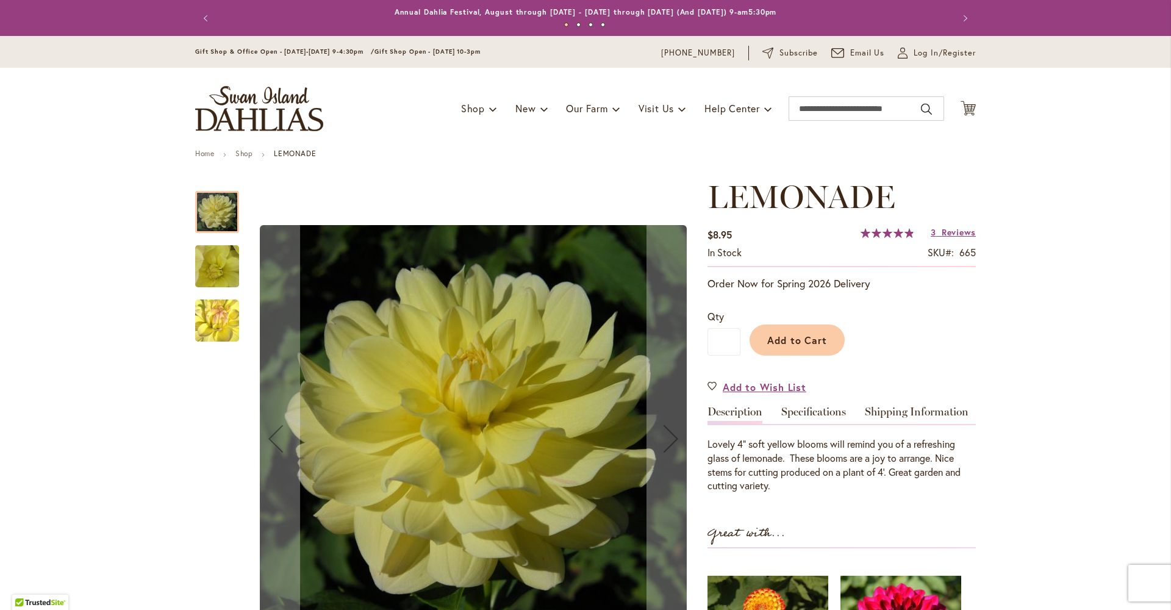
click at [218, 276] on img "LEMONADE" at bounding box center [217, 266] width 87 height 84
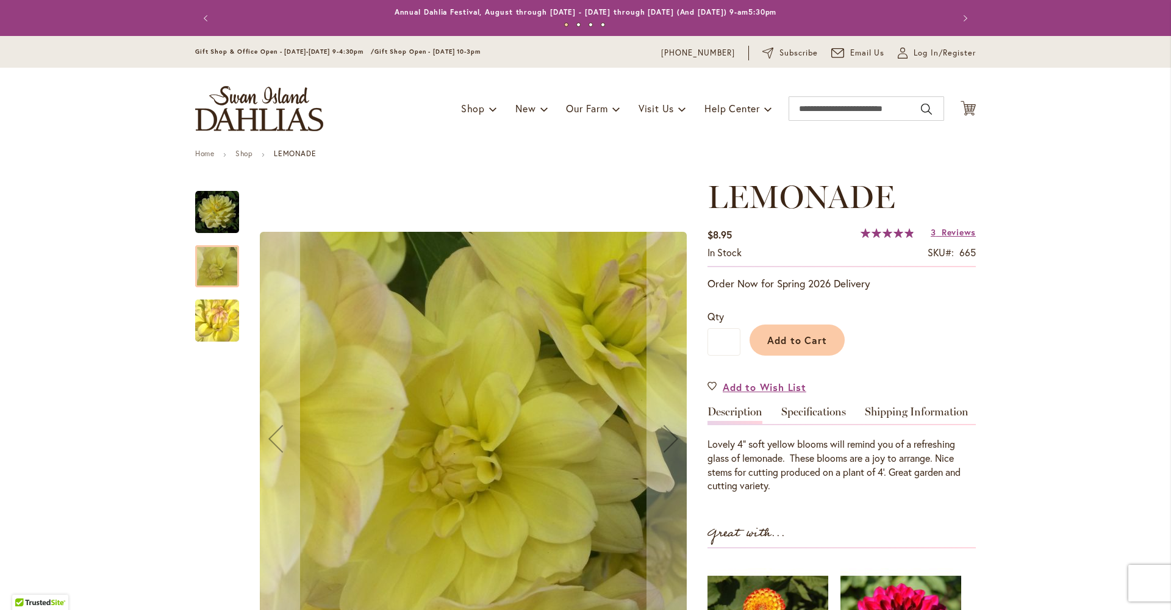
click at [218, 325] on img "LEMONADE" at bounding box center [217, 321] width 87 height 84
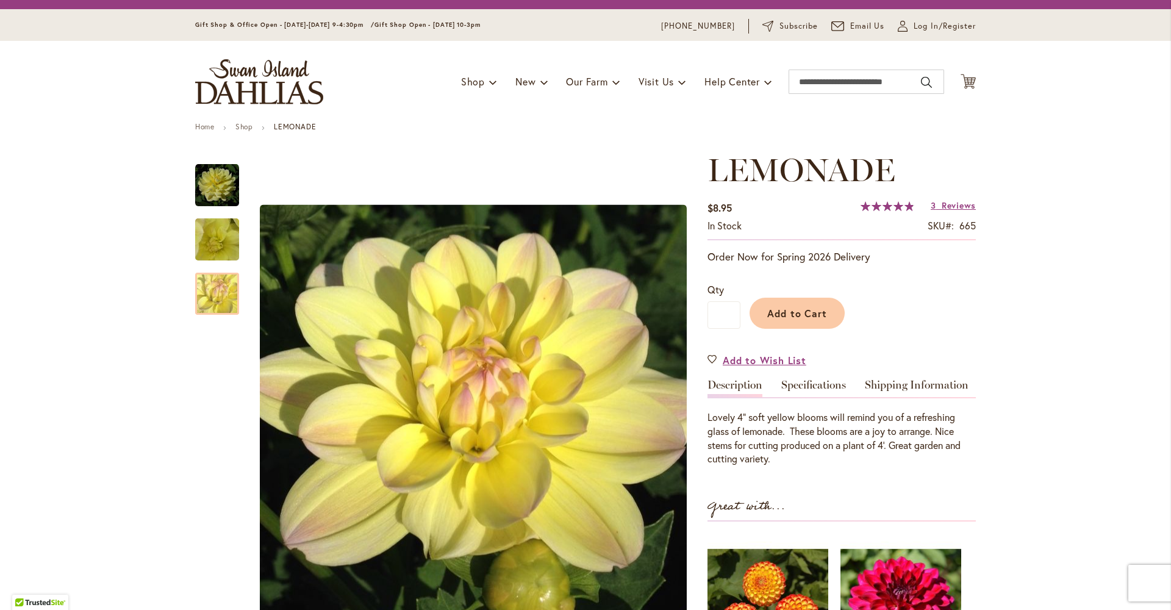
scroll to position [49, 0]
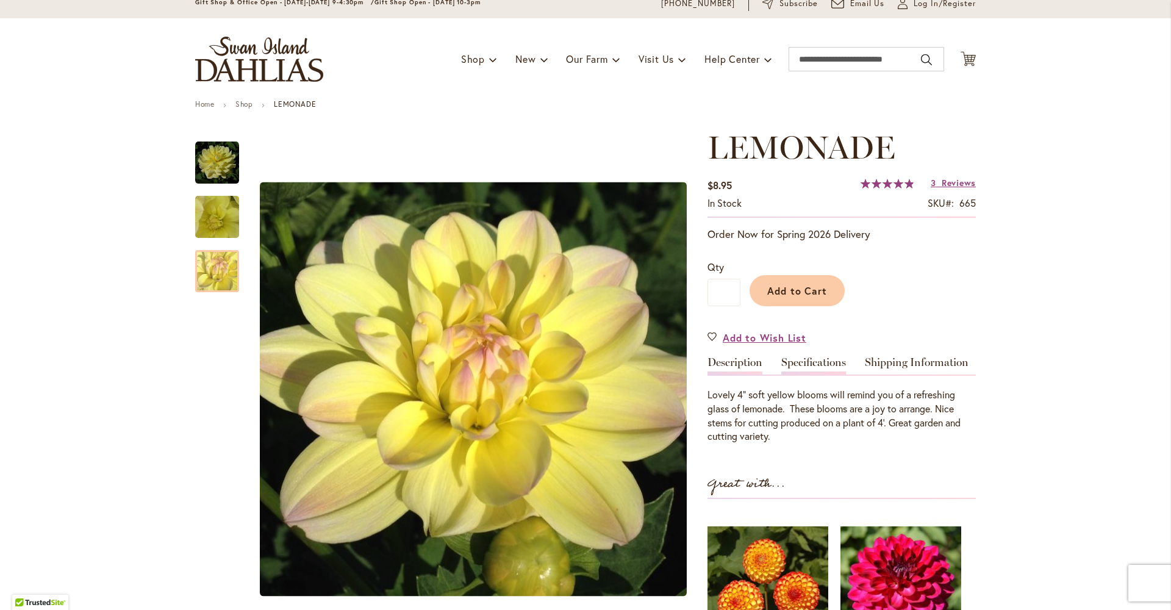
click at [801, 364] on link "Specifications" at bounding box center [813, 366] width 65 height 18
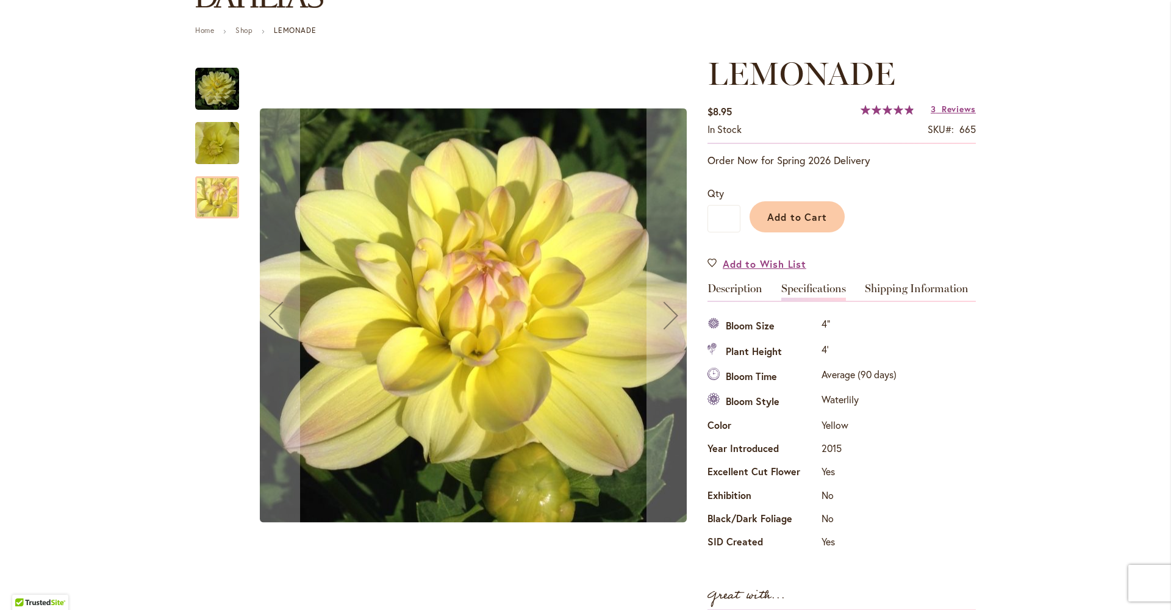
scroll to position [96, 0]
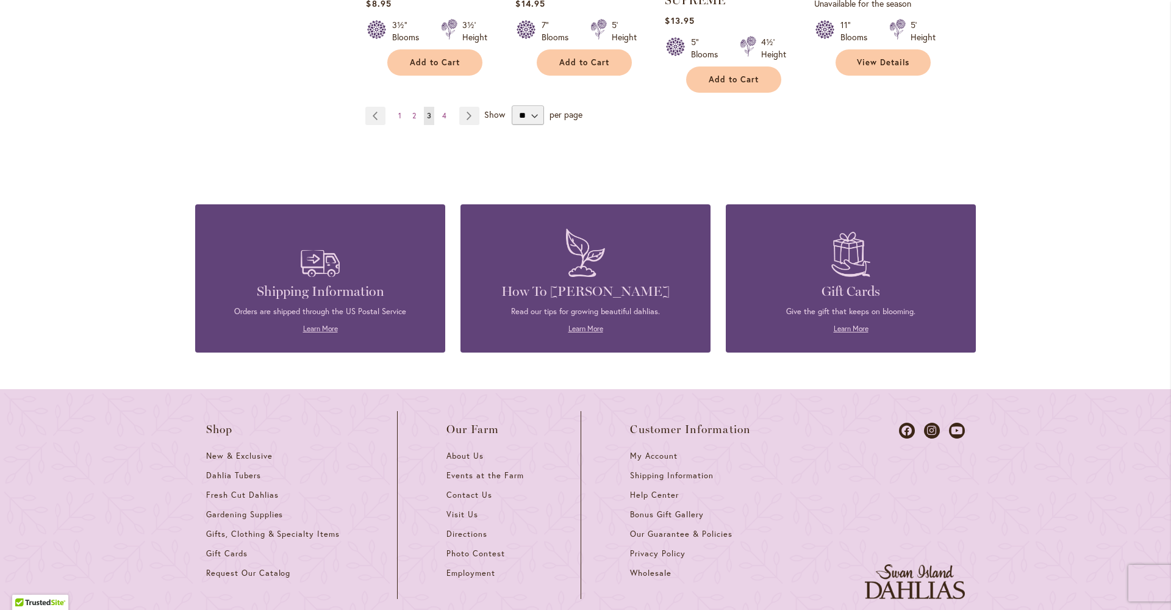
scroll to position [1027, 0]
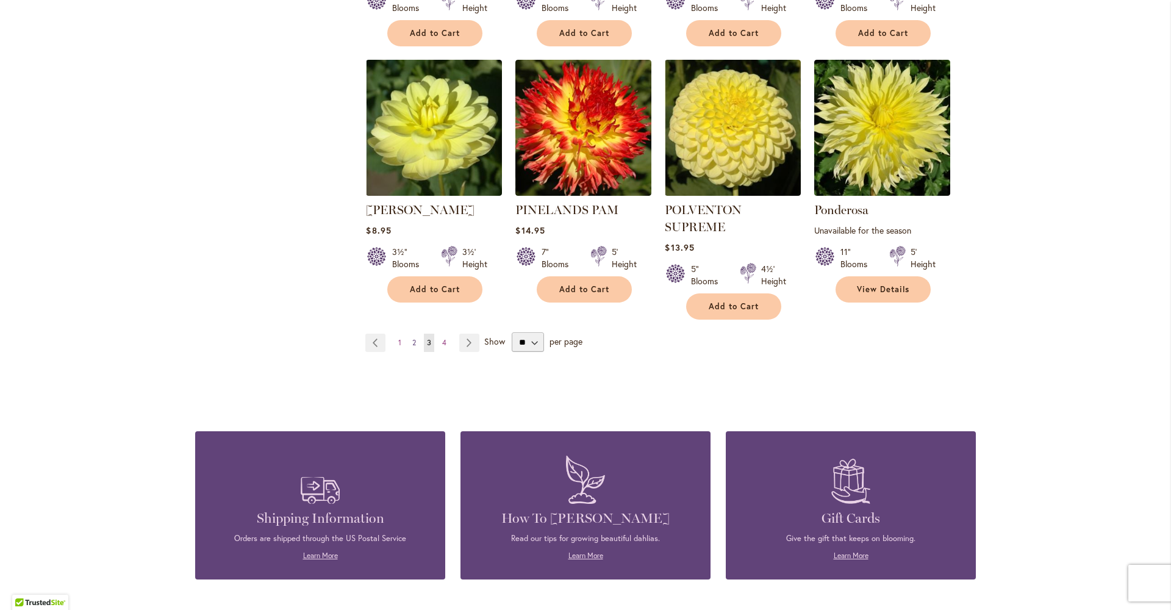
click at [412, 334] on link "Page 2" at bounding box center [414, 343] width 10 height 18
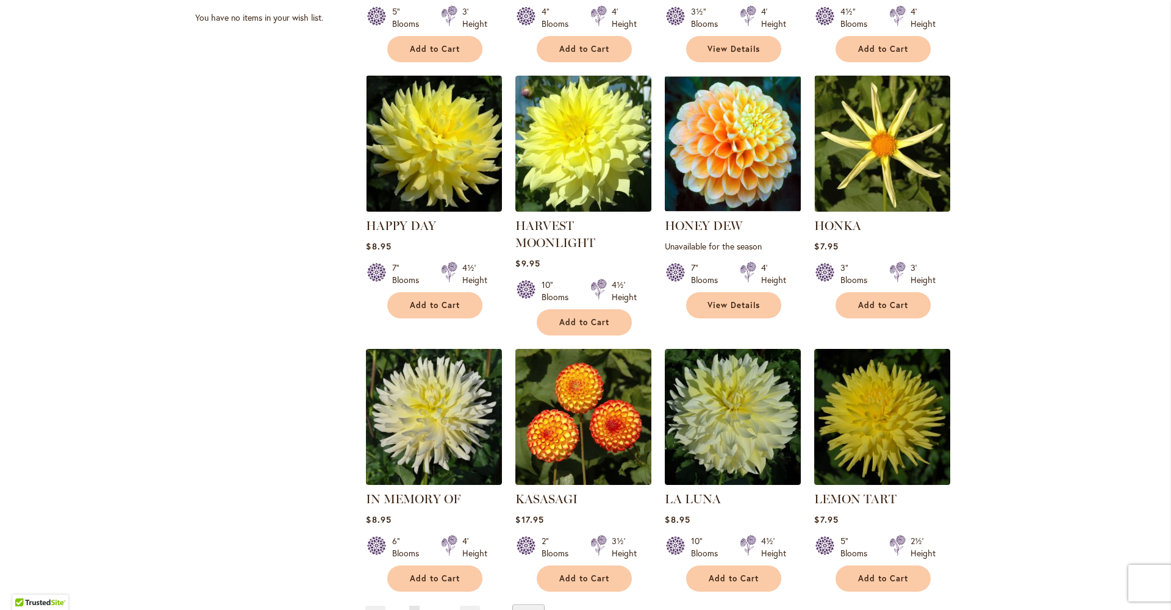
scroll to position [878, 0]
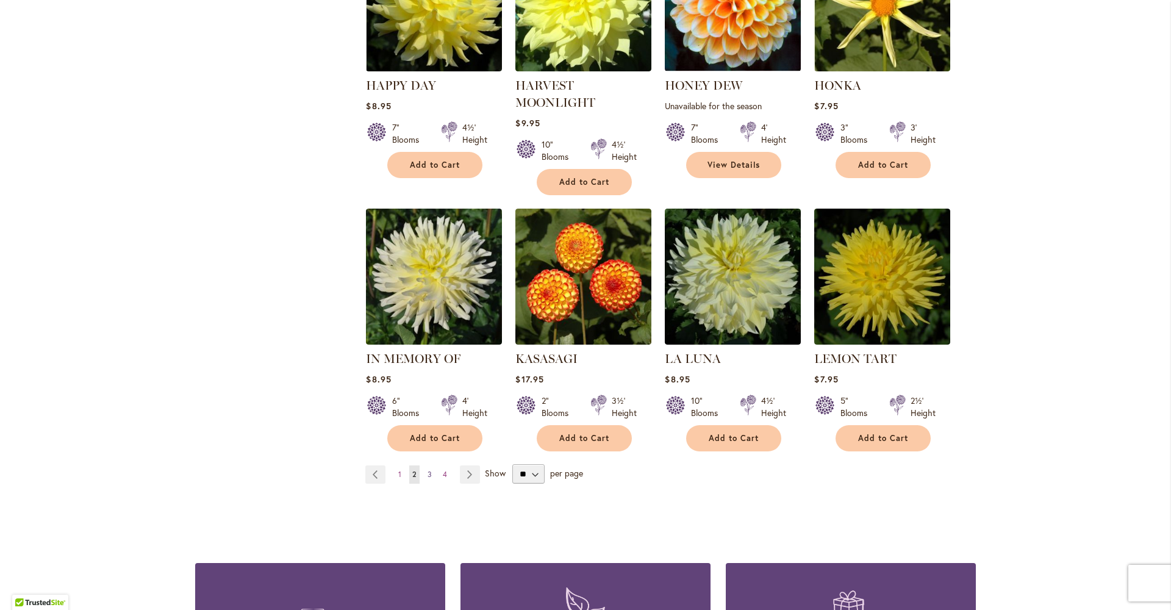
click at [428, 465] on link "Page 3" at bounding box center [429, 474] width 10 height 18
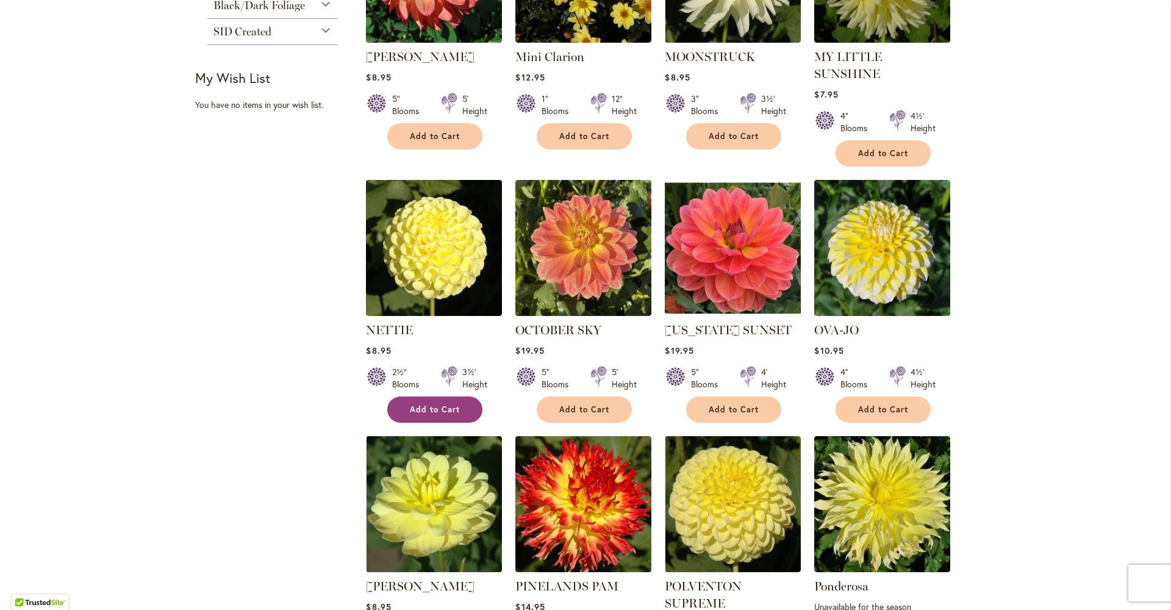
scroll to position [848, 0]
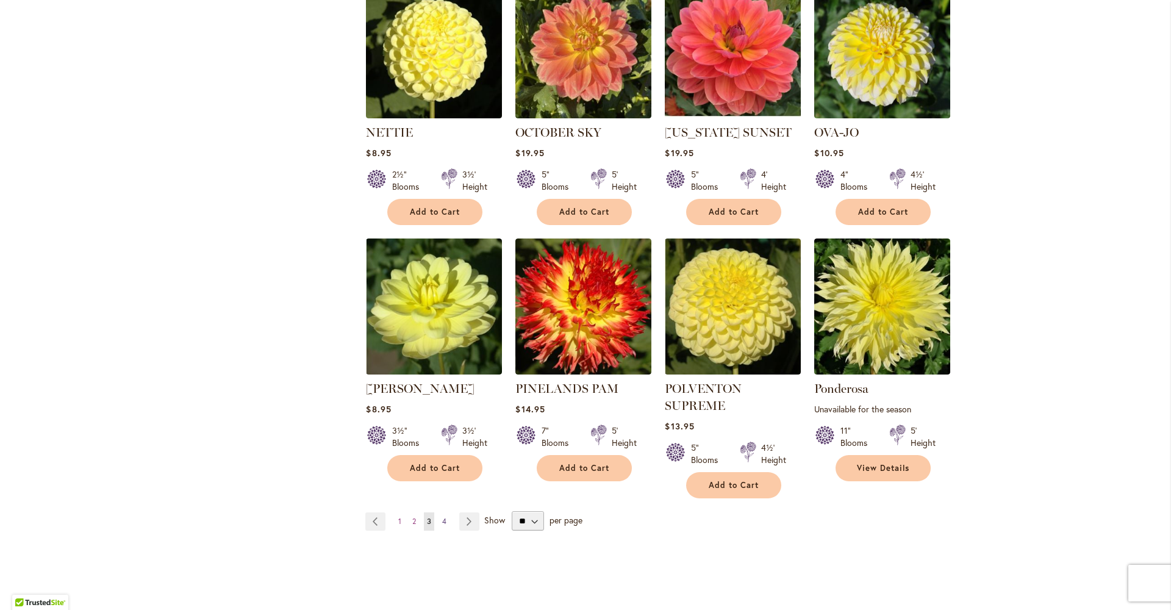
click at [442, 517] on span "4" at bounding box center [444, 521] width 4 height 9
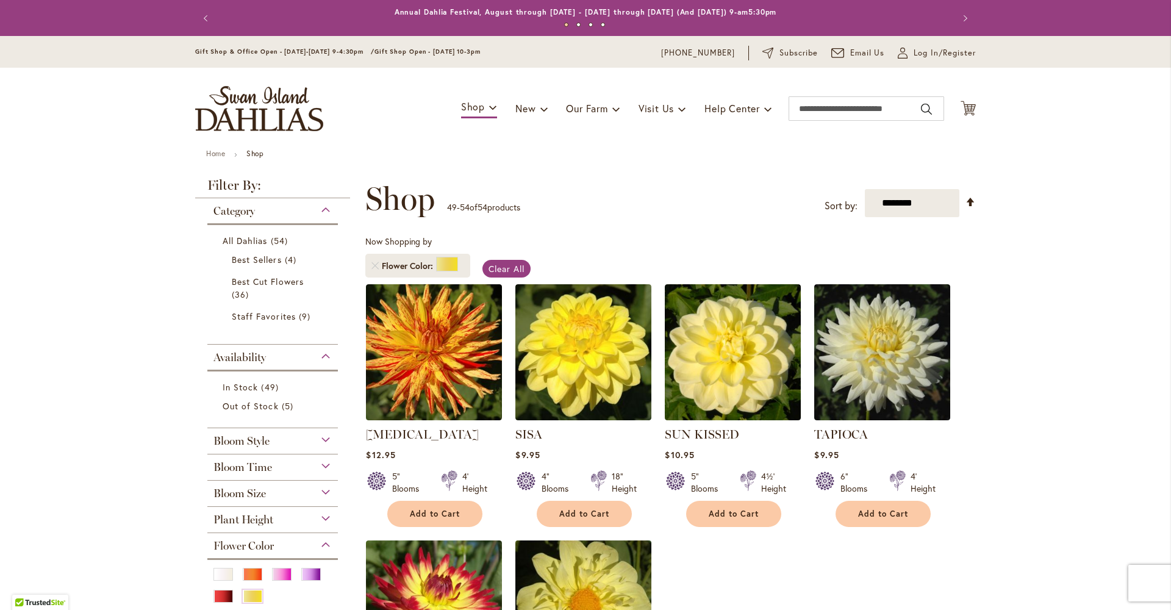
scroll to position [331, 0]
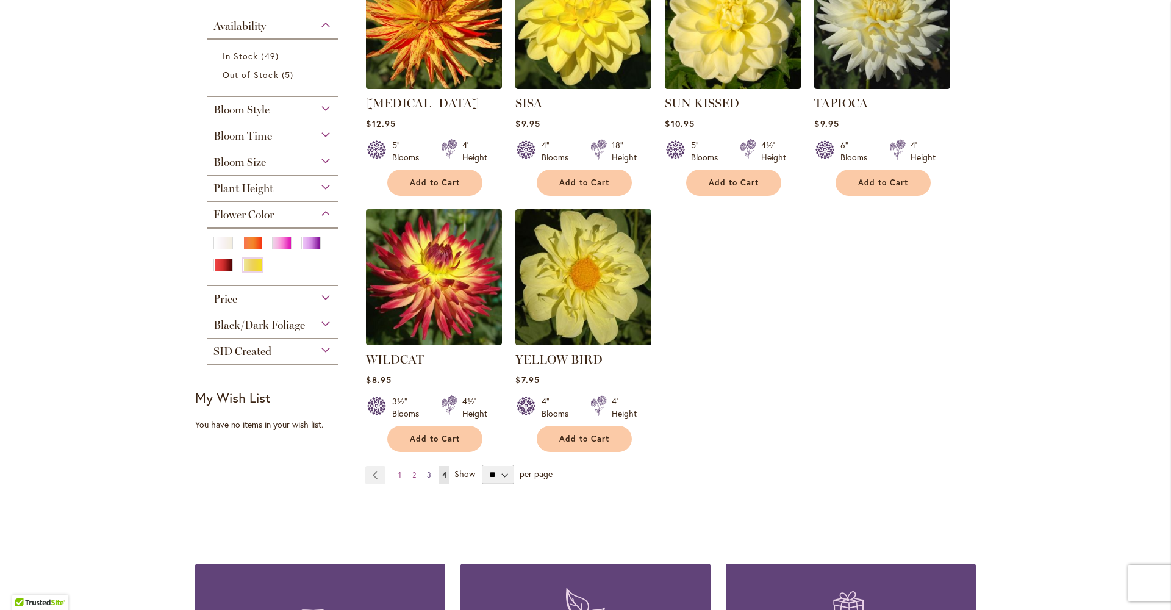
click at [427, 479] on span "3" at bounding box center [429, 474] width 4 height 9
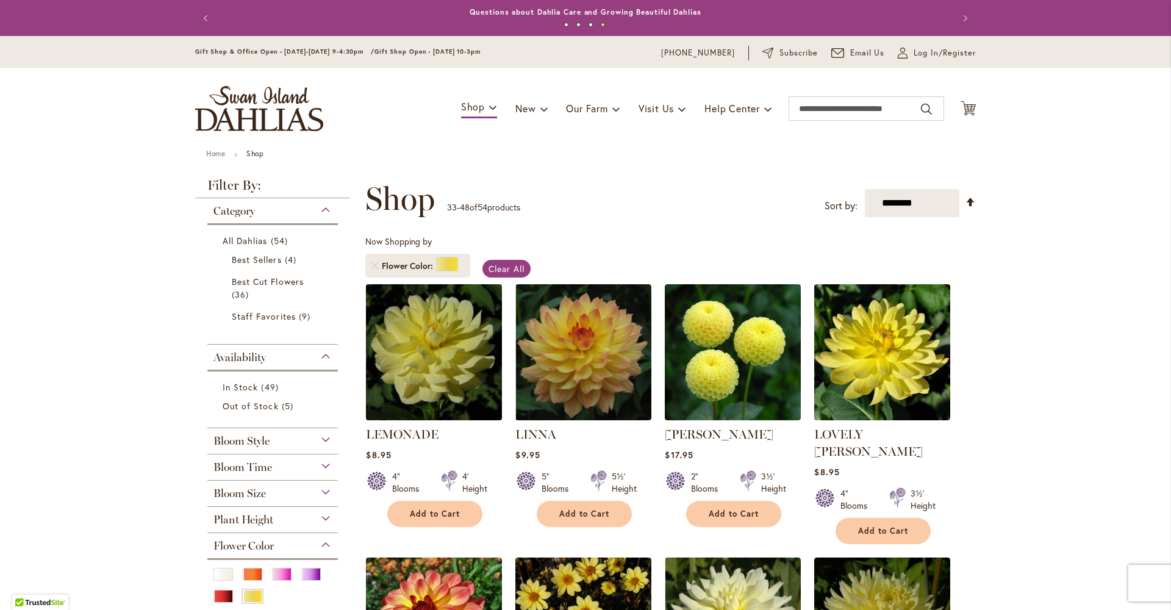
click at [431, 390] on img at bounding box center [434, 352] width 143 height 143
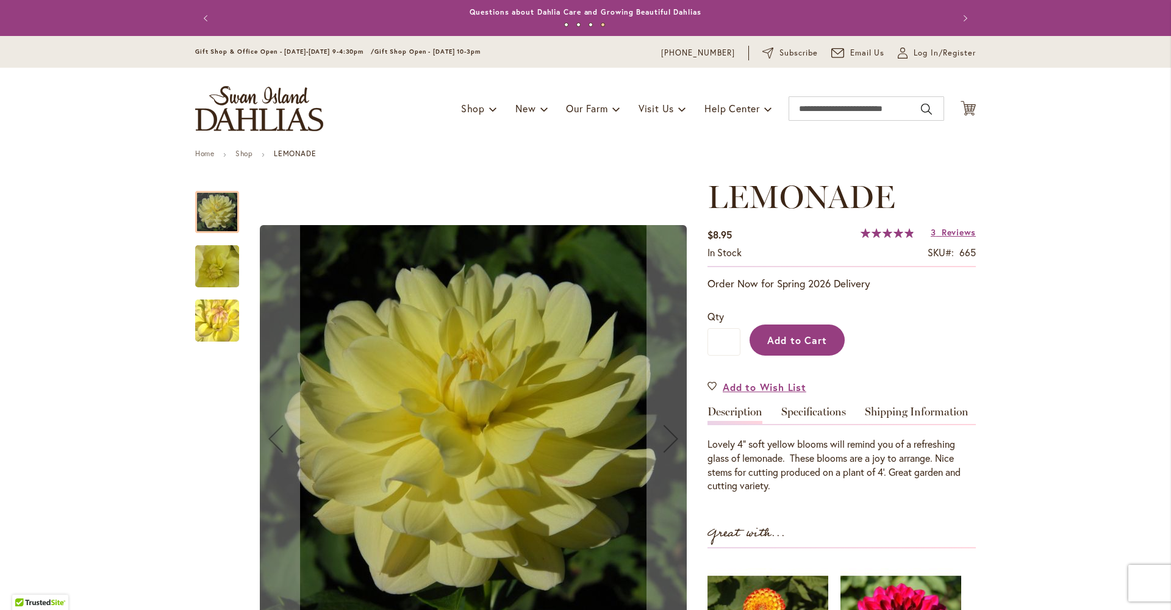
click at [795, 346] on span "Add to Cart" at bounding box center [797, 340] width 60 height 13
